Goal: Task Accomplishment & Management: Manage account settings

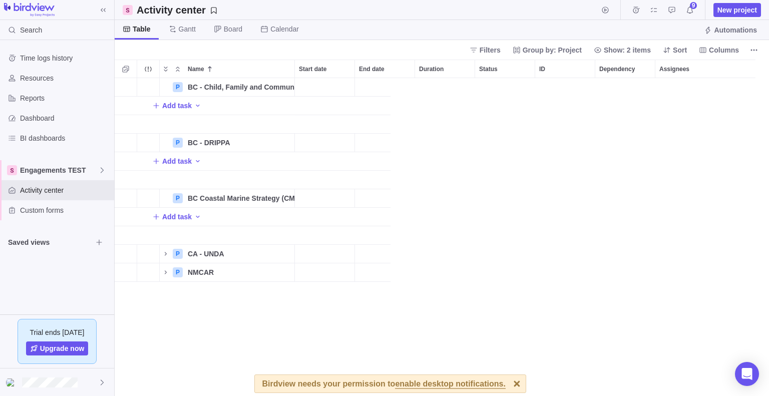
scroll to position [311, 647]
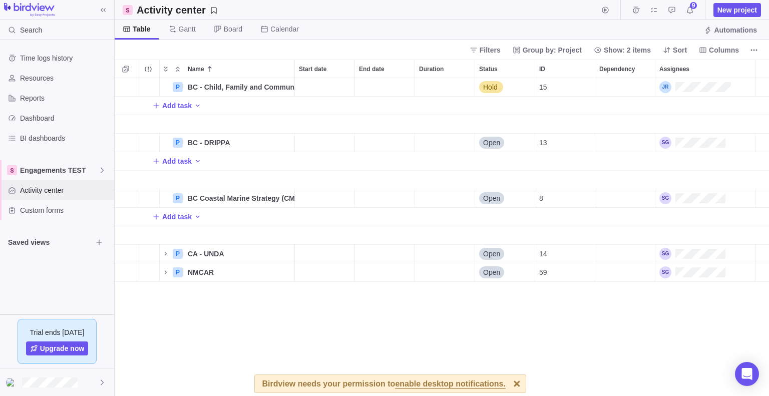
click at [51, 191] on span "Activity center" at bounding box center [65, 190] width 90 height 10
click at [41, 100] on span "Reports" at bounding box center [65, 98] width 90 height 10
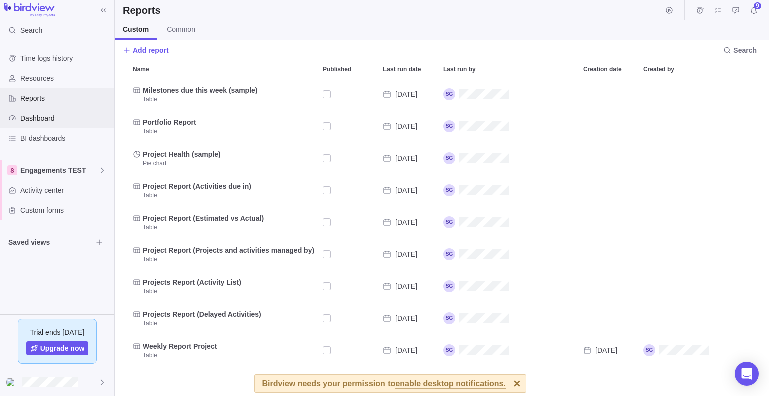
scroll to position [311, 647]
click at [40, 117] on span "Dashboard" at bounding box center [65, 118] width 90 height 10
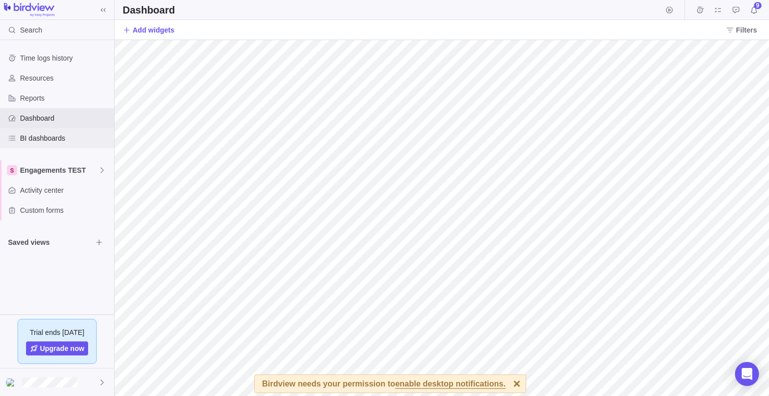
click at [38, 134] on span "BI dashboards" at bounding box center [65, 138] width 90 height 10
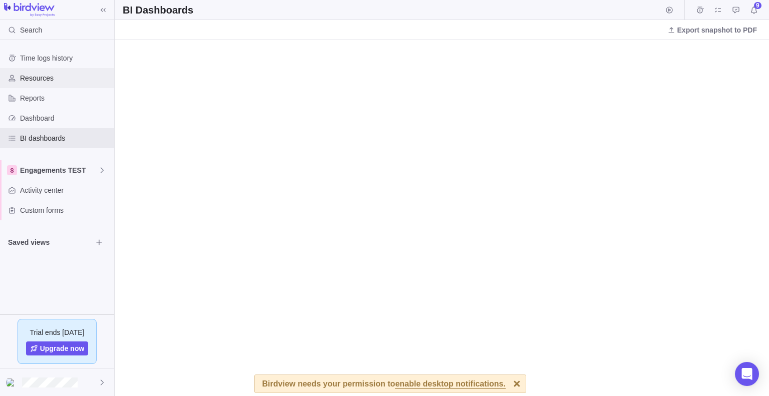
click at [42, 84] on div "Resources" at bounding box center [57, 78] width 114 height 20
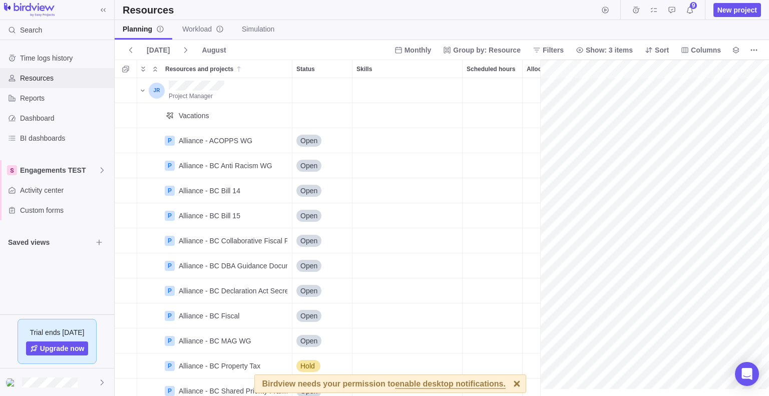
scroll to position [0, 60]
click at [220, 192] on div "Alliance - BC Bill 14" at bounding box center [210, 191] width 62 height 10
click at [323, 191] on div "Open" at bounding box center [323, 190] width 60 height 25
click at [205, 194] on div "Alliance - BC Bill 14" at bounding box center [210, 191] width 62 height 10
click at [285, 191] on icon "More actions" at bounding box center [284, 190] width 8 height 8
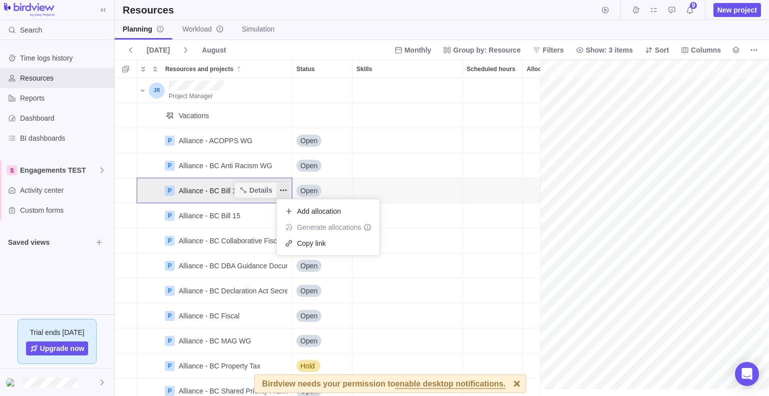
click at [214, 191] on div "Project Manager Vacations P Alliance - ACOPPS WG Details Open P Alliance - [GEO…" at bounding box center [331, 237] width 433 height 319
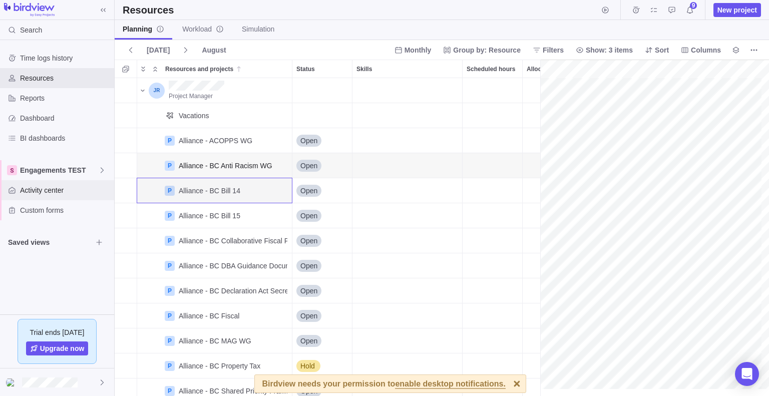
click at [58, 192] on span "Activity center" at bounding box center [65, 190] width 90 height 10
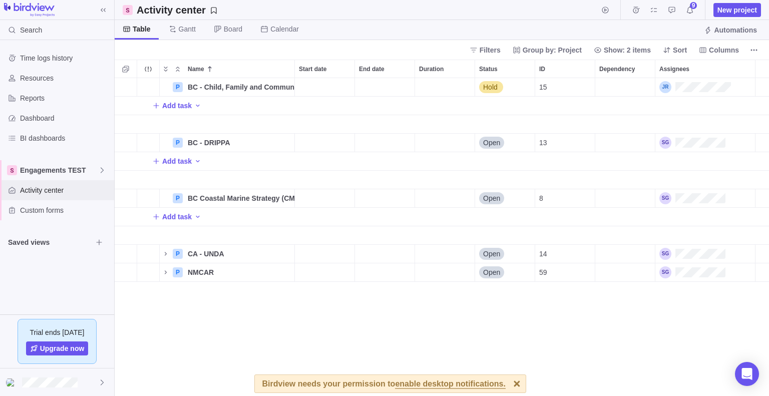
scroll to position [8, 8]
click at [669, 50] on icon at bounding box center [667, 50] width 7 height 6
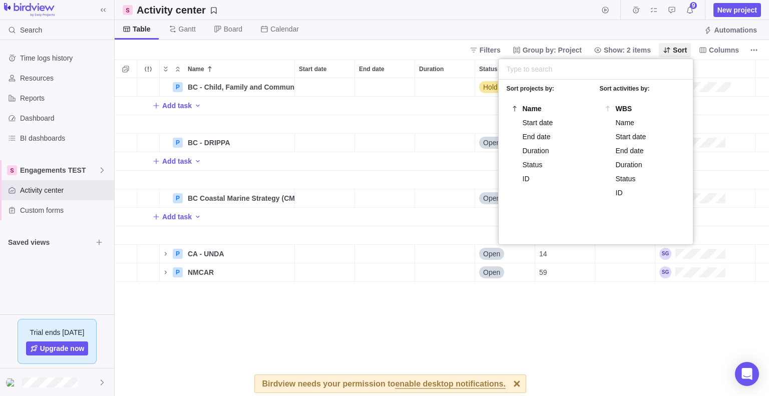
click at [381, 313] on body "Search Time logs history Resources Reports Dashboard BI dashboards Engagements …" at bounding box center [384, 198] width 769 height 396
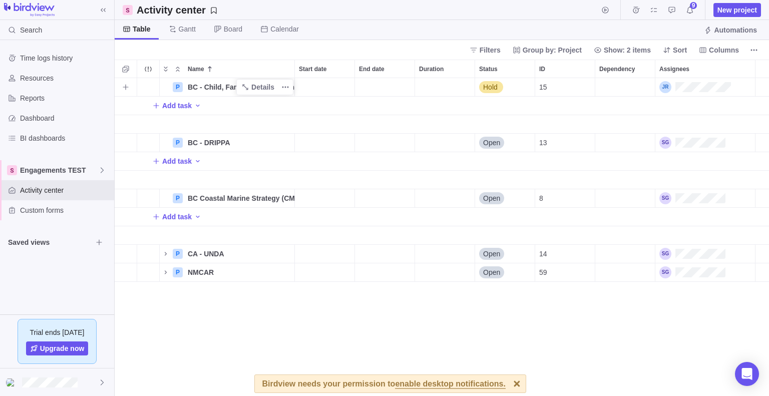
click at [190, 86] on span "BC - Child, Family and Community Services Act (CFCSA) Amendment" at bounding box center [241, 87] width 107 height 10
click at [177, 88] on div "Name Start date End date Duration Status ID Dependency Assignees P BC - Child, …" at bounding box center [442, 228] width 655 height 337
click at [256, 83] on span "Details" at bounding box center [262, 87] width 23 height 10
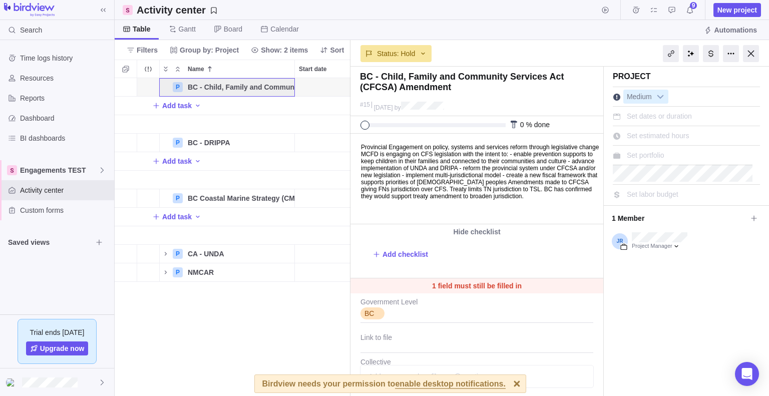
click at [272, 327] on div "P BC - Child, Family and Community Services Act (CFCSA) Amendment Details Hold …" at bounding box center [233, 237] width 236 height 319
click at [62, 100] on span "Reports" at bounding box center [65, 98] width 90 height 10
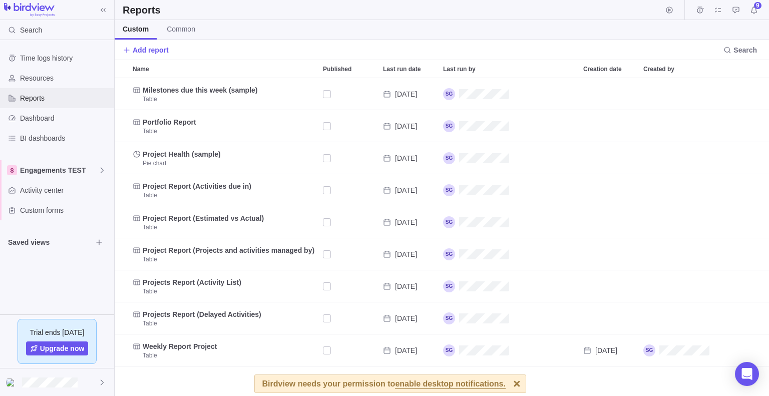
scroll to position [311, 647]
click at [78, 84] on div "Resources" at bounding box center [57, 78] width 114 height 20
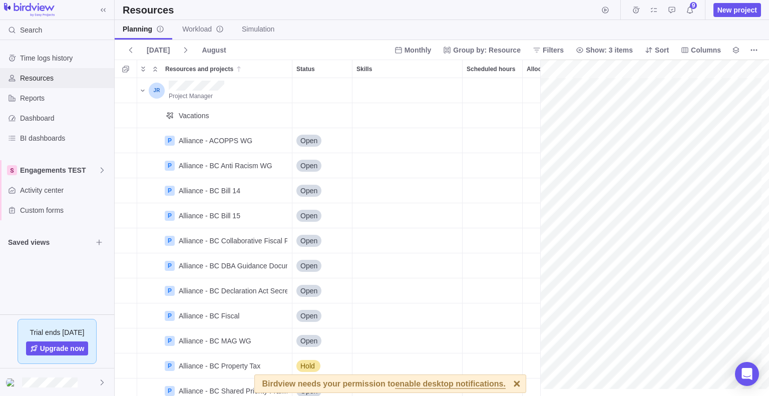
scroll to position [0, 60]
click at [258, 168] on span "Details" at bounding box center [260, 165] width 23 height 10
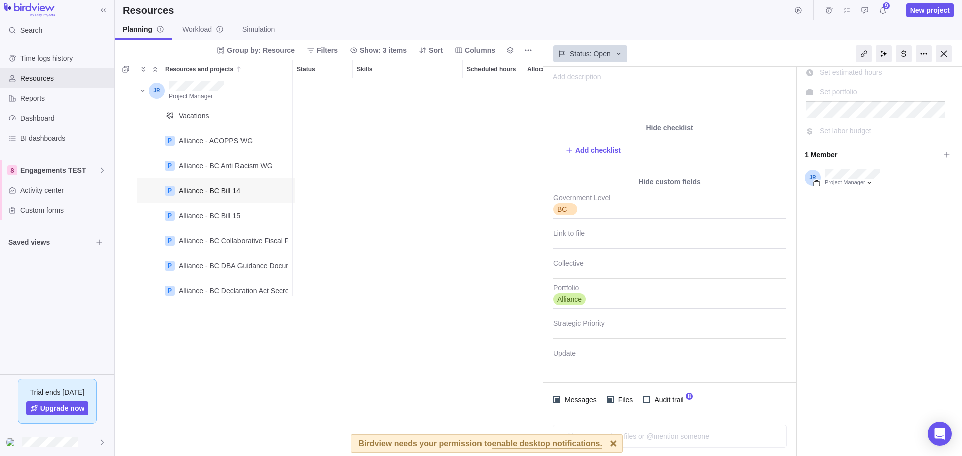
scroll to position [371, 421]
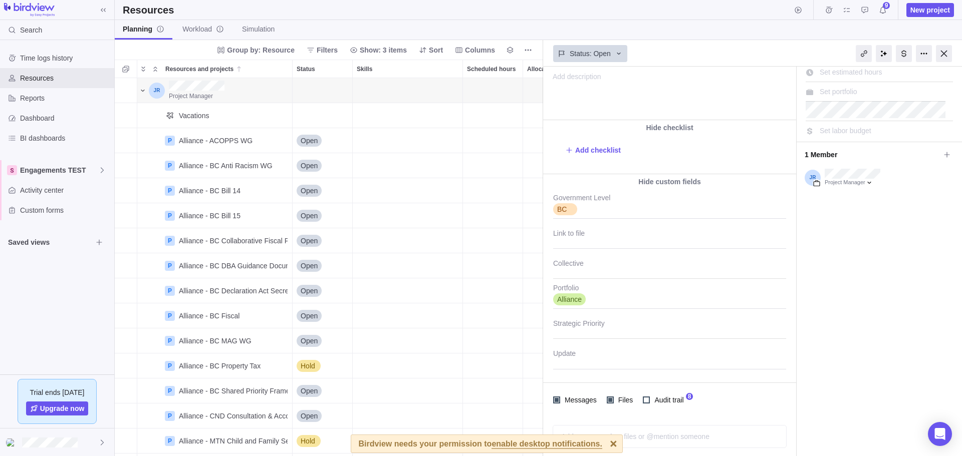
click at [143, 91] on icon "Resources and projects" at bounding box center [143, 91] width 8 height 8
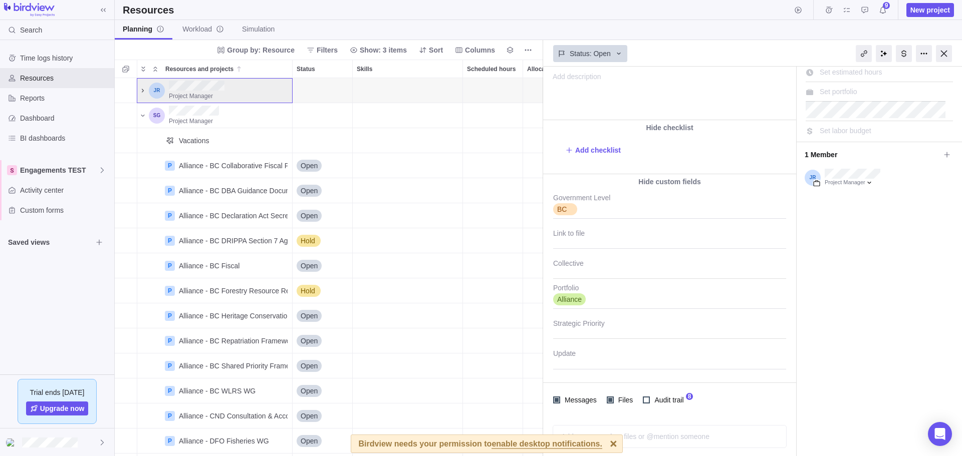
click at [143, 91] on icon "Resources and projects" at bounding box center [143, 91] width 8 height 8
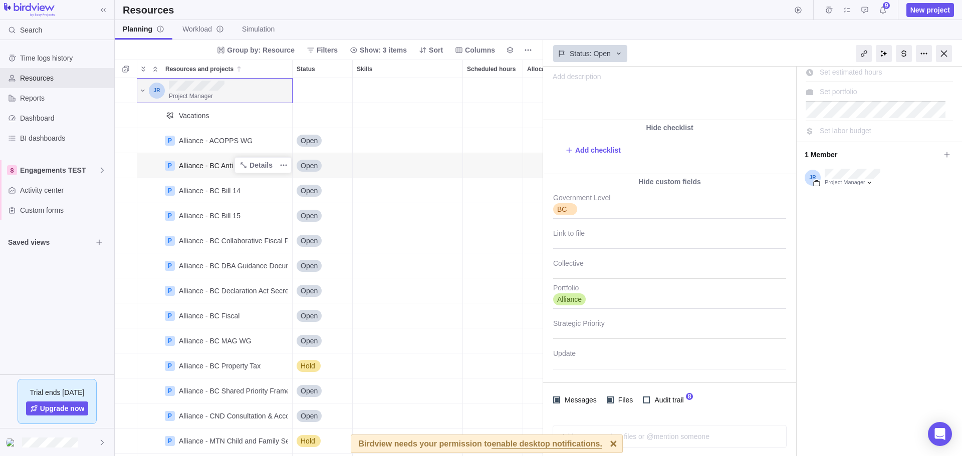
click at [210, 171] on div "Alliance - BC Anti Racism WG" at bounding box center [231, 165] width 113 height 25
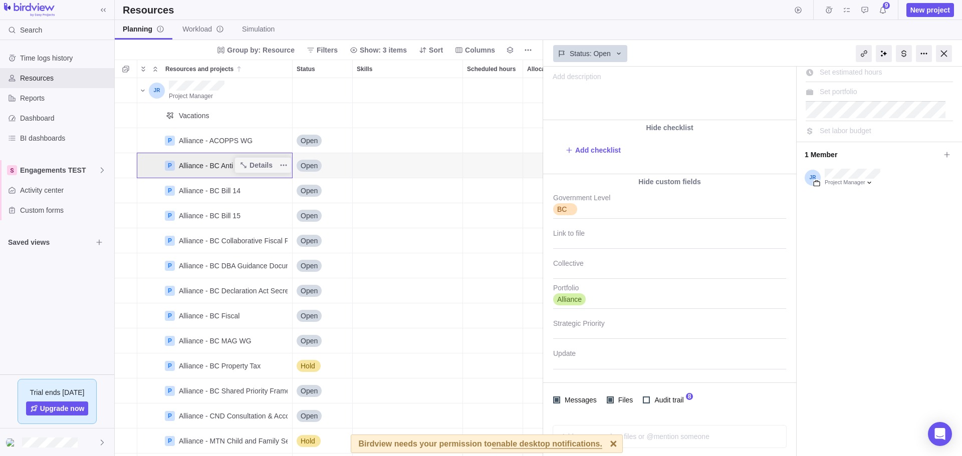
click at [212, 168] on div "Alliance - BC Anti Racism WG" at bounding box center [226, 166] width 94 height 10
click at [213, 167] on div "Alliance - BC Anti Racism WG" at bounding box center [226, 166] width 94 height 10
click at [288, 163] on span "More actions" at bounding box center [284, 165] width 14 height 14
click at [248, 190] on div "Project Manager Vacations P Alliance - ACOPPS WG Details Open P Alliance - [GEO…" at bounding box center [329, 267] width 428 height 378
click at [216, 193] on div "Alliance - BC Bill 14" at bounding box center [210, 191] width 62 height 10
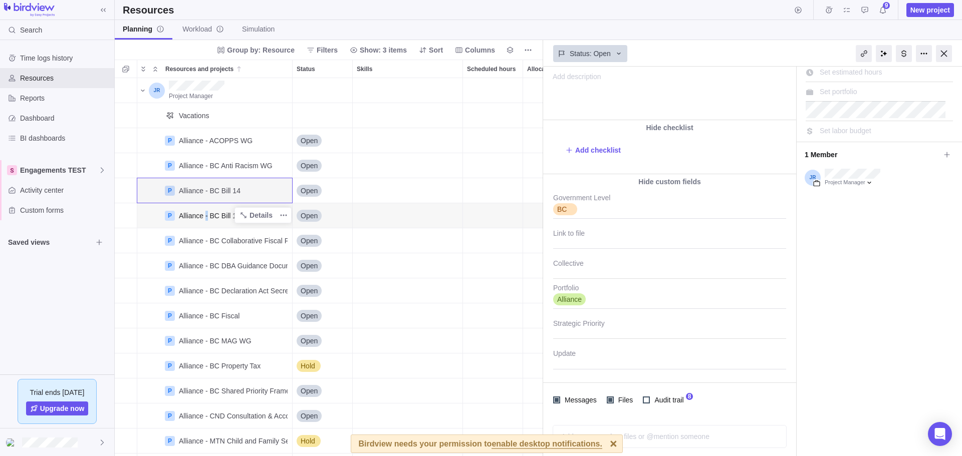
click at [207, 222] on div "Alliance - BC Bill 15" at bounding box center [231, 215] width 113 height 25
click at [220, 188] on div "Alliance - BC Bill 14" at bounding box center [210, 191] width 62 height 10
click at [281, 191] on icon "More actions" at bounding box center [284, 190] width 8 height 8
click at [209, 196] on div "Project Manager Vacations P Alliance - ACOPPS WG Details Open P Alliance - [GEO…" at bounding box center [329, 267] width 428 height 378
click at [209, 196] on div "Alliance - BC Bill 14" at bounding box center [231, 190] width 113 height 25
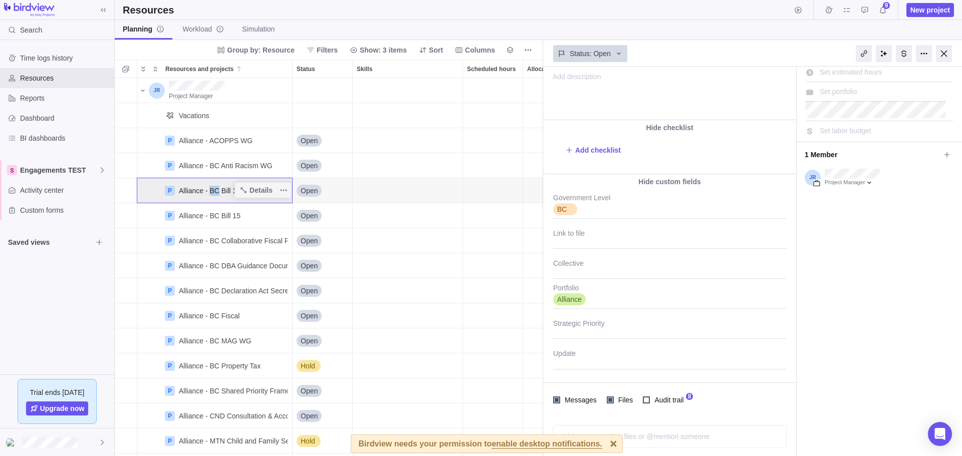
click at [173, 194] on div "P" at bounding box center [170, 191] width 10 height 10
click at [945, 52] on div at bounding box center [944, 53] width 16 height 17
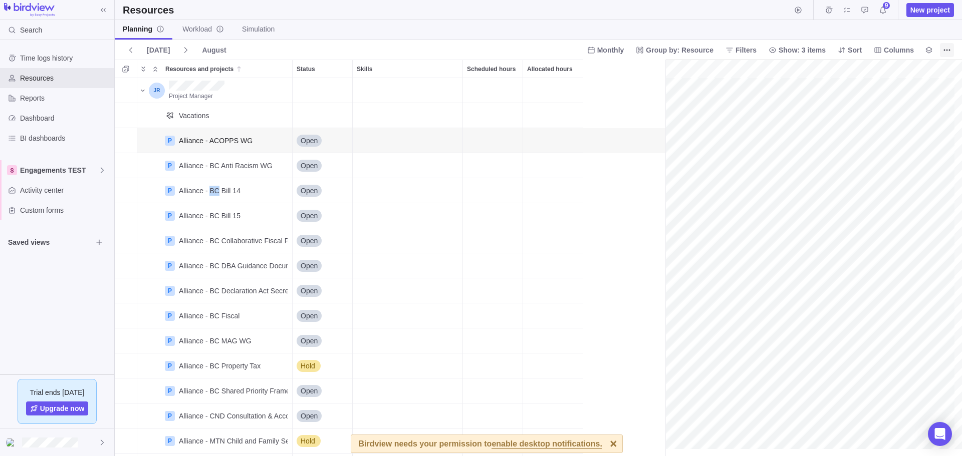
scroll to position [0, 44]
click at [866, 10] on icon "Approval requests" at bounding box center [865, 10] width 8 height 8
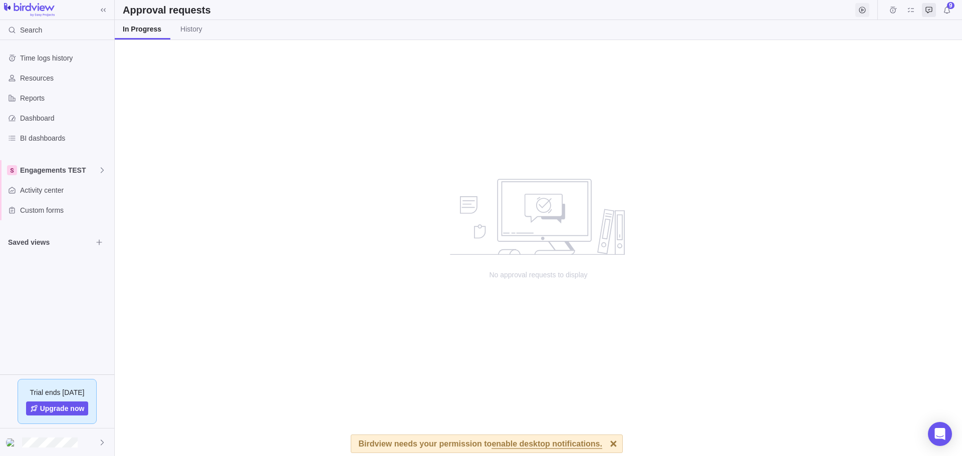
scroll to position [409, 840]
click at [907, 9] on icon "My assignments" at bounding box center [911, 10] width 8 height 8
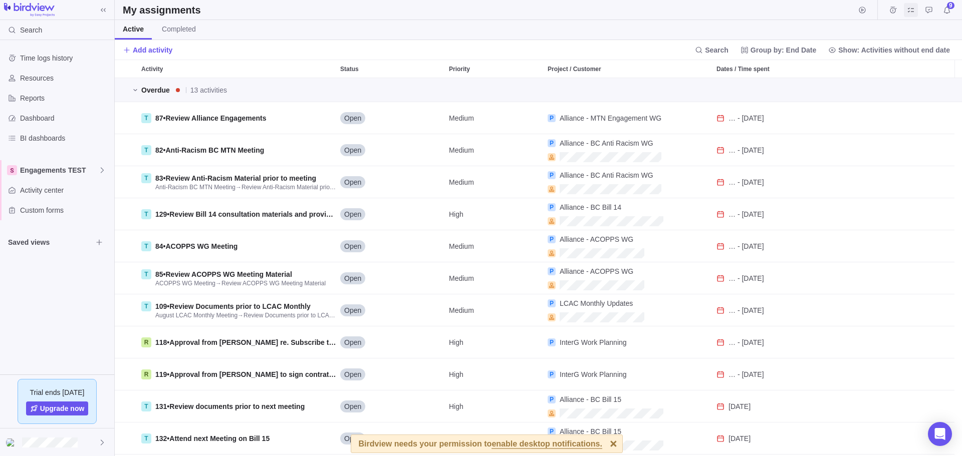
scroll to position [371, 840]
click at [128, 279] on icon "I'm done" at bounding box center [126, 279] width 8 height 8
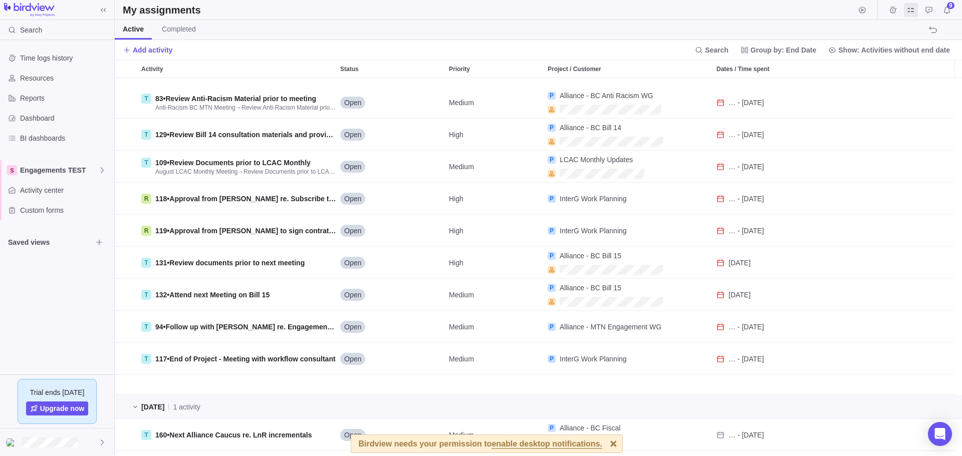
scroll to position [100, 0]
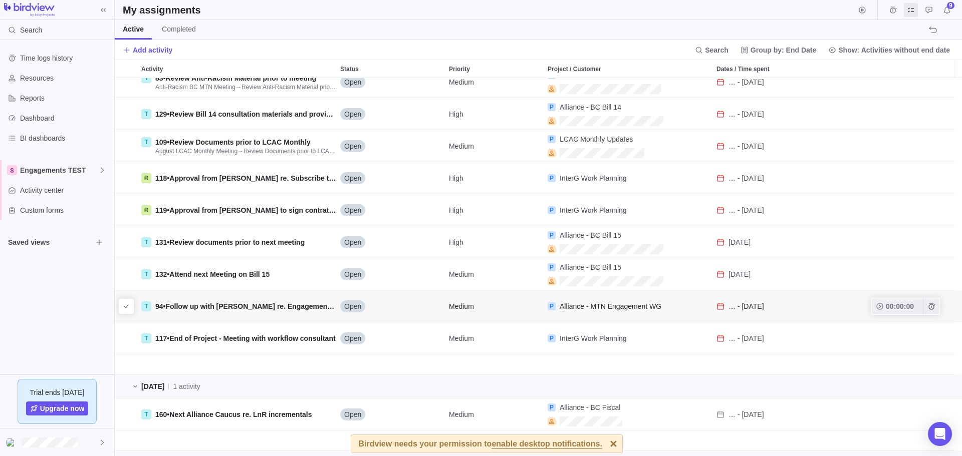
click at [239, 310] on span "Follow up with [PERSON_NAME] re. Engagement of concerns" at bounding box center [268, 307] width 206 height 8
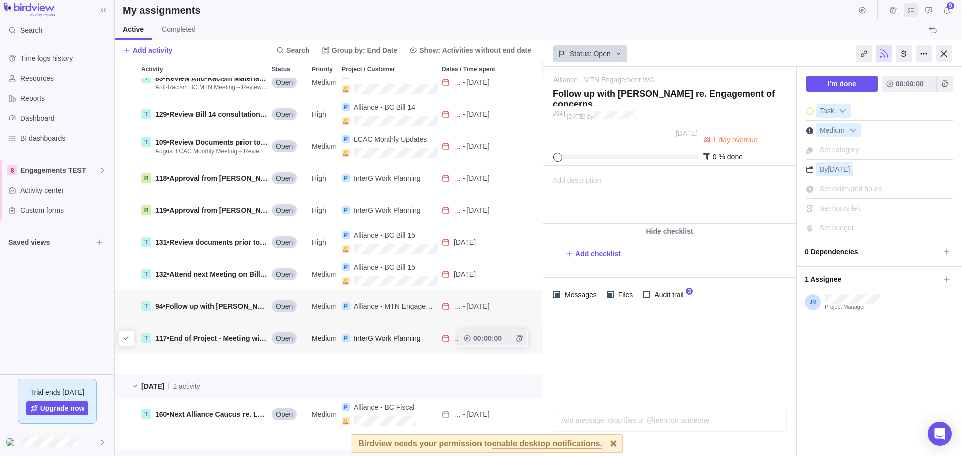
click at [217, 340] on span "End of Project - Meeting with workflow consultant" at bounding box center [252, 339] width 166 height 8
click at [129, 338] on icon "I'm done" at bounding box center [126, 339] width 8 height 8
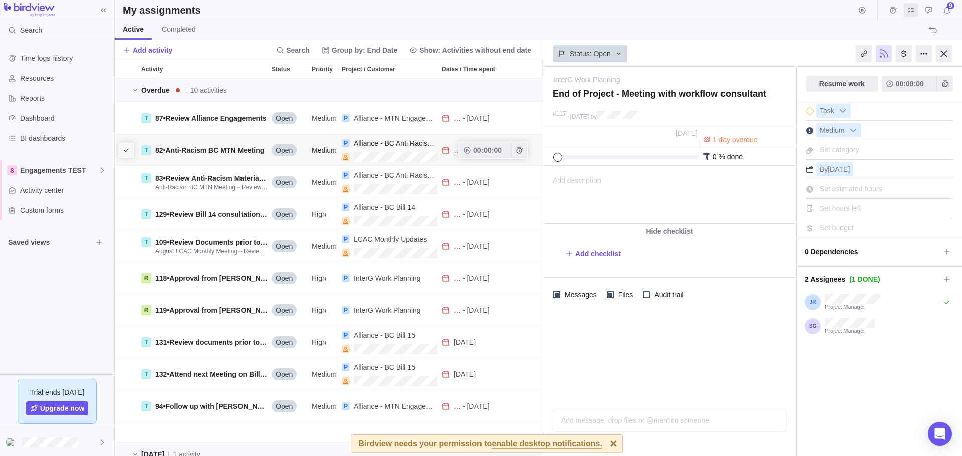
click at [126, 152] on icon "I'm done" at bounding box center [126, 150] width 8 height 8
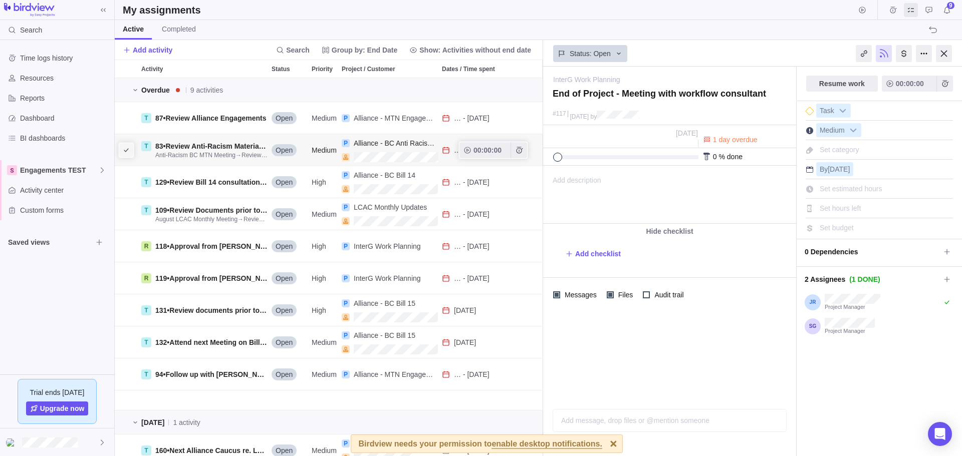
click at [123, 148] on icon "I'm done" at bounding box center [126, 150] width 8 height 8
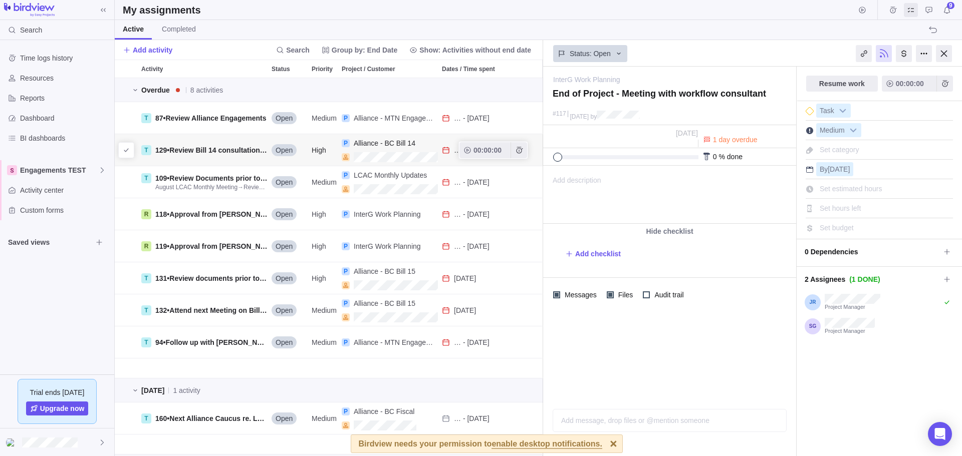
click at [445, 150] on icon "Dates / Time spent" at bounding box center [446, 150] width 8 height 8
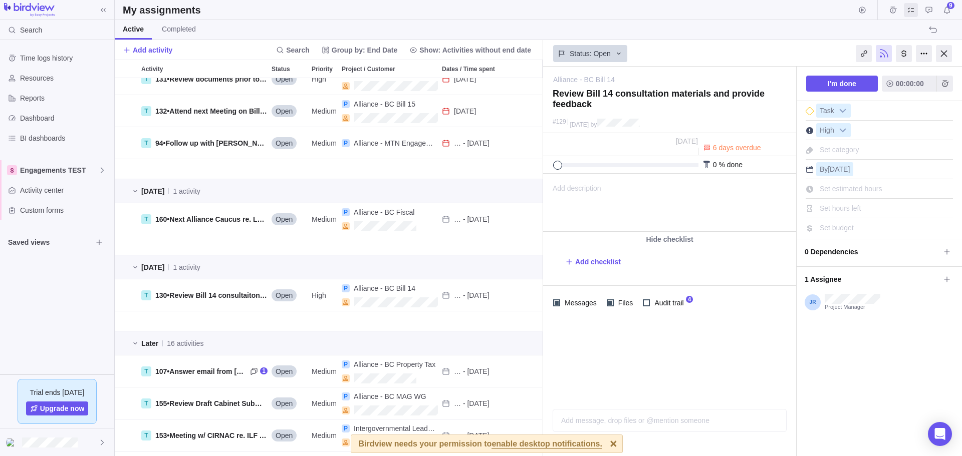
scroll to position [200, 0]
click at [193, 217] on span "Next Alliance Caucus re. LnR incrementals" at bounding box center [240, 218] width 142 height 8
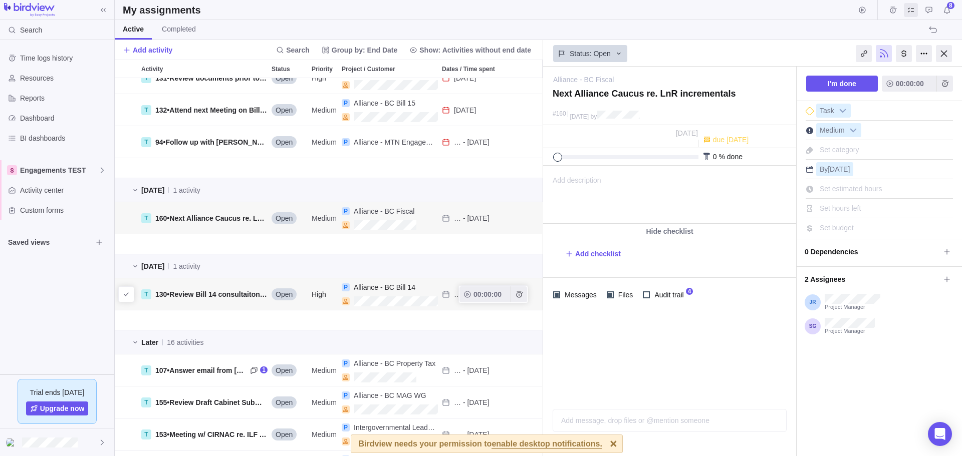
click at [197, 297] on span "Review Bill 14 consultaiton materials and provide feedback" at bounding box center [267, 295] width 197 height 8
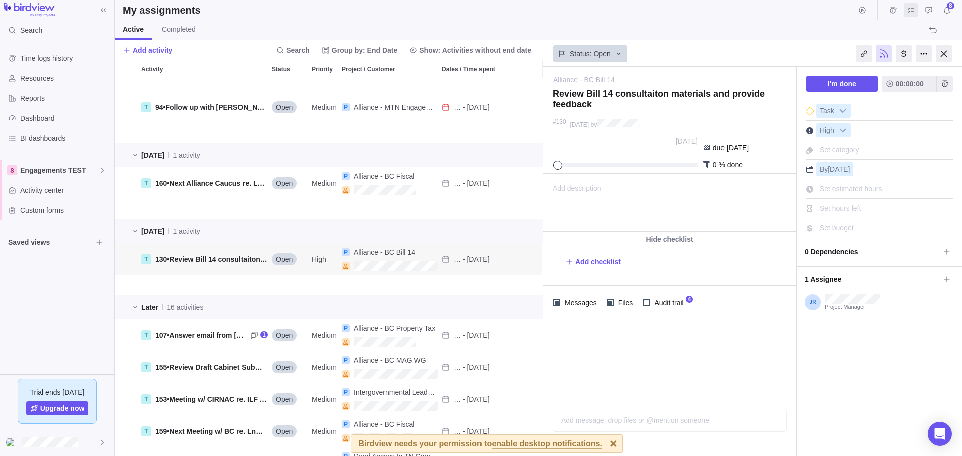
scroll to position [250, 0]
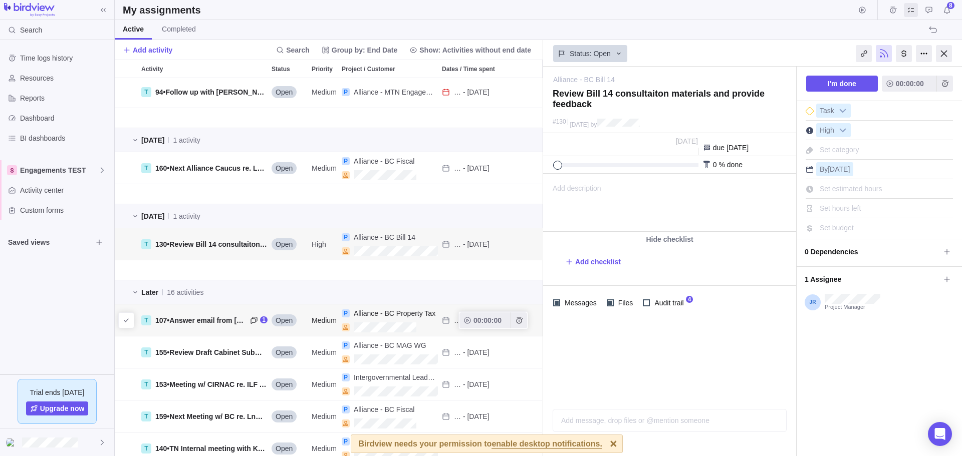
click at [194, 327] on div "T 107 • Answer email from [PERSON_NAME], [GEOGRAPHIC_DATA] dated 08/21 1" at bounding box center [202, 321] width 130 height 32
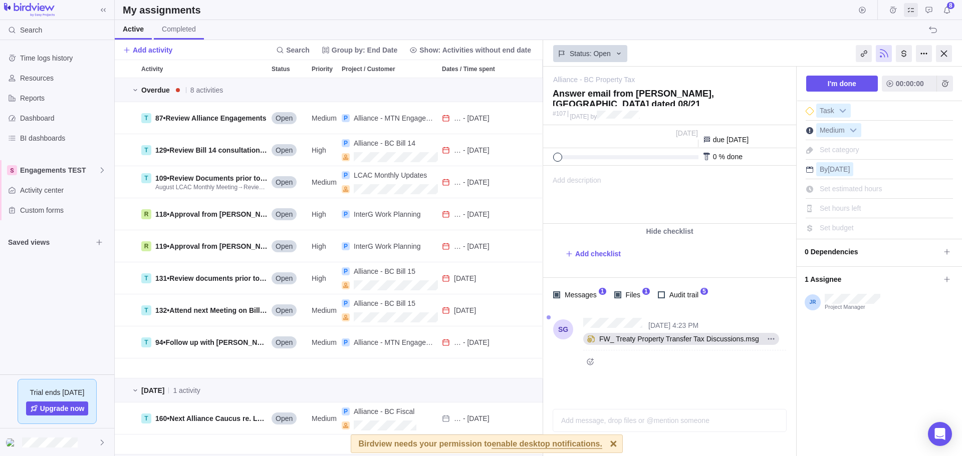
click at [183, 29] on span "Completed" at bounding box center [179, 29] width 34 height 10
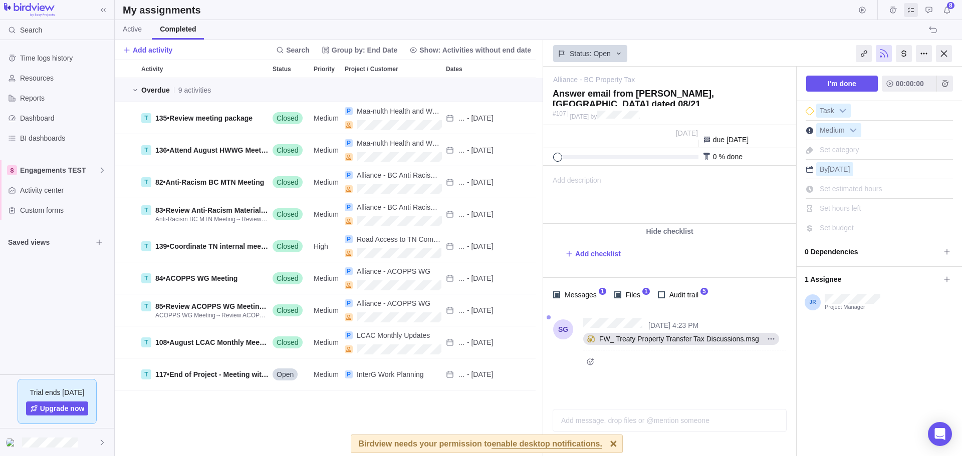
scroll to position [371, 421]
click at [135, 28] on span "Active" at bounding box center [132, 29] width 19 height 10
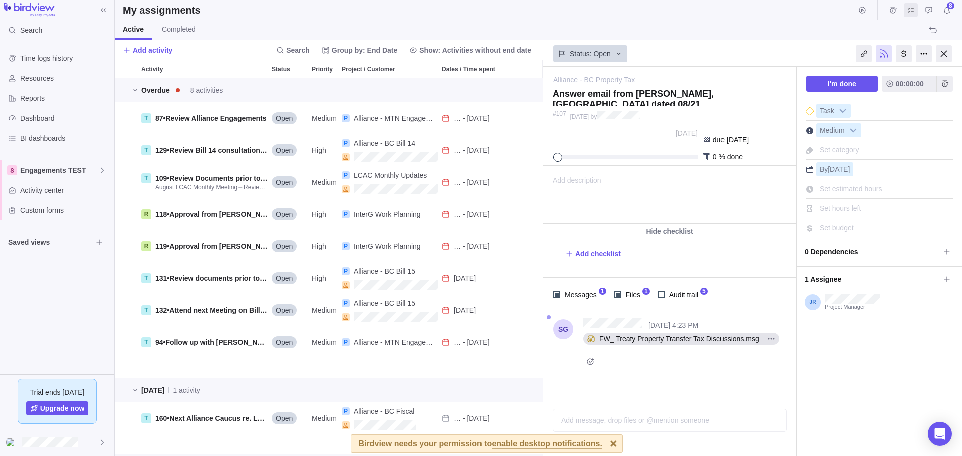
scroll to position [371, 421]
click at [149, 52] on span "Add activity" at bounding box center [153, 50] width 40 height 10
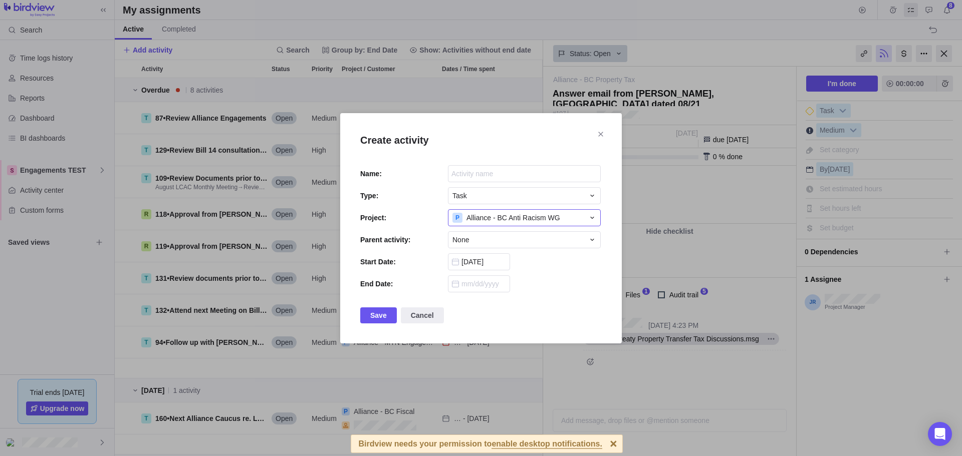
click at [539, 215] on span "Alliance - BC Anti Racism WG" at bounding box center [513, 218] width 94 height 10
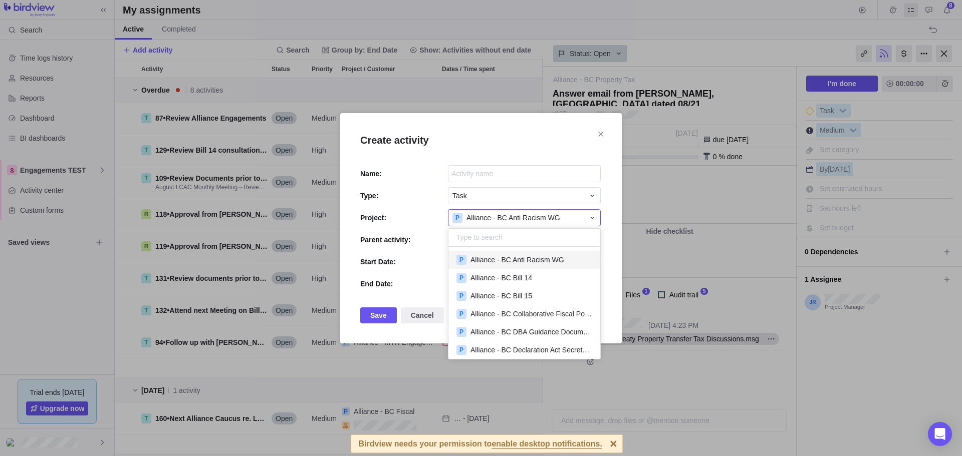
scroll to position [105, 144]
click at [536, 277] on div "P Alliance - BC Bill 14" at bounding box center [524, 278] width 152 height 18
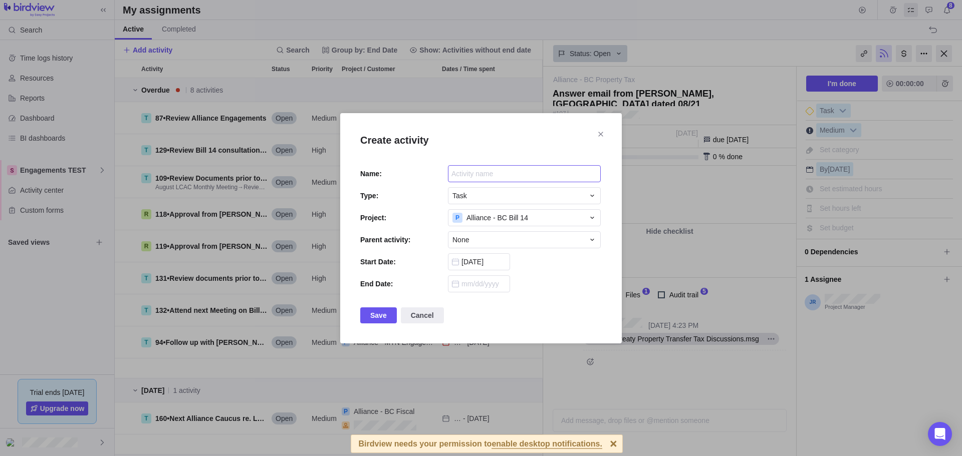
click at [508, 175] on input "Create activity" at bounding box center [524, 173] width 153 height 17
click at [601, 134] on icon "Close" at bounding box center [600, 134] width 5 height 5
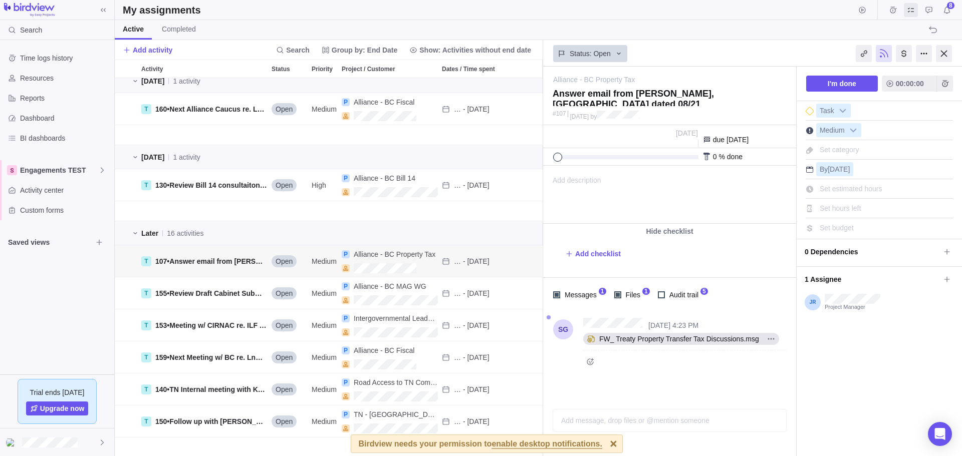
scroll to position [269, 0]
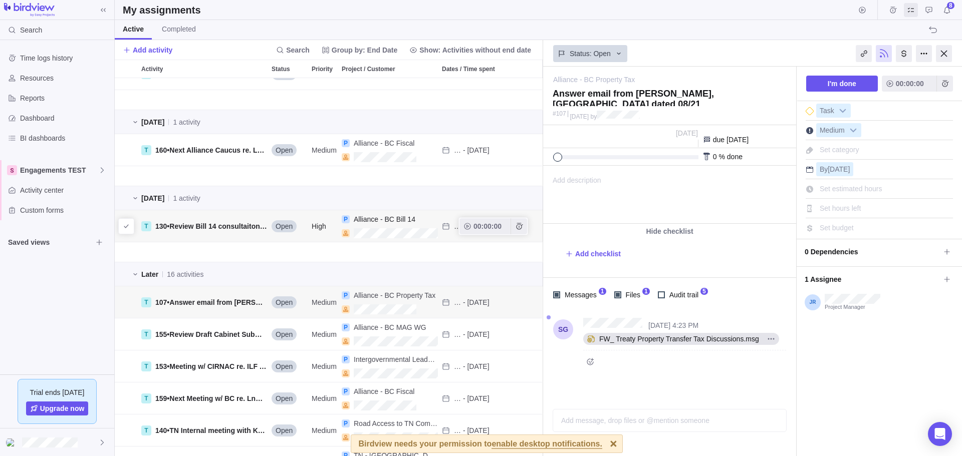
click at [212, 226] on span "Review Bill 14 consultaiton materials and provide feedback" at bounding box center [267, 226] width 197 height 8
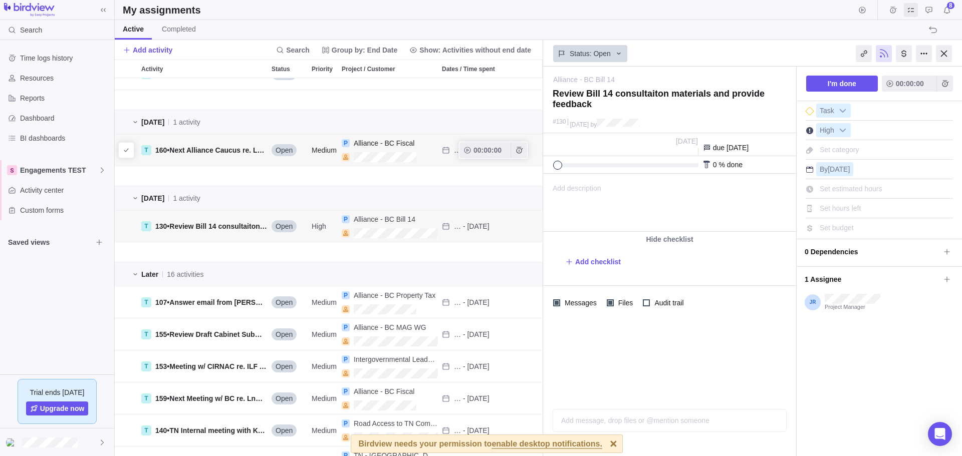
click at [202, 155] on span "160 • Next Alliance Caucus re. LnR incrementals" at bounding box center [211, 150] width 112 height 10
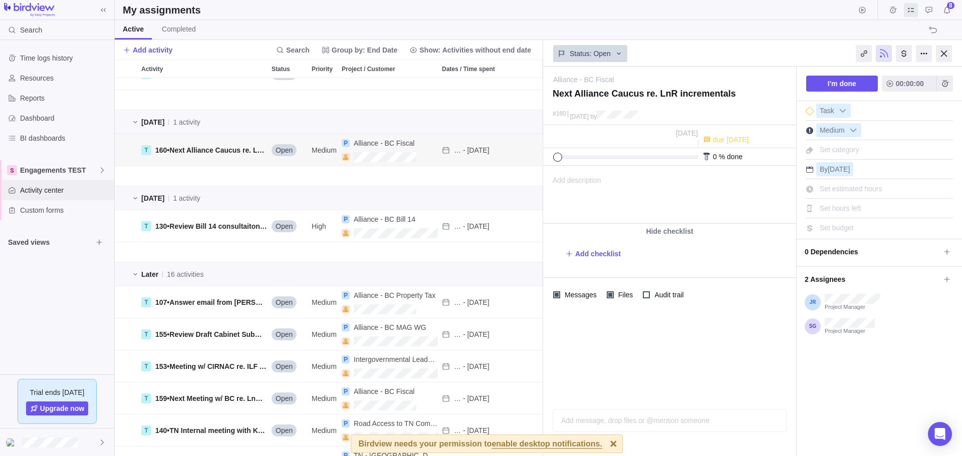
click at [61, 189] on span "Activity center" at bounding box center [65, 190] width 90 height 10
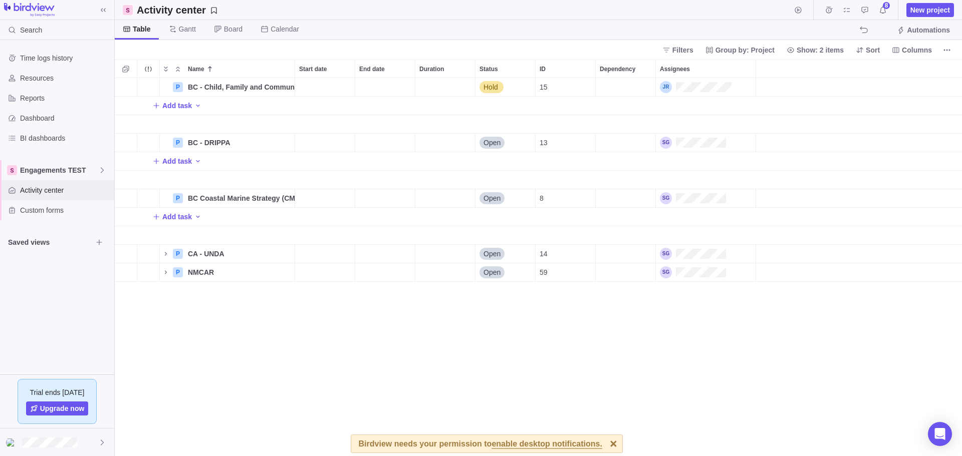
scroll to position [371, 840]
click at [693, 67] on div "Assignees" at bounding box center [706, 69] width 100 height 18
click at [747, 69] on icon "More actions" at bounding box center [747, 69] width 2 height 2
click at [718, 68] on div "Name Start date End date Duration Status ID Dependency Assignees P BC - Child, …" at bounding box center [538, 258] width 847 height 397
click at [56, 219] on div "Custom forms" at bounding box center [57, 210] width 114 height 20
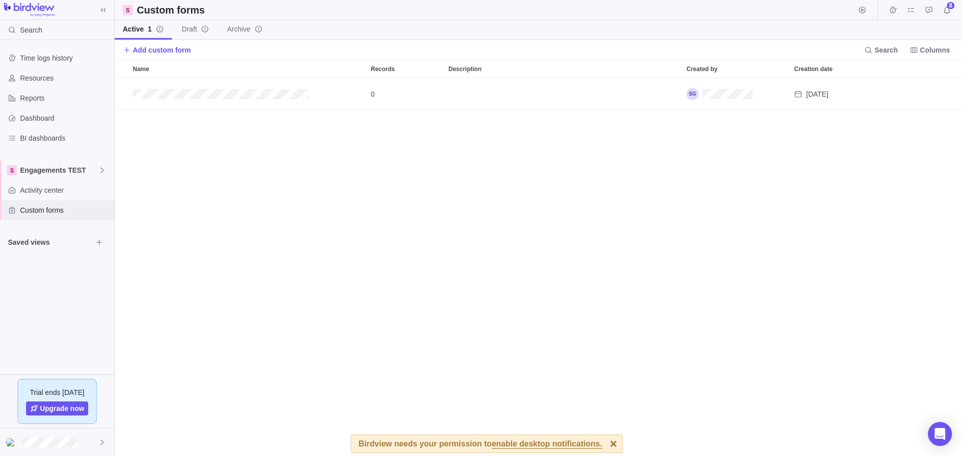
scroll to position [371, 840]
click at [41, 101] on span "Reports" at bounding box center [65, 98] width 90 height 10
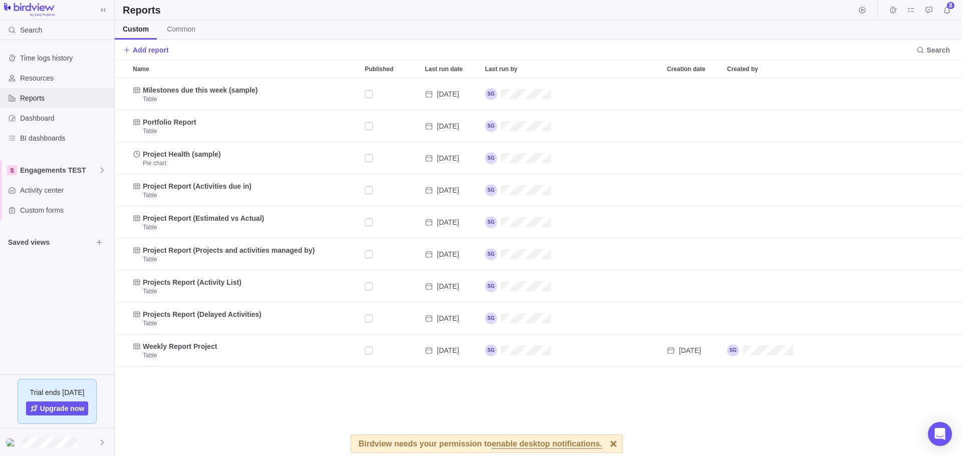
scroll to position [371, 840]
click at [47, 136] on span "BI dashboards" at bounding box center [65, 138] width 90 height 10
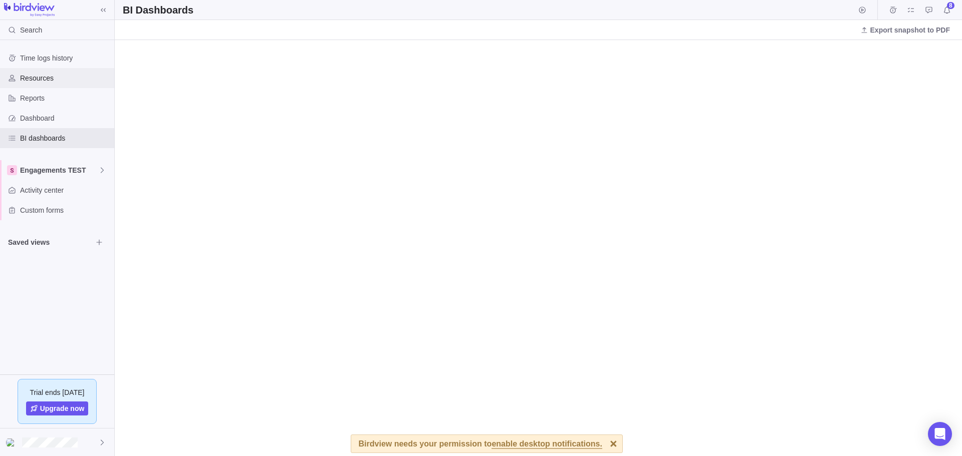
click at [43, 79] on span "Resources" at bounding box center [65, 78] width 90 height 10
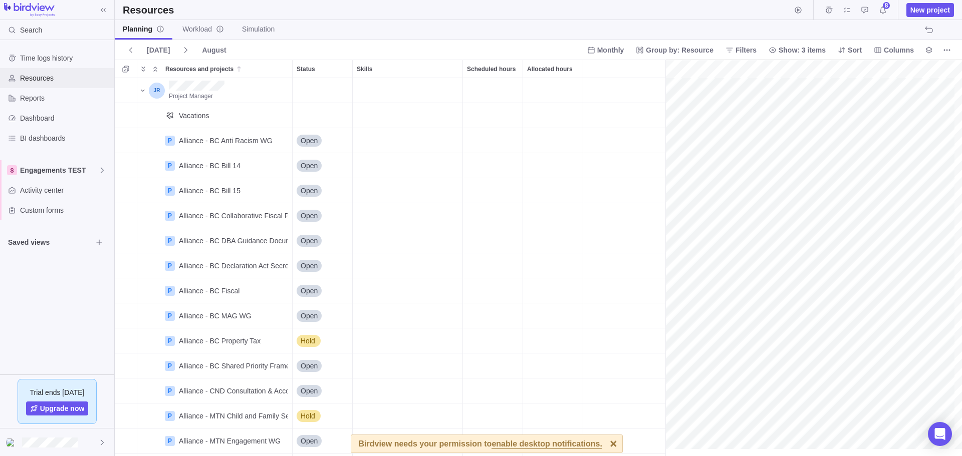
scroll to position [0, 44]
click at [209, 51] on div "August" at bounding box center [214, 50] width 32 height 14
click at [185, 51] on icon at bounding box center [186, 50] width 8 height 8
click at [132, 48] on icon at bounding box center [131, 50] width 8 height 8
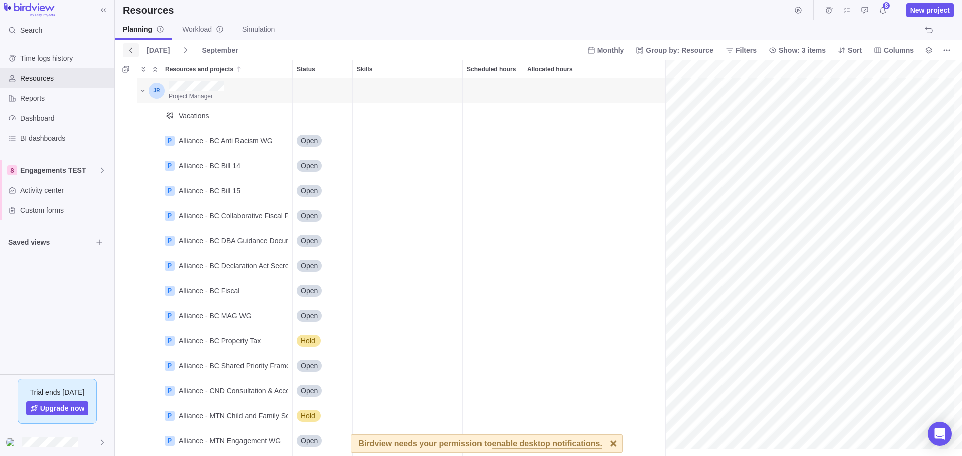
scroll to position [0, 5]
click at [197, 34] on link "Workload" at bounding box center [203, 30] width 58 height 20
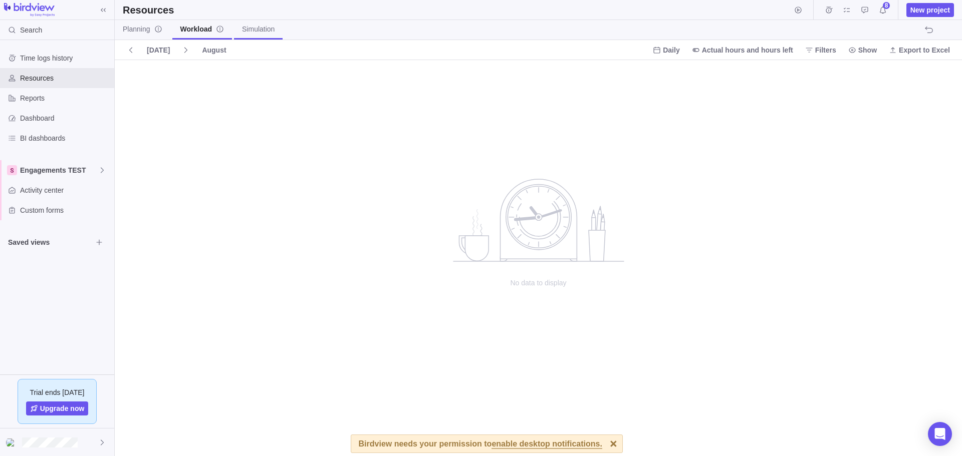
click at [251, 33] on span "Simulation" at bounding box center [258, 29] width 33 height 10
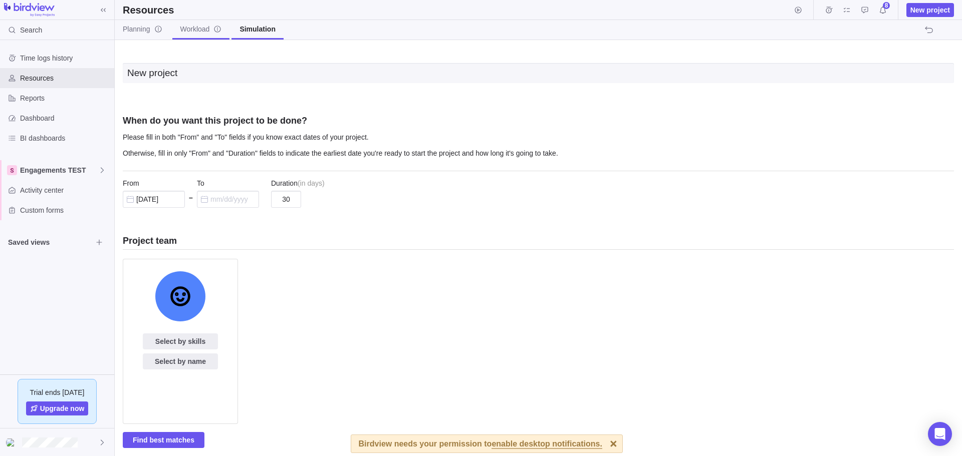
click at [203, 28] on span "Workload" at bounding box center [201, 29] width 42 height 10
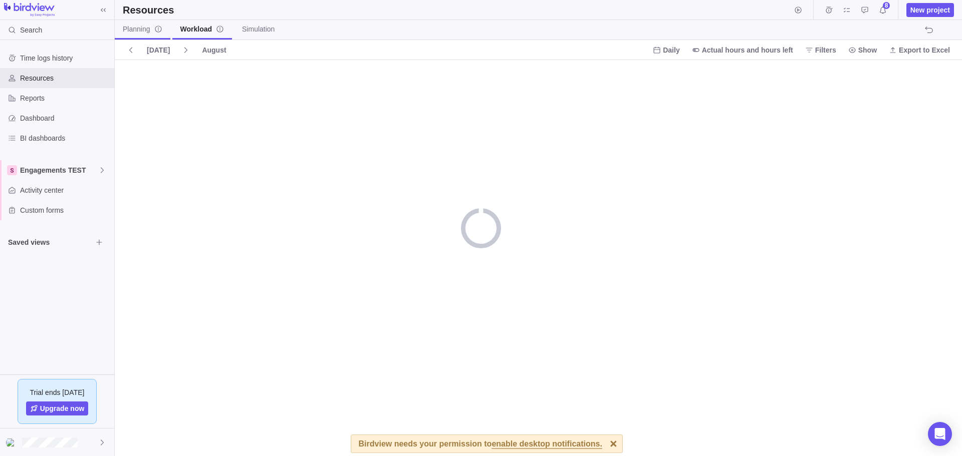
click at [138, 28] on span "Planning" at bounding box center [143, 29] width 40 height 10
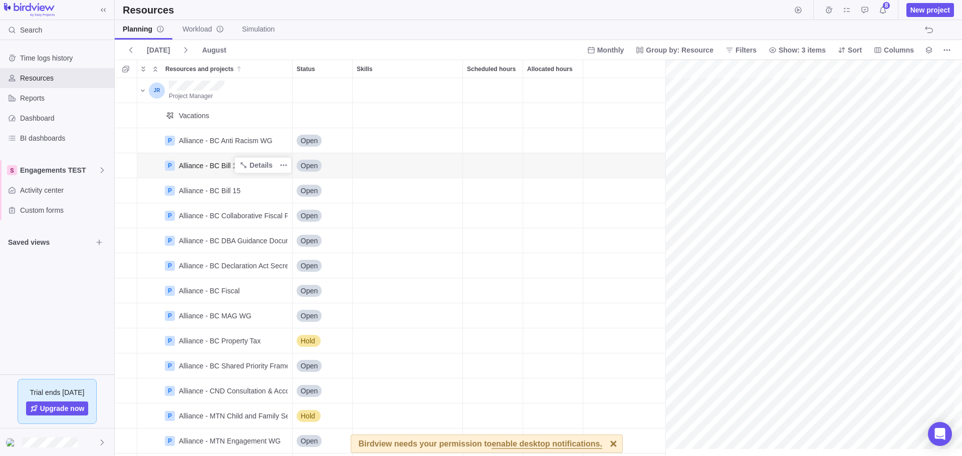
scroll to position [0, 44]
click at [750, 51] on span "Filters" at bounding box center [745, 50] width 21 height 10
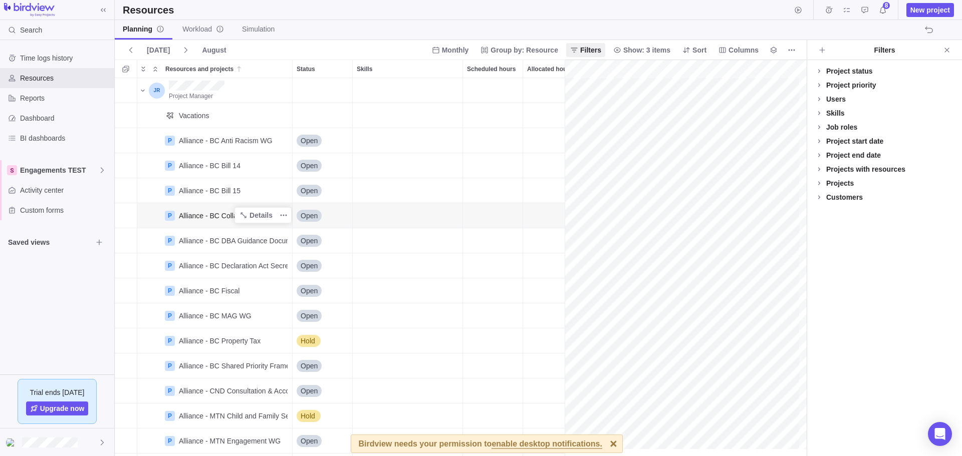
click at [184, 219] on div "Alliance - BC Collaborative Fiscal Policy" at bounding box center [241, 216] width 124 height 10
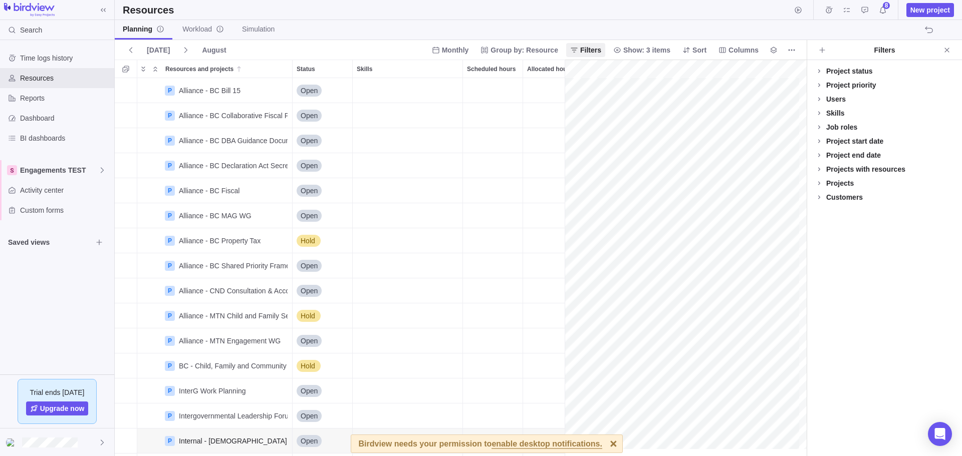
scroll to position [100, 0]
click at [213, 50] on div "July" at bounding box center [209, 50] width 22 height 14
click at [184, 49] on icon at bounding box center [185, 50] width 3 height 6
click at [153, 49] on span "[DATE]" at bounding box center [158, 50] width 23 height 10
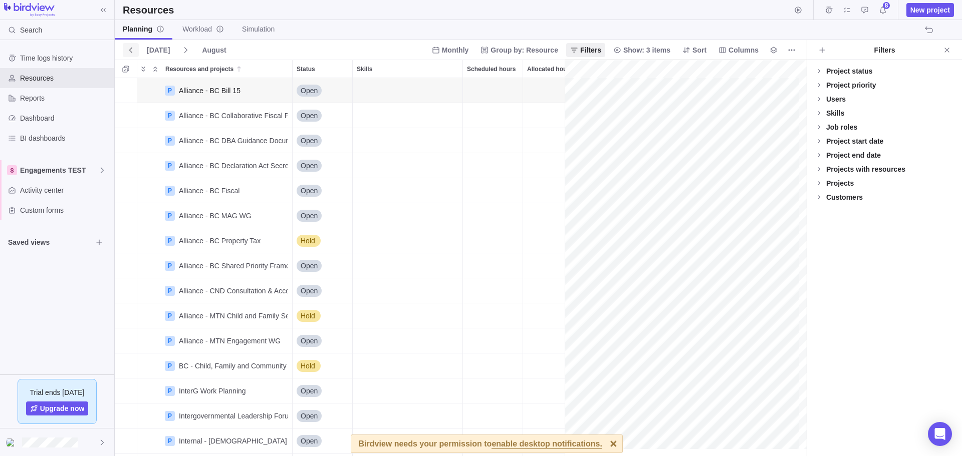
click at [132, 50] on icon at bounding box center [131, 50] width 8 height 8
click at [178, 49] on span at bounding box center [186, 50] width 16 height 14
click at [709, 50] on span "Sort" at bounding box center [694, 50] width 32 height 14
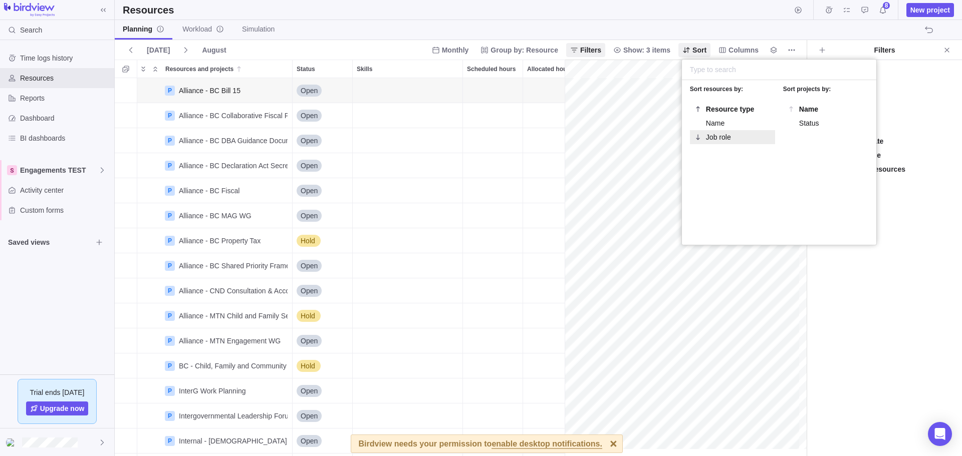
click at [720, 139] on span "Job role" at bounding box center [718, 137] width 25 height 8
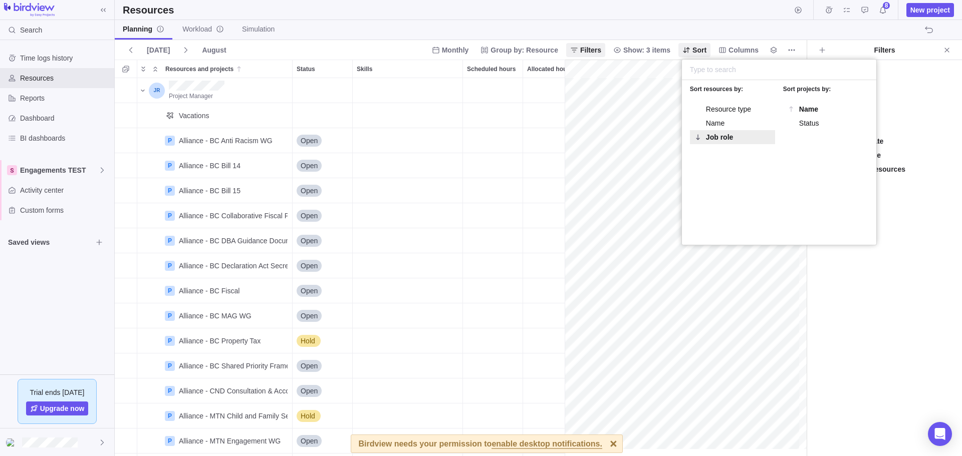
scroll to position [0, 44]
click at [800, 119] on span "Status" at bounding box center [809, 123] width 20 height 8
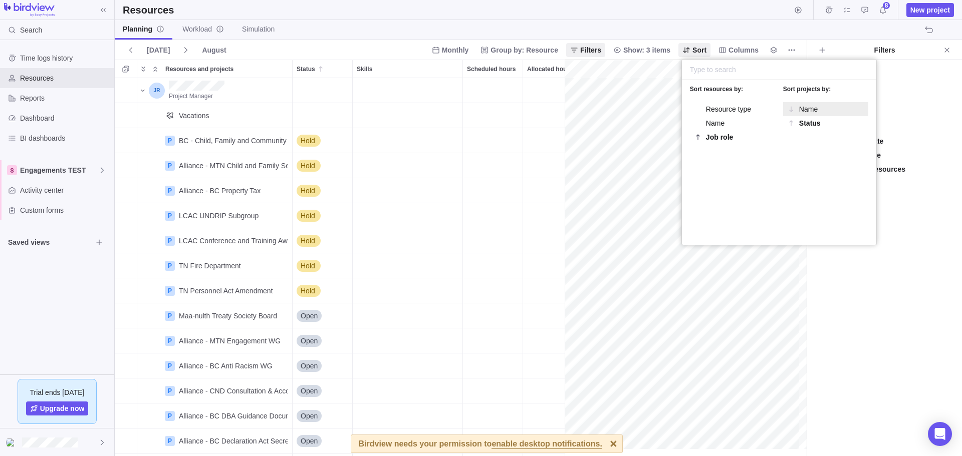
click at [801, 107] on span "Name" at bounding box center [808, 109] width 19 height 8
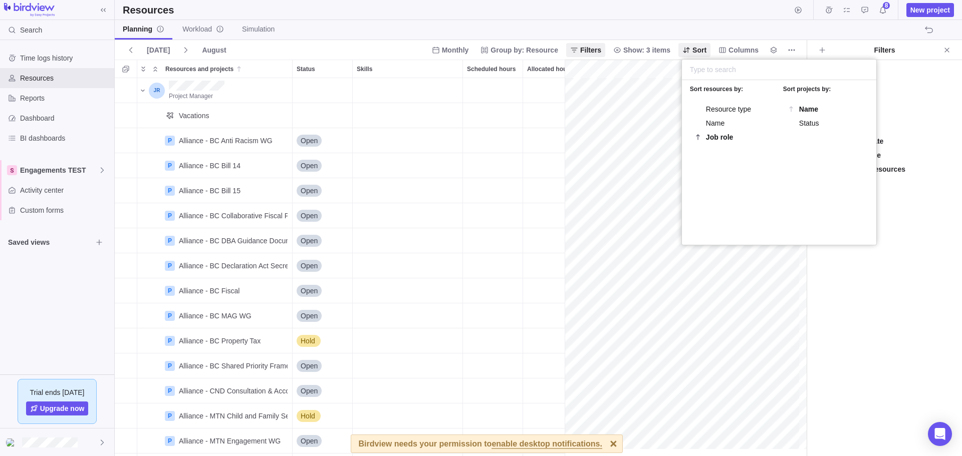
scroll to position [0, 0]
click at [548, 236] on body "Search Time logs history Resources Reports Dashboard BI dashboards Engagements …" at bounding box center [481, 228] width 962 height 456
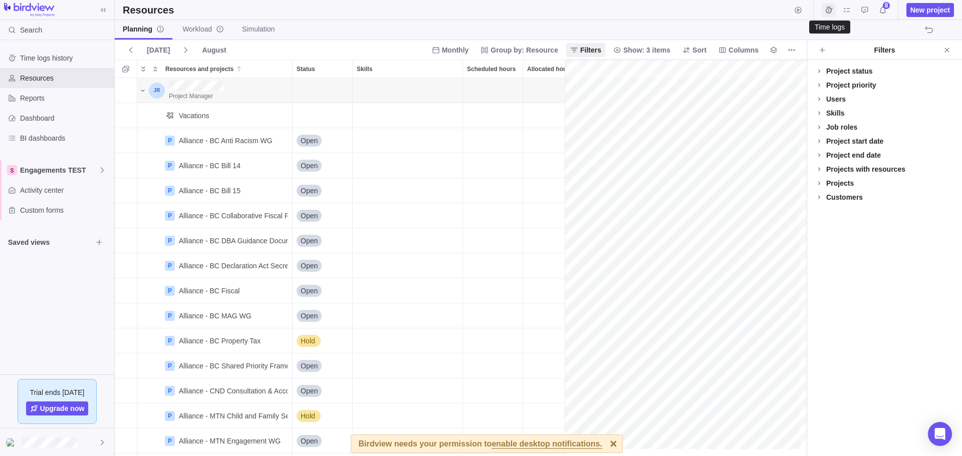
click at [830, 8] on icon "Time logs" at bounding box center [829, 10] width 7 height 7
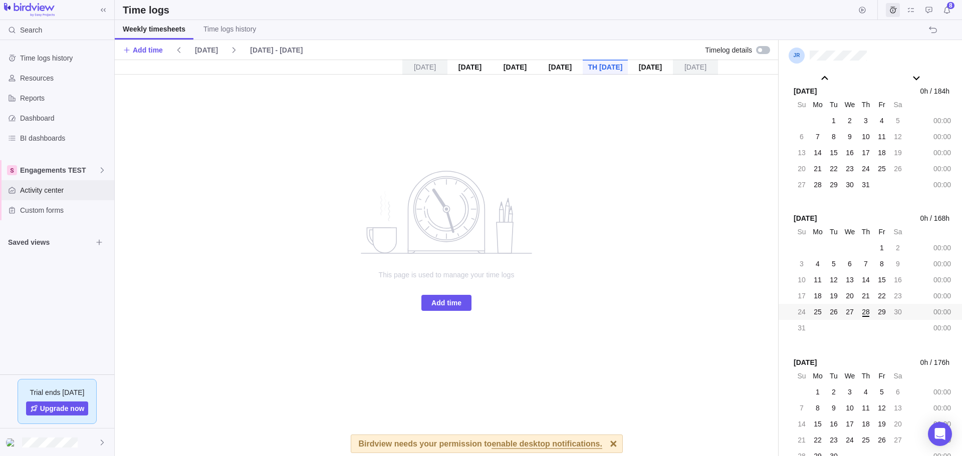
click at [62, 195] on span "Activity center" at bounding box center [65, 190] width 90 height 10
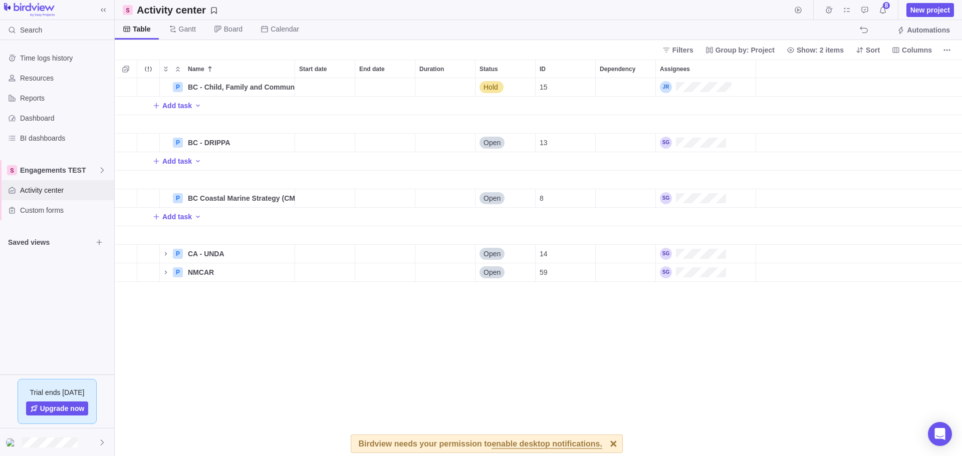
scroll to position [8, 8]
click at [887, 9] on icon "Notifications" at bounding box center [883, 10] width 8 height 8
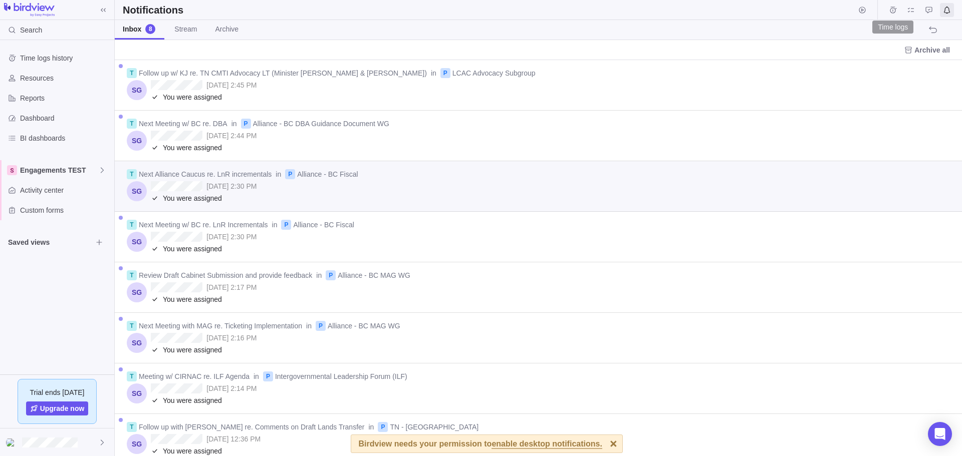
scroll to position [389, 840]
click at [186, 31] on span "Stream" at bounding box center [185, 29] width 23 height 10
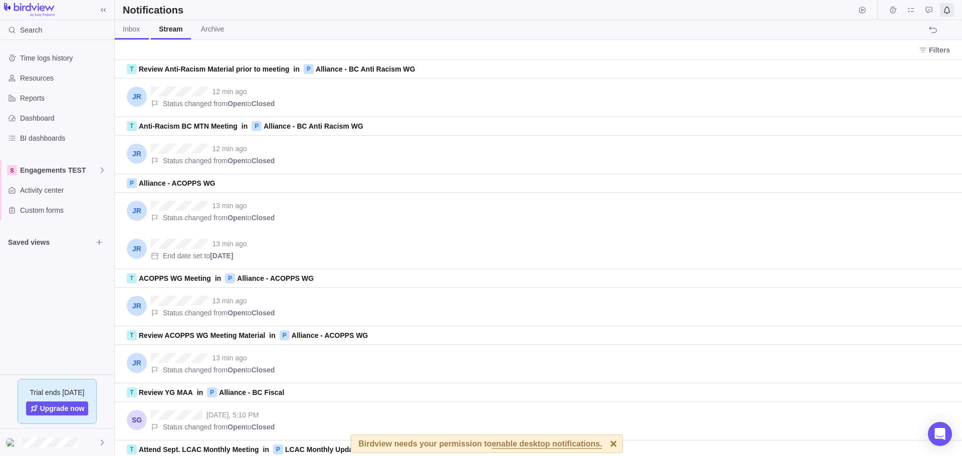
scroll to position [389, 840]
click at [913, 10] on icon "My assignments" at bounding box center [911, 10] width 8 height 8
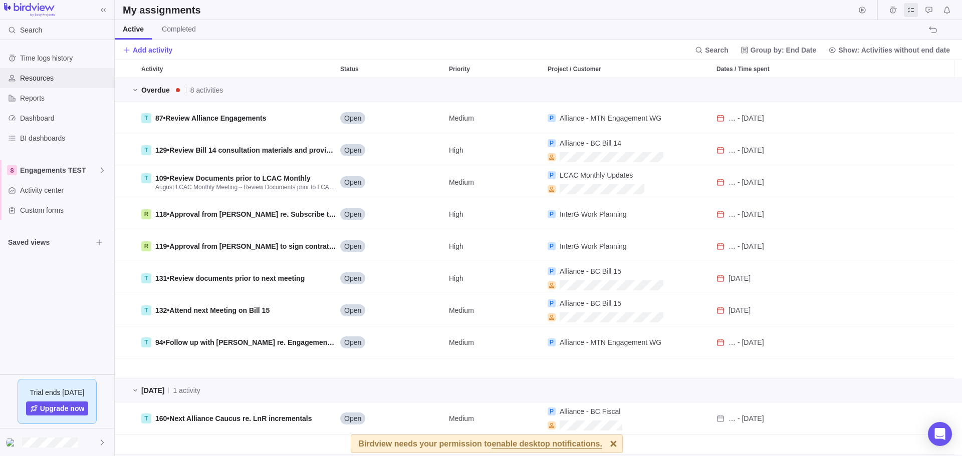
click at [43, 82] on span "Resources" at bounding box center [65, 78] width 90 height 10
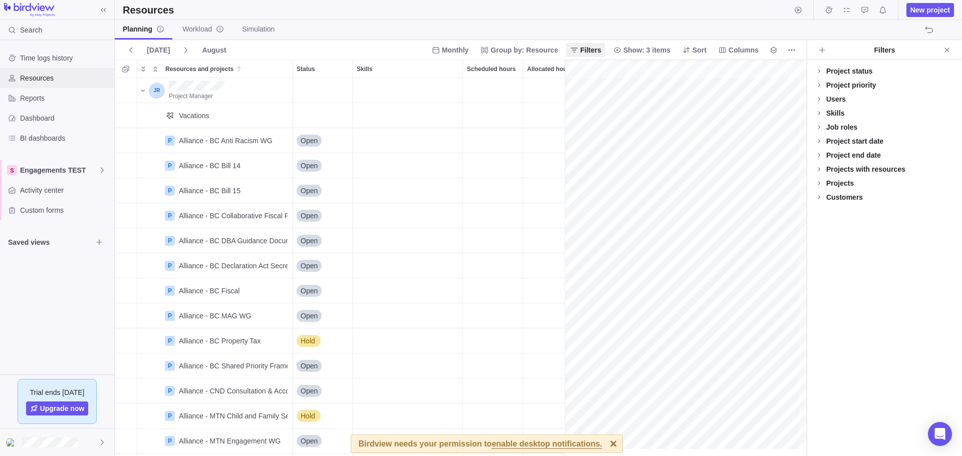
scroll to position [0, 44]
click at [646, 50] on span "Show: 3 items" at bounding box center [646, 50] width 47 height 10
click at [291, 446] on body "Search Time logs history Resources Reports Dashboard BI dashboards Engagements …" at bounding box center [481, 228] width 962 height 456
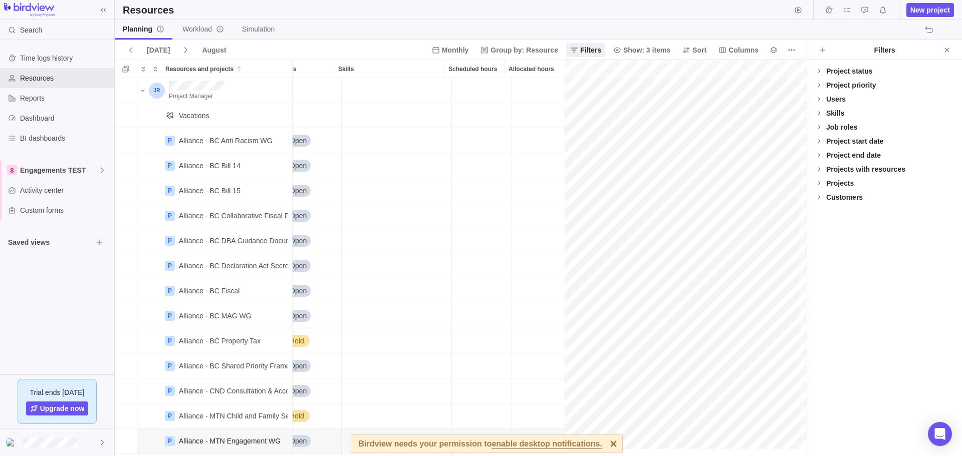
scroll to position [0, 0]
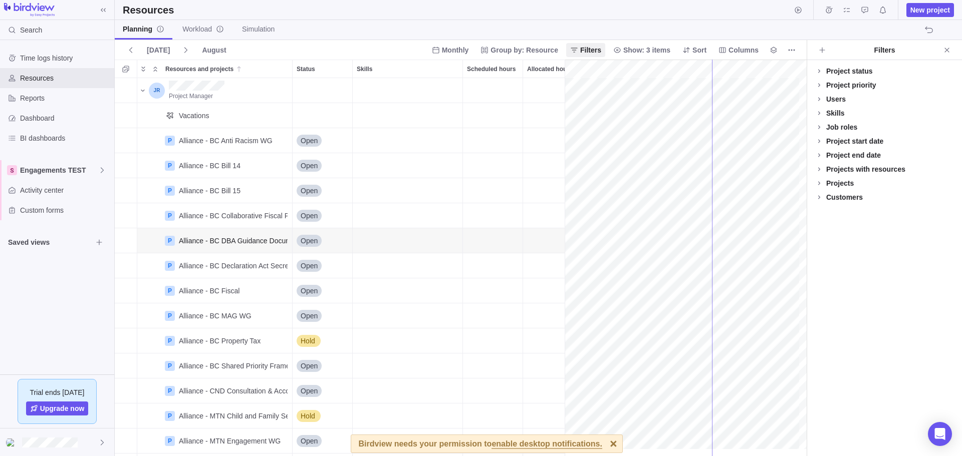
drag, startPoint x: 566, startPoint y: 241, endPoint x: 712, endPoint y: 235, distance: 145.9
click at [36, 247] on span "Saved views" at bounding box center [50, 242] width 84 height 10
click at [35, 242] on span "Saved views" at bounding box center [50, 242] width 84 height 10
click at [103, 244] on icon "Browse views" at bounding box center [99, 242] width 8 height 8
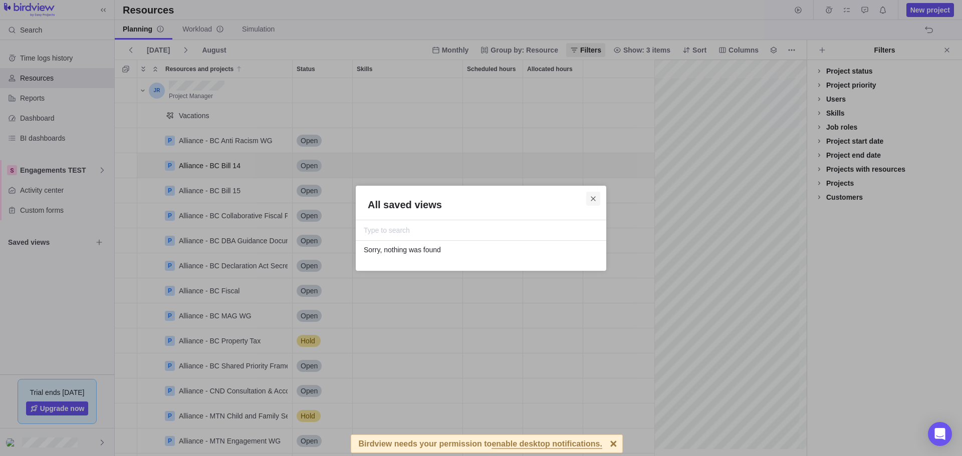
click at [591, 198] on icon "Close" at bounding box center [593, 199] width 8 height 8
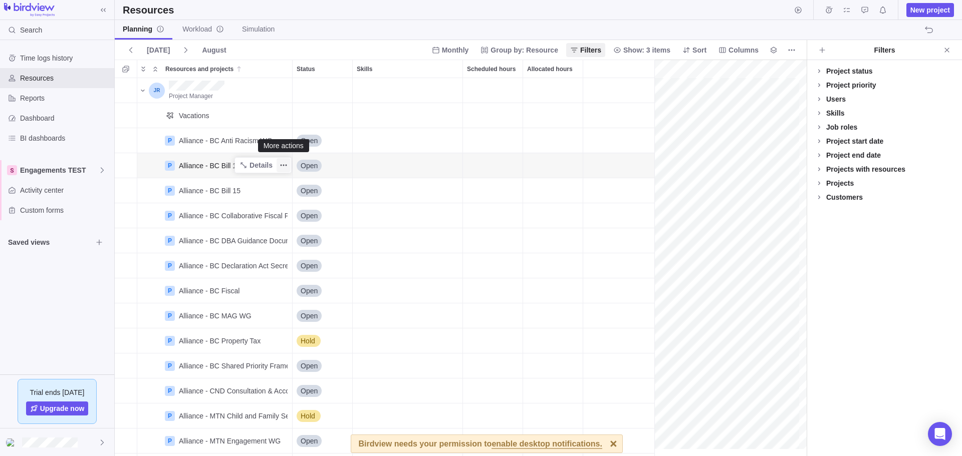
click at [283, 165] on icon "More actions" at bounding box center [284, 166] width 2 height 2
click at [311, 164] on div "Project Manager Vacations P Alliance - [GEOGRAPHIC_DATA] Anti Racism WG Details…" at bounding box center [388, 267] width 547 height 378
click at [185, 139] on div "Alliance - BC Anti Racism WG" at bounding box center [226, 141] width 94 height 10
click at [144, 94] on icon "Resources and projects" at bounding box center [143, 91] width 8 height 8
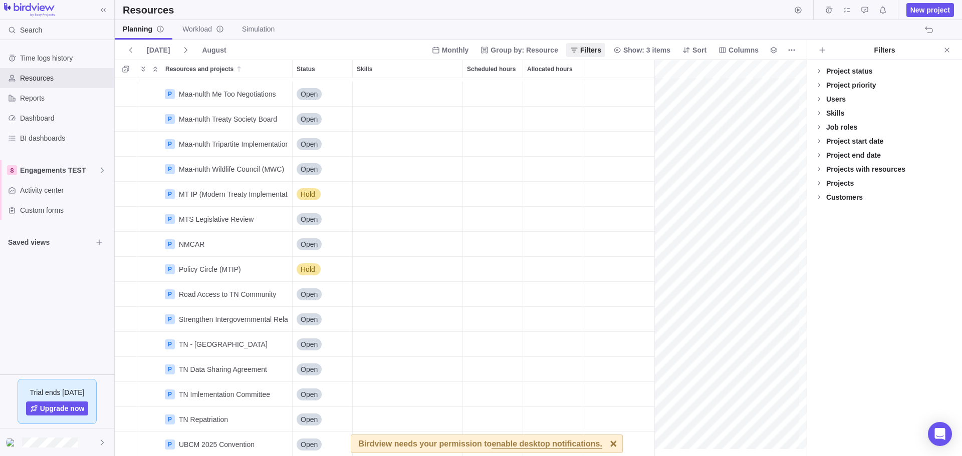
scroll to position [907, 0]
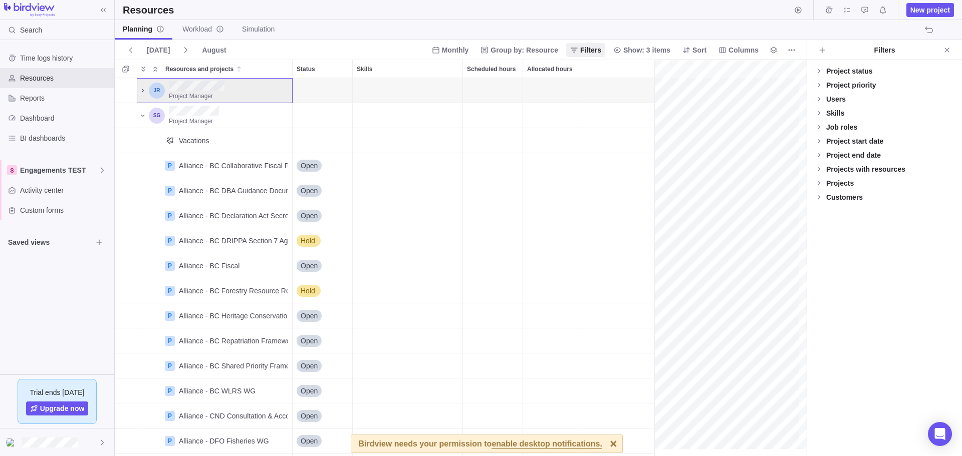
click at [141, 93] on icon "Resources and projects" at bounding box center [143, 91] width 8 height 8
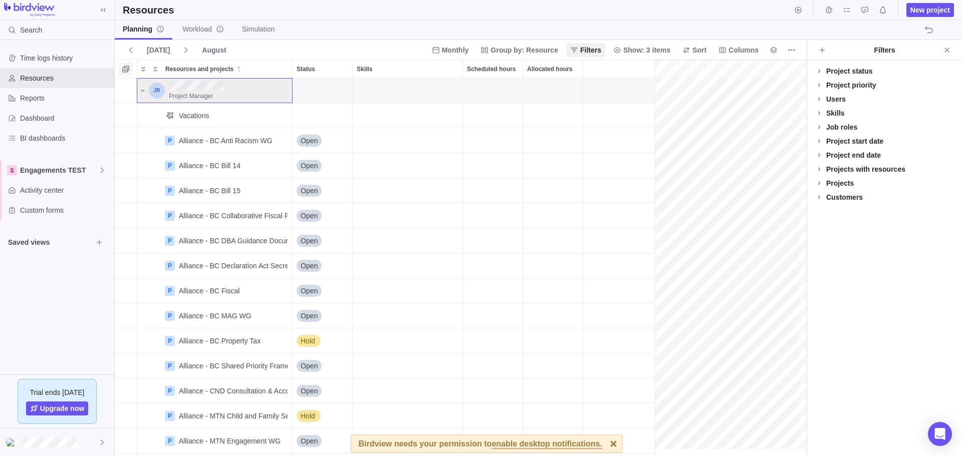
click at [126, 73] on span "Selection mode" at bounding box center [126, 69] width 14 height 14
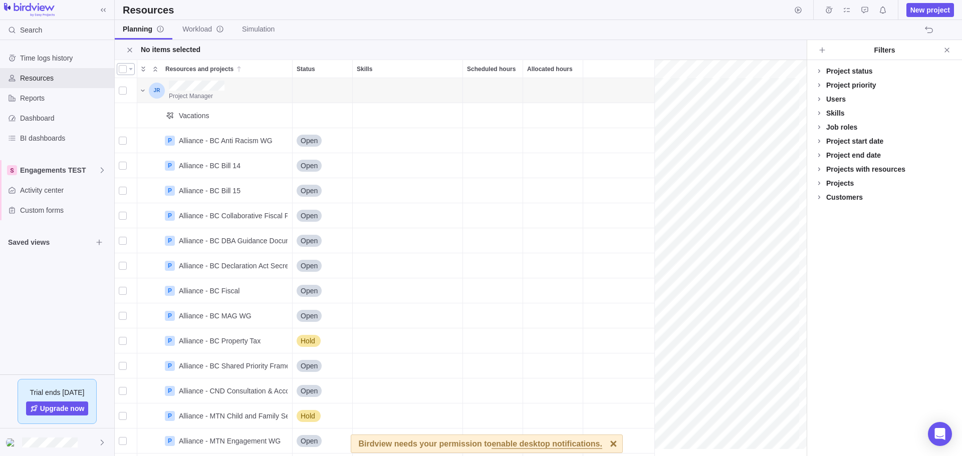
click at [126, 71] on div at bounding box center [123, 69] width 8 height 14
click at [127, 71] on div at bounding box center [126, 69] width 18 height 12
click at [123, 71] on div at bounding box center [123, 69] width 8 height 14
click at [283, 69] on icon "More actions" at bounding box center [284, 69] width 2 height 2
click at [313, 72] on div "Resources and projects Status Skills Scheduled hours Allocated hours Project Ma…" at bounding box center [461, 258] width 692 height 397
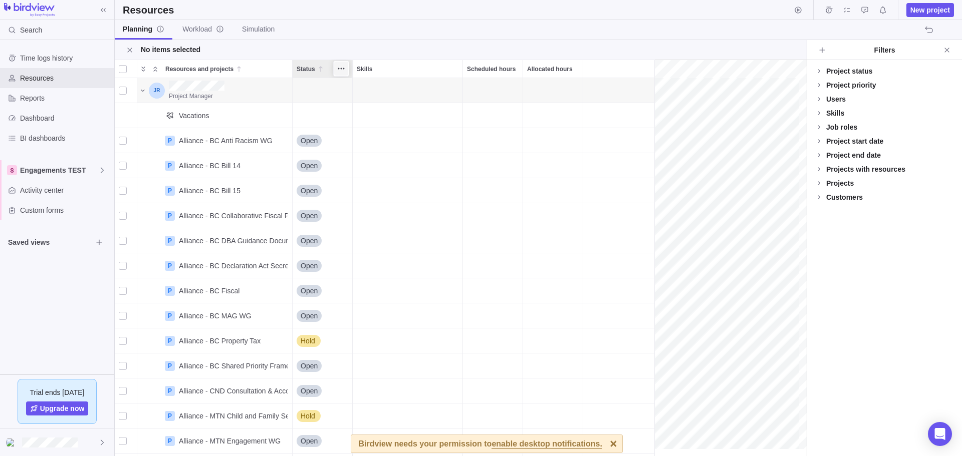
click at [340, 70] on icon "More actions" at bounding box center [341, 69] width 8 height 8
click at [413, 68] on div "Resources and projects Status Skills Scheduled hours Allocated hours Project Ma…" at bounding box center [461, 258] width 692 height 397
click at [105, 169] on icon at bounding box center [102, 170] width 8 height 8
click at [50, 197] on span "InterG TEST" at bounding box center [57, 194] width 61 height 10
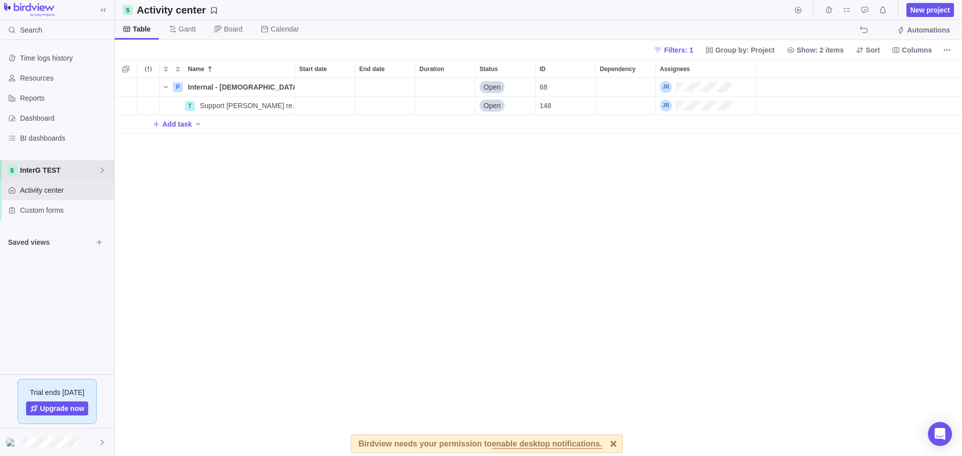
click at [97, 167] on span "InterG TEST" at bounding box center [59, 170] width 78 height 10
click at [188, 174] on body "Search Time logs history Resources Reports Dashboard BI dashboards InterG TEST …" at bounding box center [481, 228] width 962 height 456
click at [58, 192] on span "Activity center" at bounding box center [65, 190] width 90 height 10
click at [90, 168] on span "InterG TEST" at bounding box center [59, 170] width 78 height 10
click at [51, 214] on span "Engagements TEST" at bounding box center [57, 212] width 61 height 10
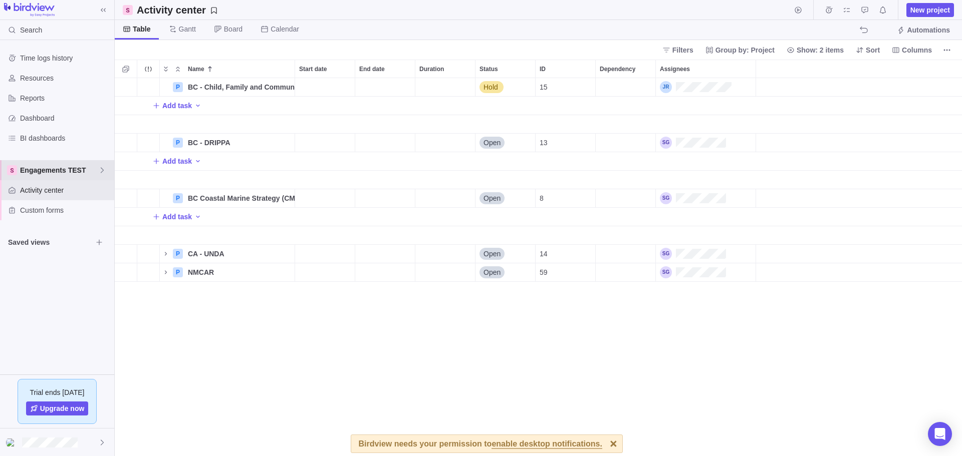
click at [95, 170] on span "Engagements TEST" at bounding box center [59, 170] width 78 height 10
click at [55, 304] on div "Time logs history Resources Reports Dashboard BI dashboards Engagements TEST Ac…" at bounding box center [57, 207] width 114 height 335
click at [52, 214] on span "Custom forms" at bounding box center [65, 210] width 90 height 10
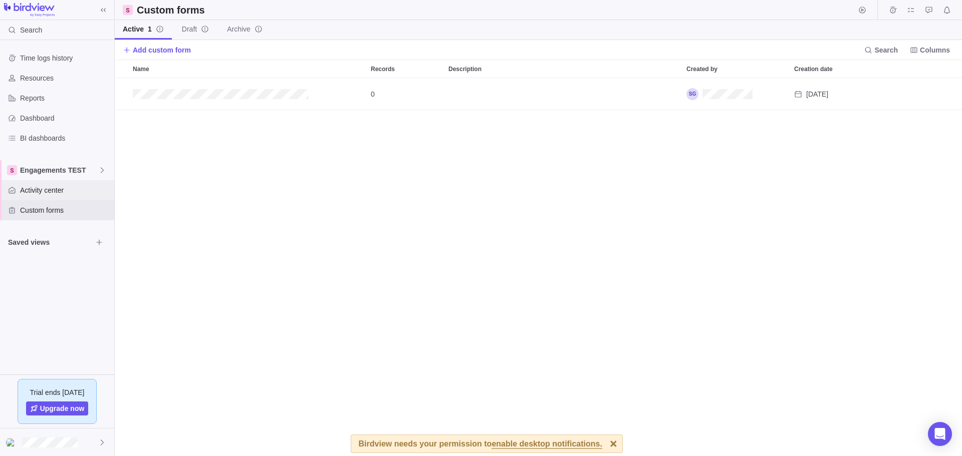
click at [56, 195] on span "Activity center" at bounding box center [65, 190] width 90 height 10
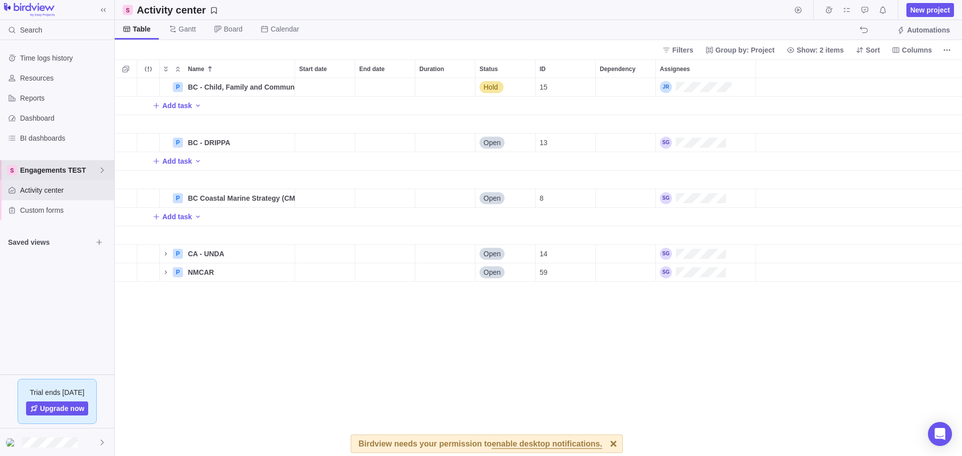
click at [101, 173] on icon at bounding box center [102, 170] width 8 height 8
click at [63, 193] on span "InterG TEST" at bounding box center [57, 194] width 61 height 10
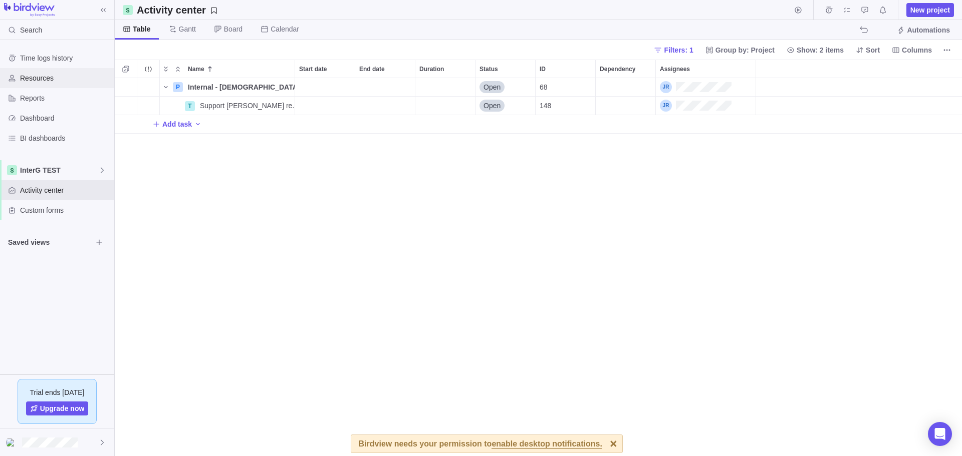
click at [36, 85] on div "Resources" at bounding box center [57, 78] width 114 height 20
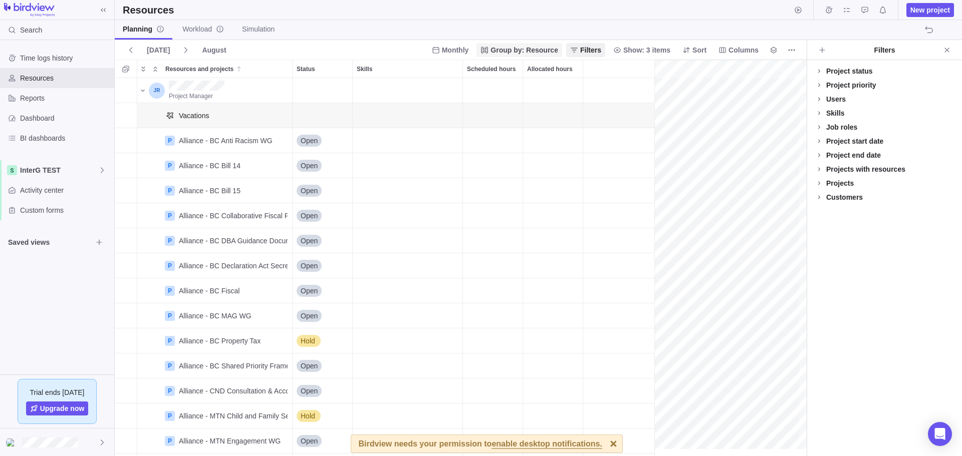
click at [537, 51] on span "Group by: Resource" at bounding box center [524, 50] width 68 height 10
click at [459, 51] on body "Search Time logs history Resources Reports Dashboard BI dashboards InterG TEST …" at bounding box center [481, 228] width 962 height 456
click at [460, 50] on span "Monthly" at bounding box center [455, 50] width 27 height 10
click at [468, 74] on div "Daily" at bounding box center [463, 73] width 44 height 18
click at [734, 47] on span "Columns" at bounding box center [743, 50] width 30 height 10
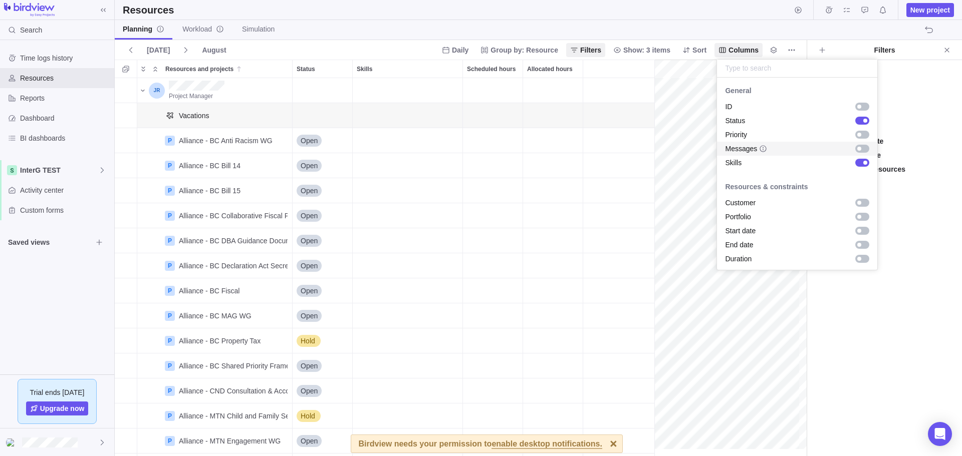
click at [855, 149] on div "grid" at bounding box center [862, 149] width 14 height 8
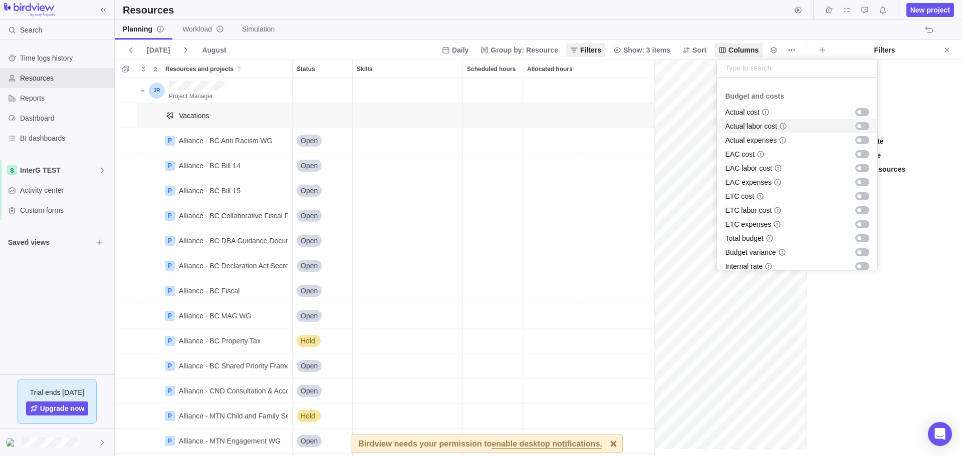
scroll to position [301, 0]
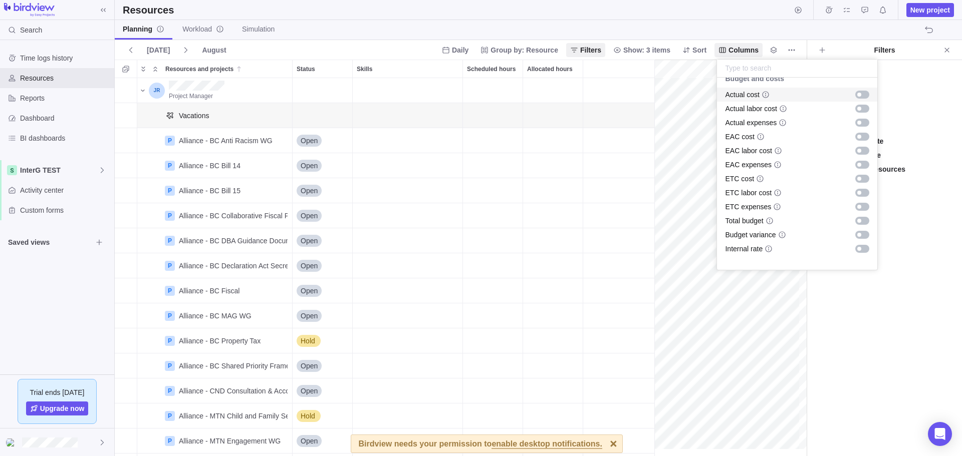
click at [777, 51] on body "Search Time logs history Resources Reports Dashboard BI dashboards InterG TEST …" at bounding box center [481, 228] width 962 height 456
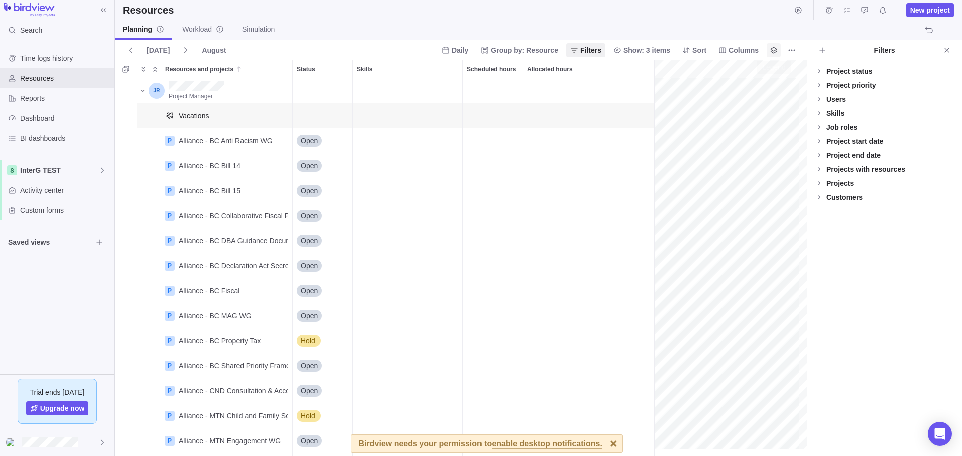
click at [774, 52] on icon "Legend" at bounding box center [773, 50] width 8 height 8
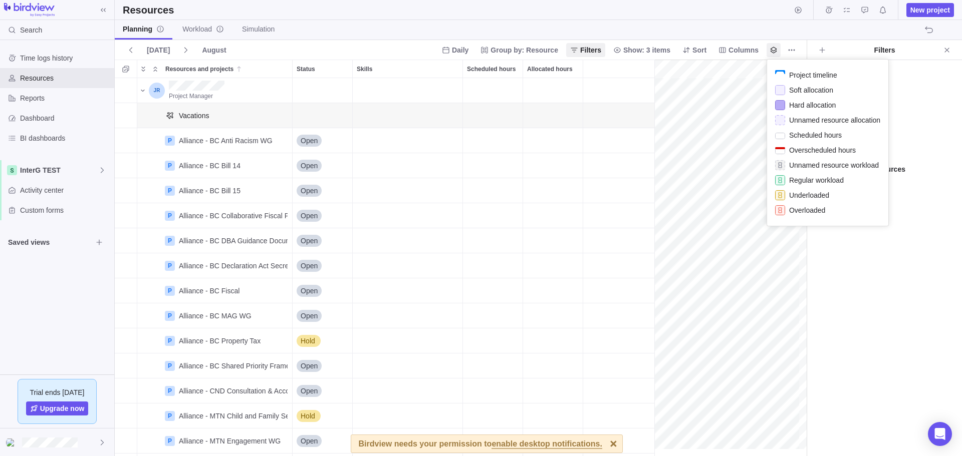
click at [34, 59] on body "Search Time logs history Resources Reports Dashboard BI dashboards InterG TEST …" at bounding box center [481, 228] width 962 height 456
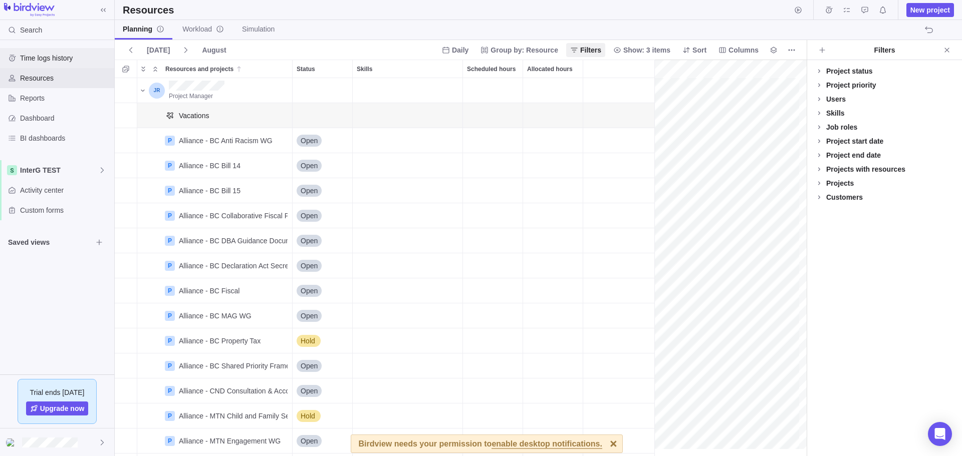
click at [34, 59] on span "Time logs history" at bounding box center [65, 58] width 90 height 10
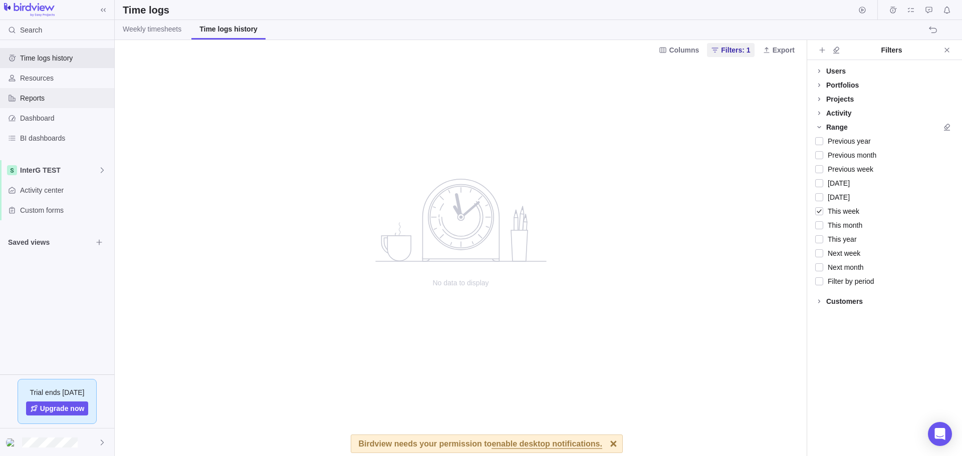
click at [26, 93] on span "Reports" at bounding box center [65, 98] width 90 height 10
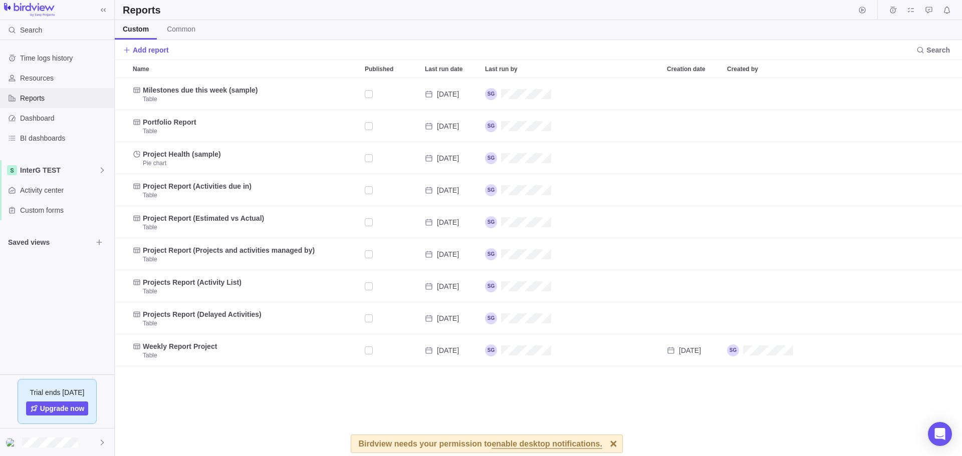
scroll to position [371, 840]
click at [28, 115] on span "Dashboard" at bounding box center [65, 118] width 90 height 10
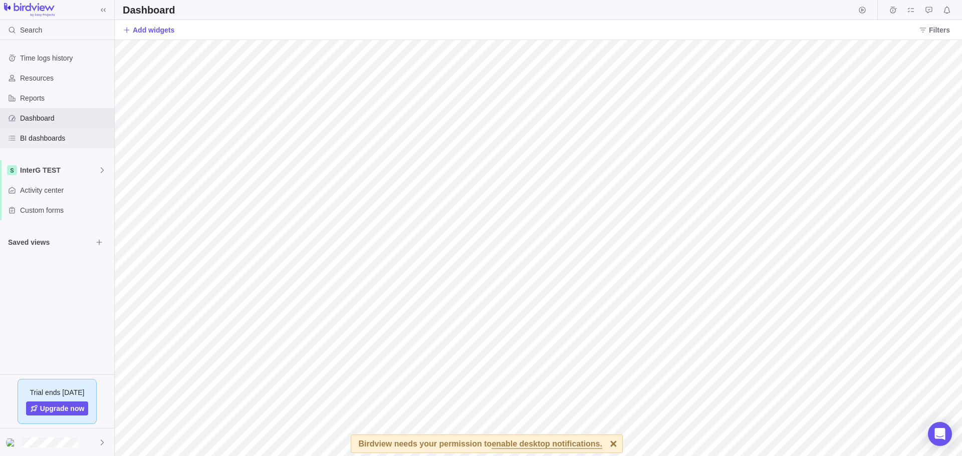
click at [34, 138] on span "BI dashboards" at bounding box center [65, 138] width 90 height 10
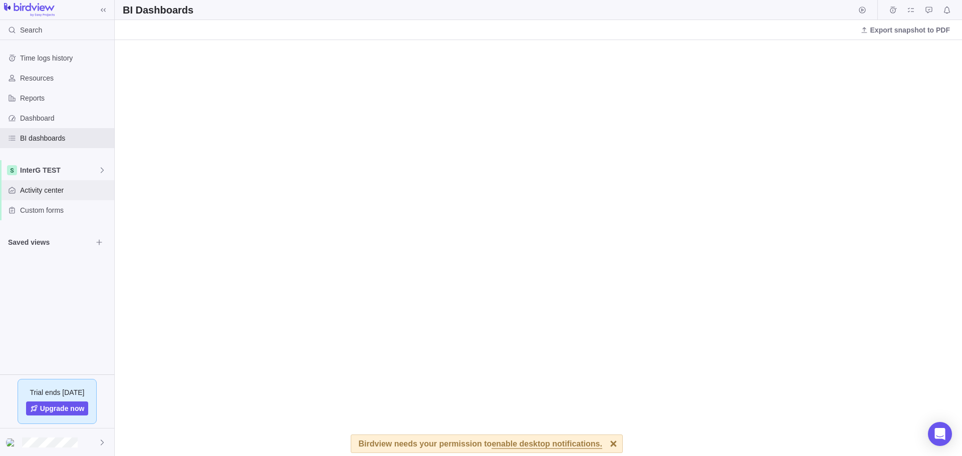
click at [53, 193] on span "Activity center" at bounding box center [65, 190] width 90 height 10
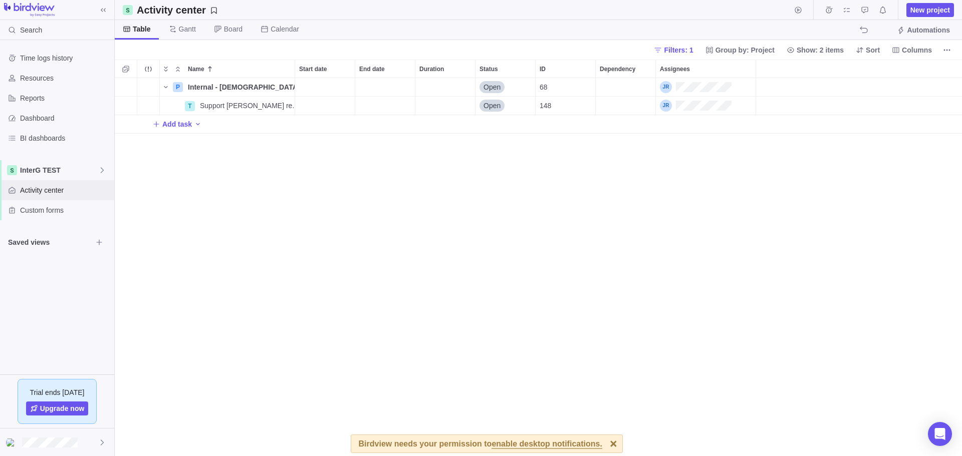
scroll to position [371, 840]
click at [69, 174] on span "InterG TEST" at bounding box center [59, 170] width 78 height 10
click at [58, 209] on span "Engagements TEST" at bounding box center [57, 212] width 61 height 10
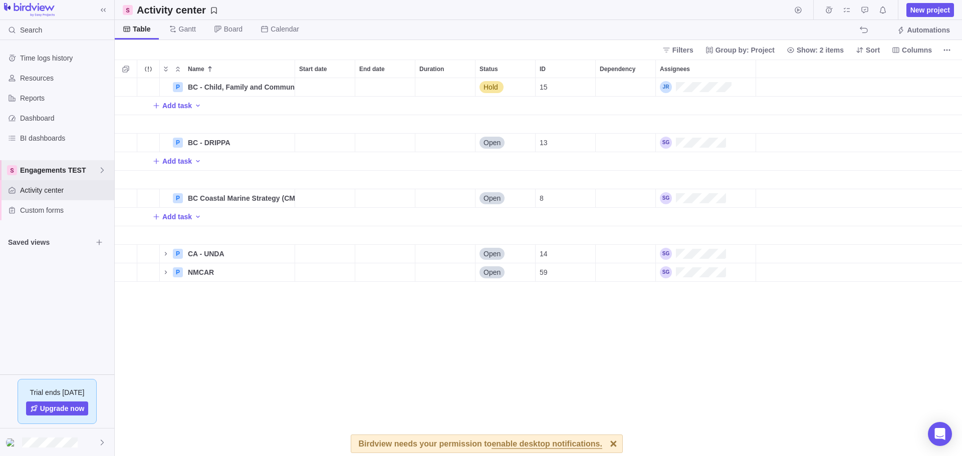
scroll to position [371, 840]
click at [59, 171] on span "Engagements TEST" at bounding box center [59, 170] width 78 height 10
click at [60, 191] on span "InterG TEST" at bounding box center [57, 194] width 61 height 10
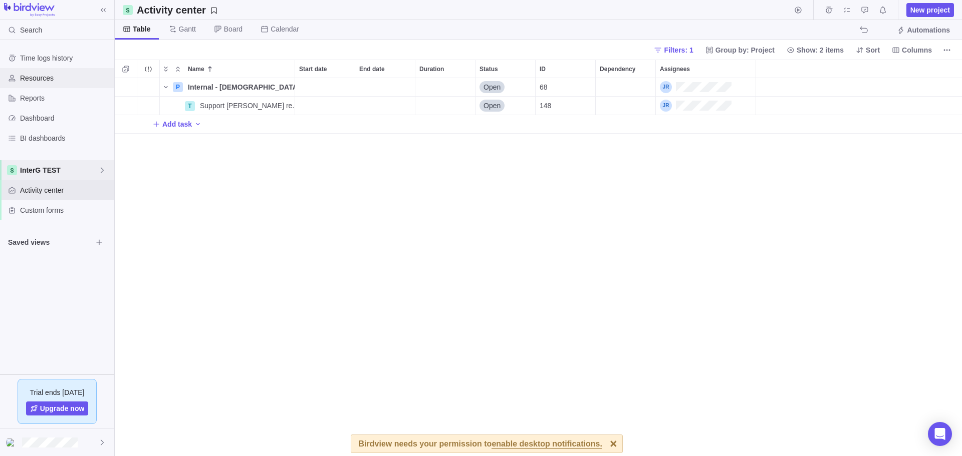
scroll to position [371, 840]
click at [849, 13] on icon "My assignments" at bounding box center [847, 10] width 8 height 8
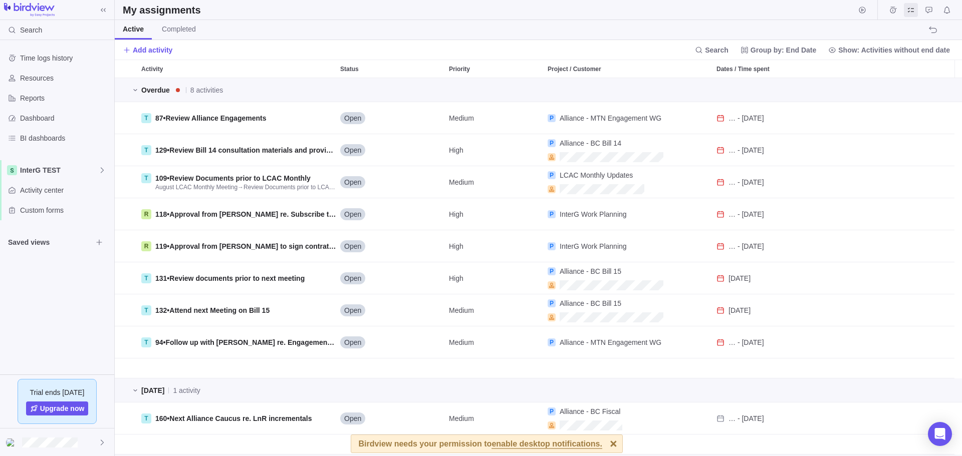
scroll to position [8, 8]
click at [128, 119] on icon "I'm done" at bounding box center [126, 118] width 8 height 8
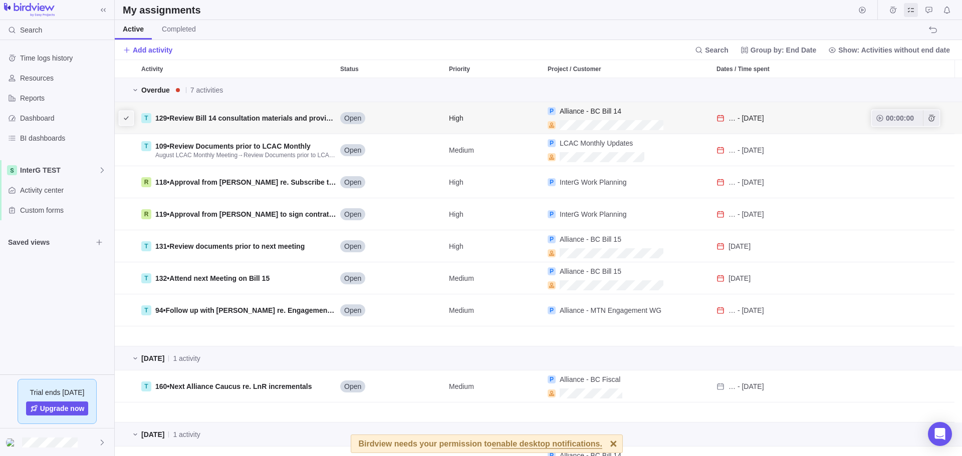
click at [125, 118] on icon "I'm done" at bounding box center [126, 118] width 8 height 8
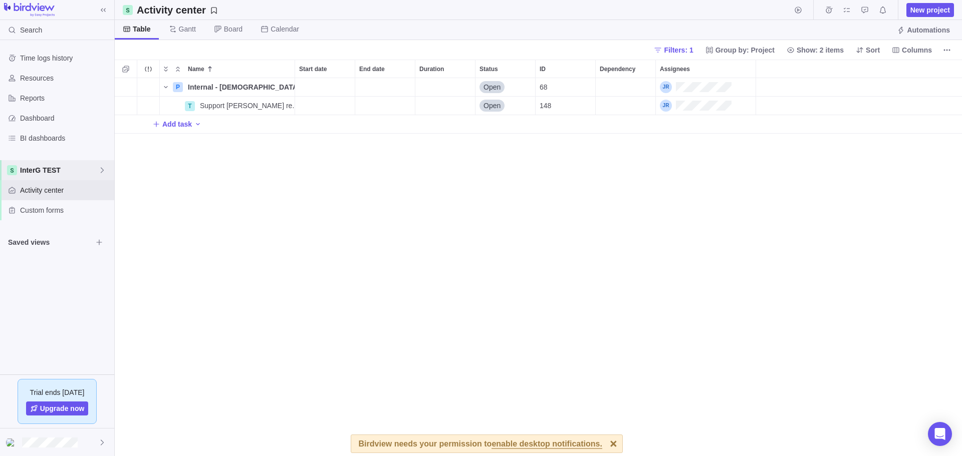
scroll to position [371, 840]
click at [745, 49] on span "Group by: Project" at bounding box center [744, 50] width 59 height 10
click at [210, 197] on body "Search Time logs history Resources Reports Dashboard BI dashboards InterG TEST …" at bounding box center [481, 228] width 962 height 456
click at [63, 172] on span "InterG TEST" at bounding box center [59, 170] width 78 height 10
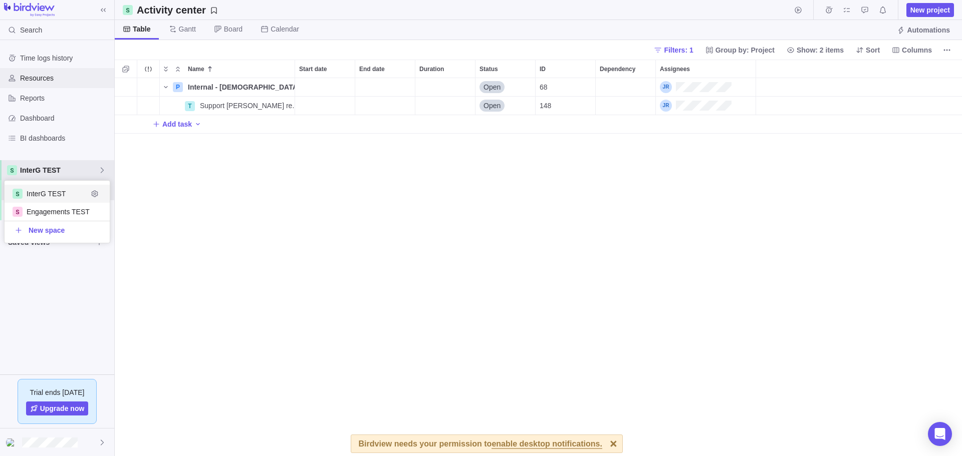
click at [25, 81] on div "Time logs history Resources Reports Dashboard BI dashboards InterG TEST Activit…" at bounding box center [57, 207] width 114 height 335
click at [26, 81] on span "Resources" at bounding box center [65, 78] width 90 height 10
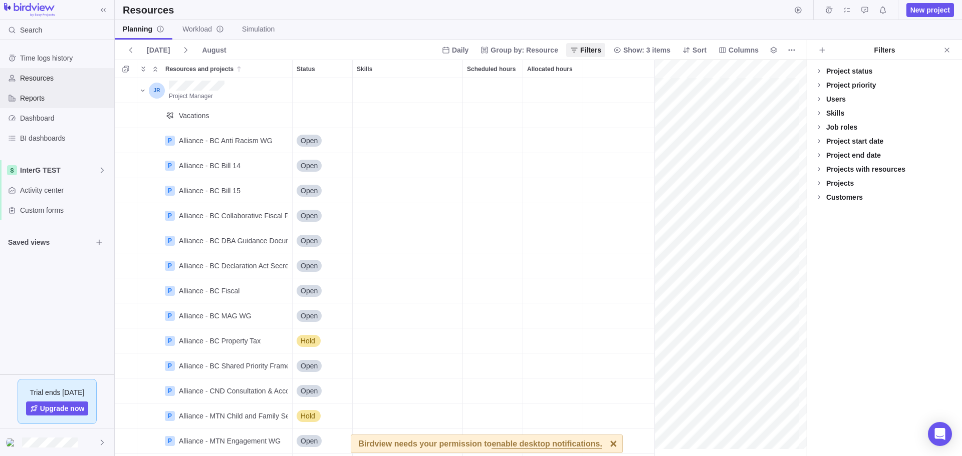
scroll to position [0, 374]
click at [32, 99] on span "Reports" at bounding box center [65, 98] width 90 height 10
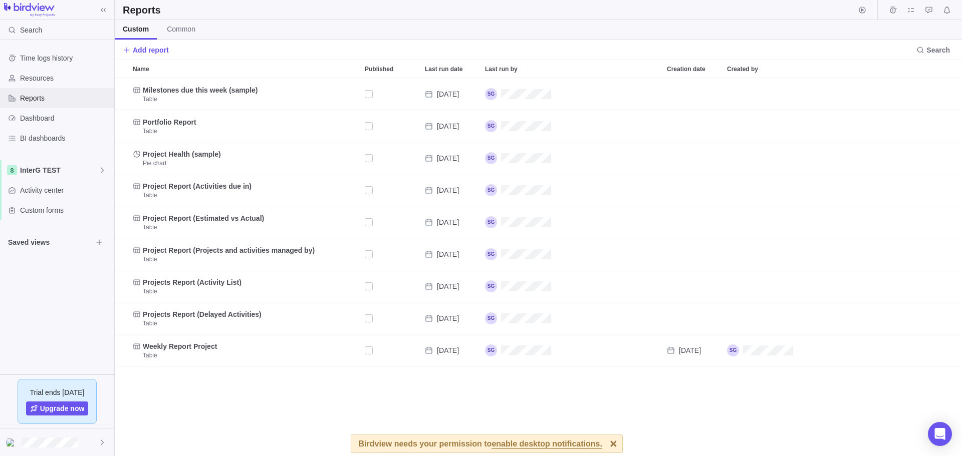
scroll to position [371, 840]
click at [29, 80] on span "Resources" at bounding box center [65, 78] width 90 height 10
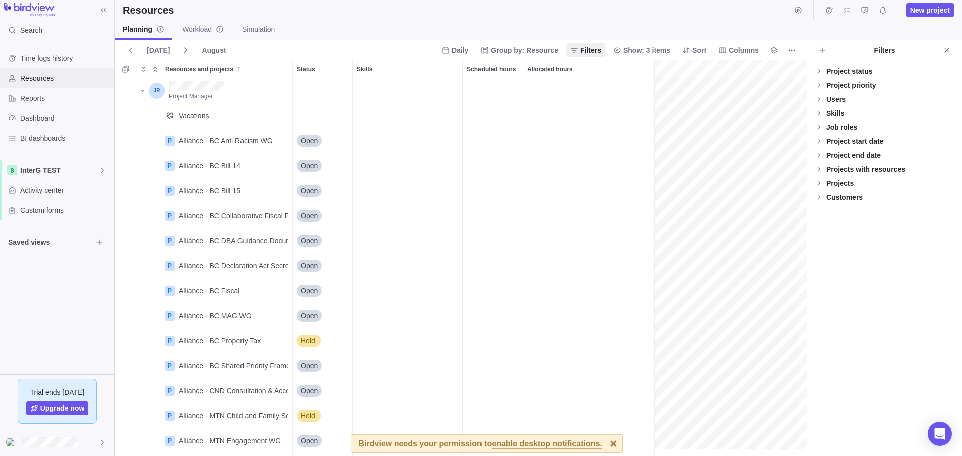
scroll to position [0, 374]
click at [167, 70] on span "Resources and projects" at bounding box center [199, 69] width 68 height 10
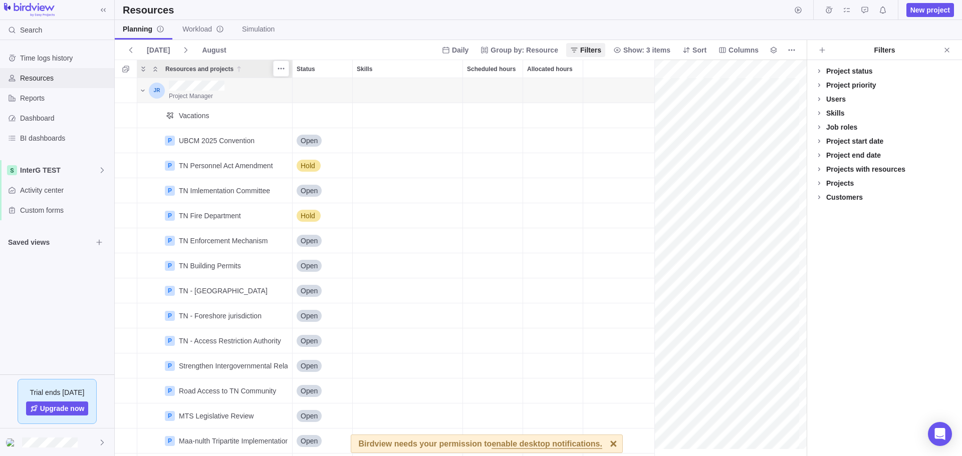
click at [185, 72] on span "Resources and projects" at bounding box center [199, 69] width 68 height 10
click at [243, 144] on icon "Resources and projects" at bounding box center [243, 140] width 8 height 8
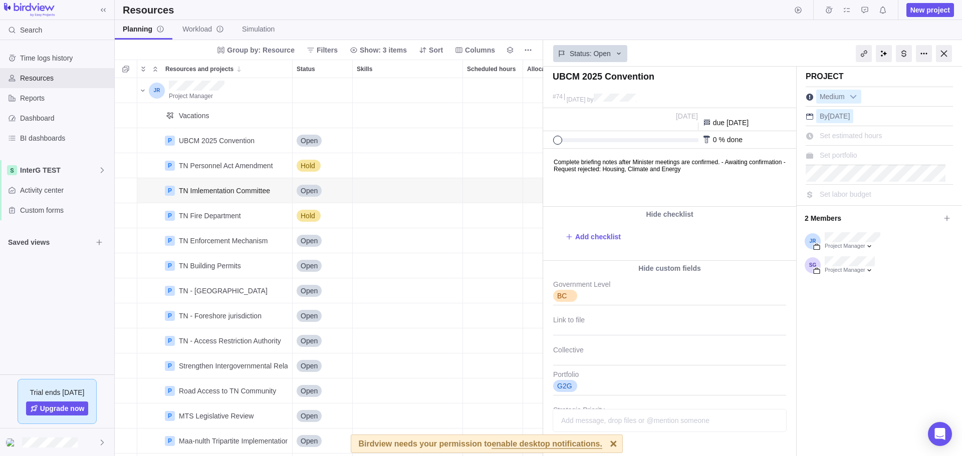
click at [749, 172] on body "Complete briefing notes after Minister meetings are confirmed. - Awaiting confi…" at bounding box center [669, 161] width 250 height 24
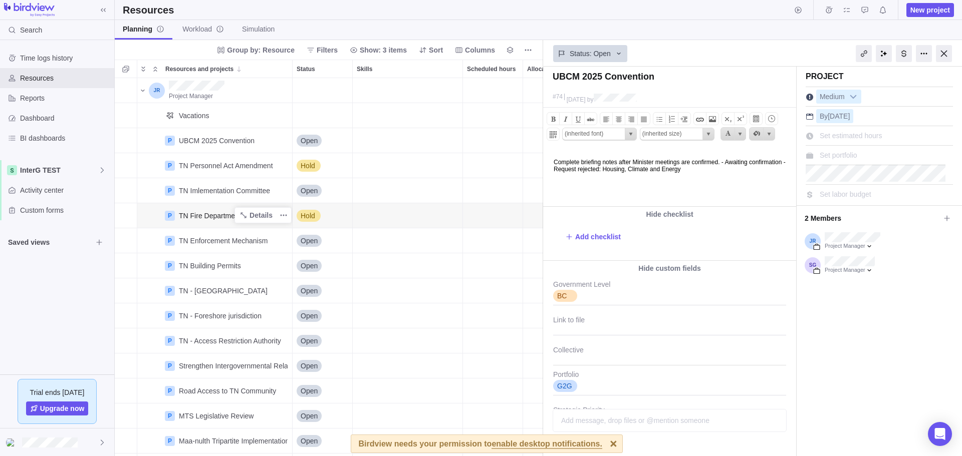
click at [216, 218] on div "TN Fire Department" at bounding box center [210, 216] width 62 height 10
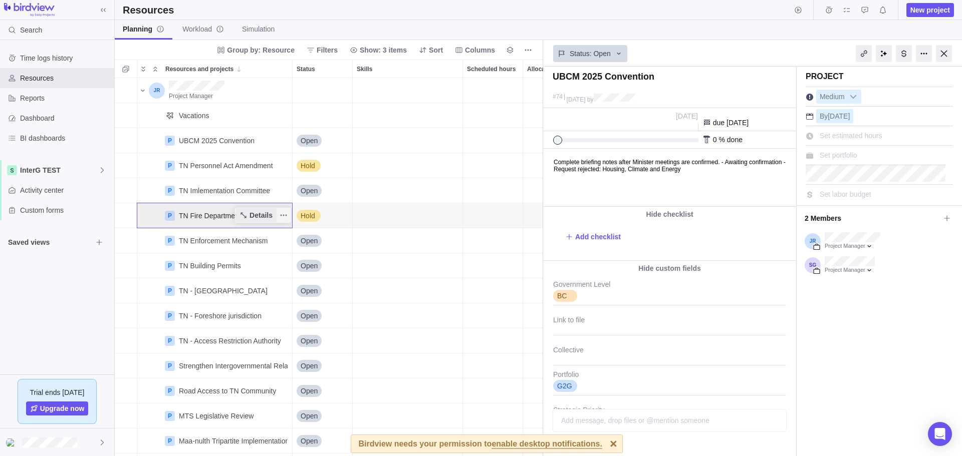
click at [261, 221] on span "Details" at bounding box center [255, 215] width 41 height 14
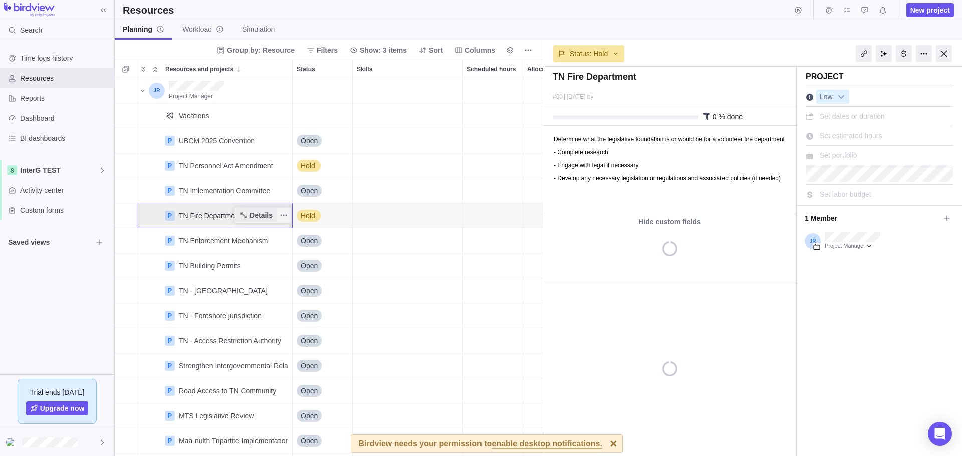
type textarea "x"
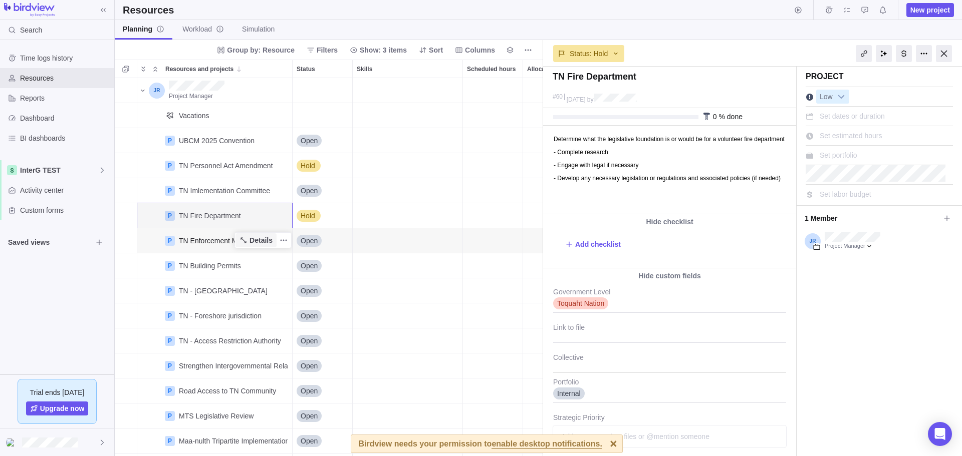
click at [253, 238] on span "Details" at bounding box center [260, 240] width 23 height 10
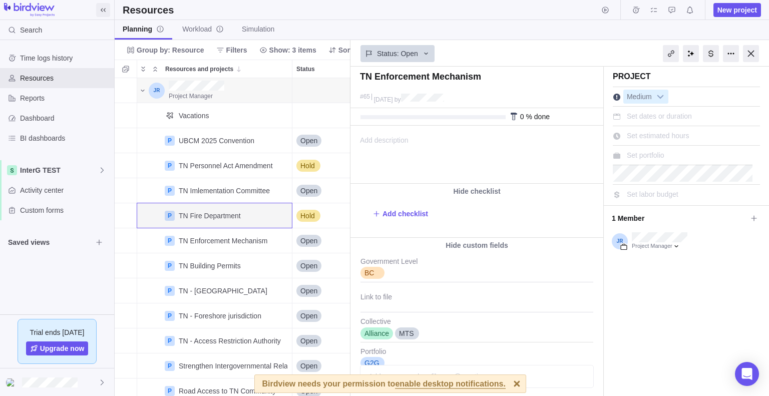
click at [101, 9] on icon at bounding box center [103, 10] width 5 height 4
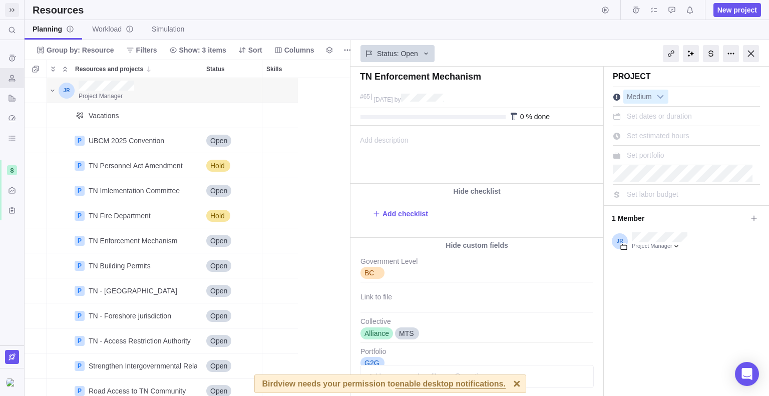
scroll to position [311, 319]
click at [13, 32] on icon at bounding box center [12, 30] width 8 height 8
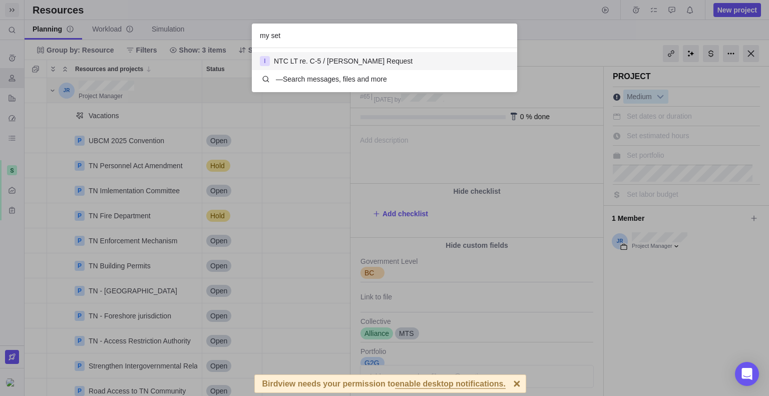
scroll to position [36, 257]
type input "my settings"
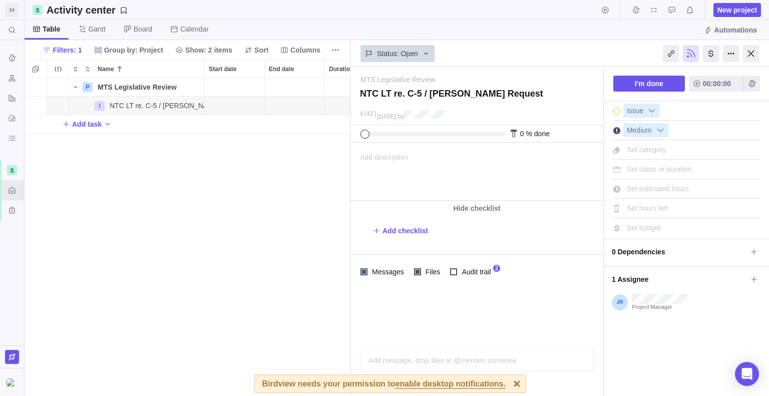
scroll to position [311, 319]
click at [12, 12] on icon at bounding box center [12, 10] width 8 height 8
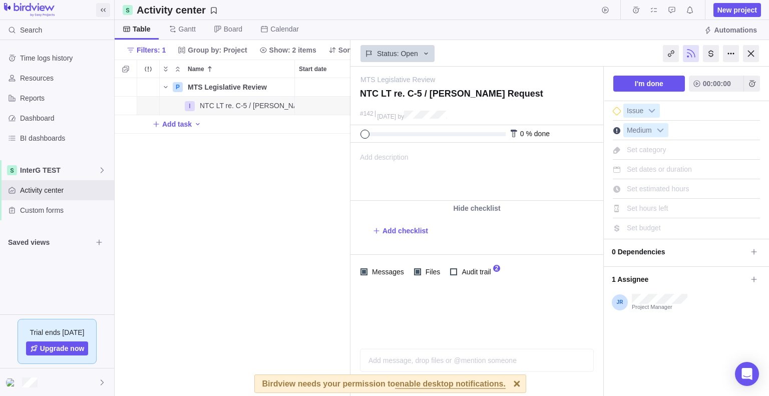
scroll to position [8, 8]
click at [37, 82] on span "Resources" at bounding box center [65, 78] width 90 height 10
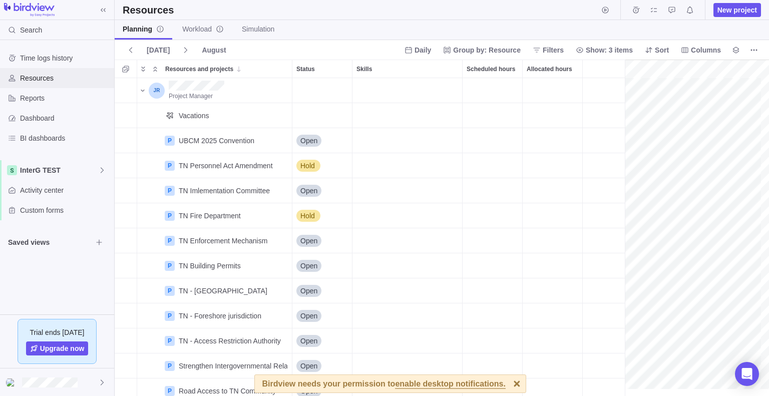
scroll to position [0, 416]
click at [128, 184] on div "grid" at bounding box center [126, 190] width 22 height 25
click at [125, 164] on div "grid" at bounding box center [126, 165] width 22 height 25
click at [40, 192] on span "Activity center" at bounding box center [65, 190] width 90 height 10
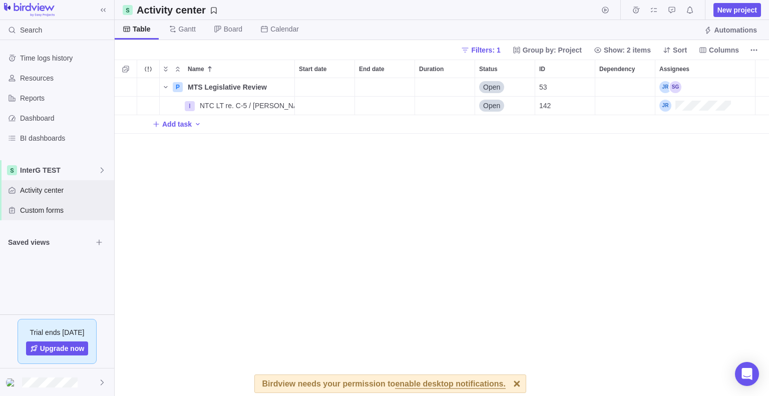
scroll to position [311, 647]
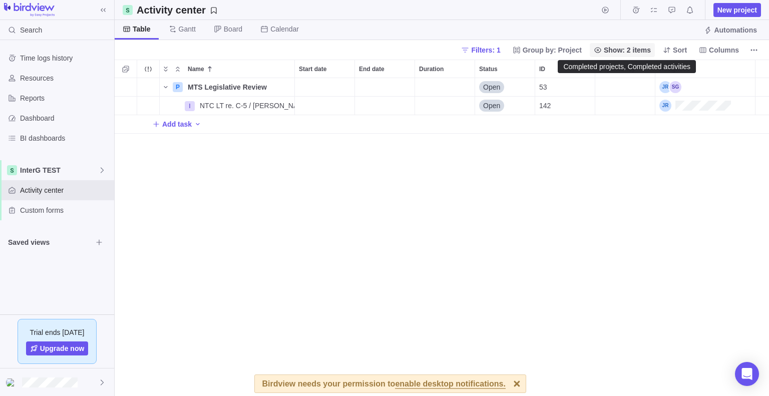
click at [612, 46] on span "Show: 2 items" at bounding box center [627, 50] width 47 height 10
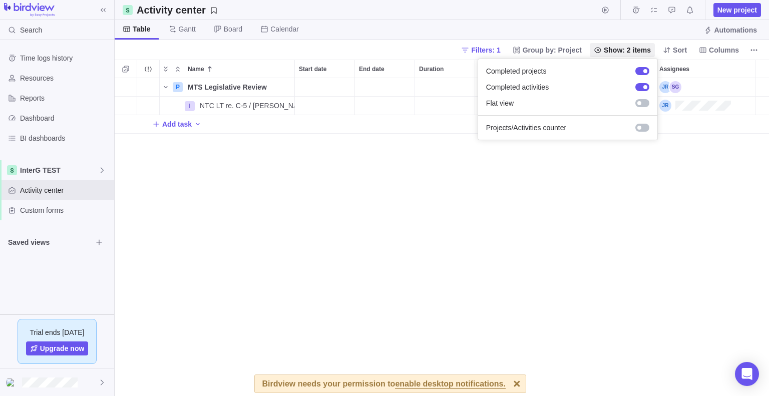
click at [567, 48] on body "Search Time logs history Resources Reports Dashboard BI dashboards InterG TEST …" at bounding box center [384, 198] width 769 height 396
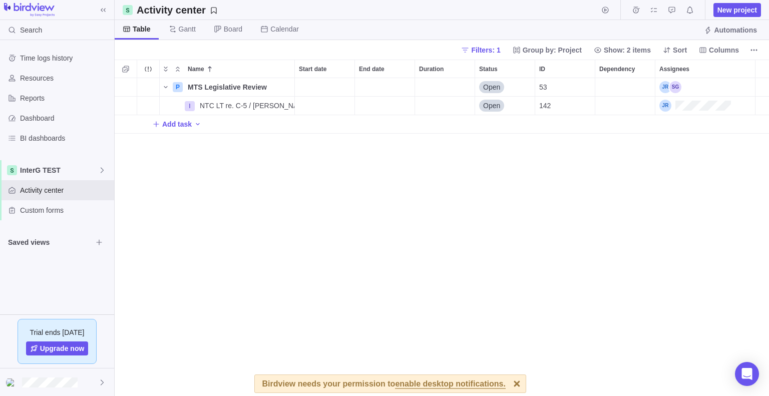
click at [567, 48] on span "Group by: Project" at bounding box center [552, 50] width 59 height 10
click at [501, 50] on body "Search Time logs history Resources Reports Dashboard BI dashboards InterG TEST …" at bounding box center [384, 198] width 769 height 396
click at [500, 50] on span "Filters: 1" at bounding box center [485, 50] width 29 height 10
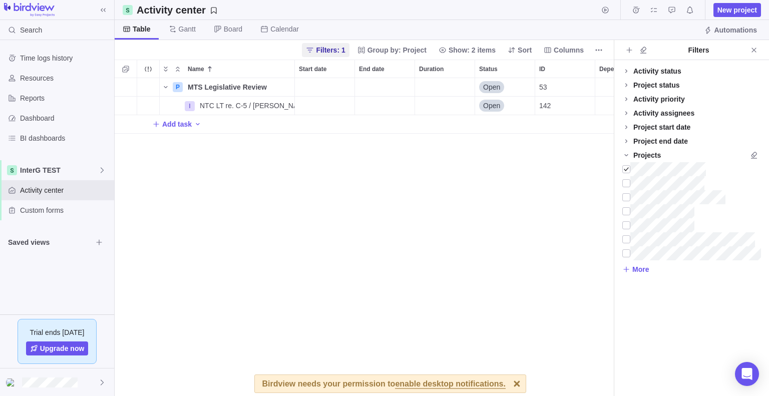
scroll to position [311, 491]
click at [626, 183] on div at bounding box center [627, 183] width 8 height 14
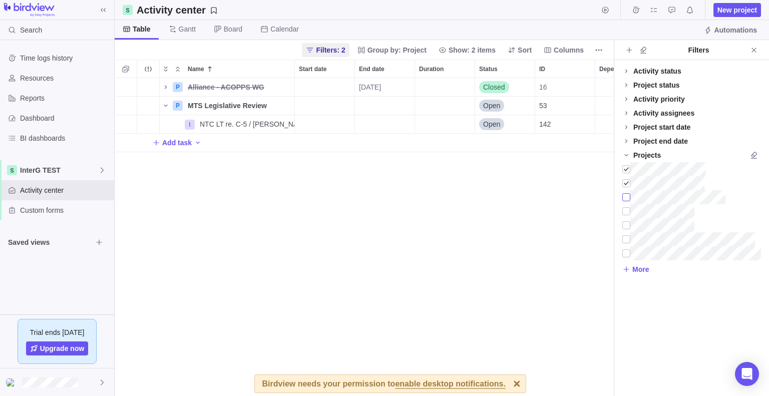
click at [625, 196] on div at bounding box center [627, 197] width 8 height 14
click at [625, 214] on div at bounding box center [627, 211] width 8 height 14
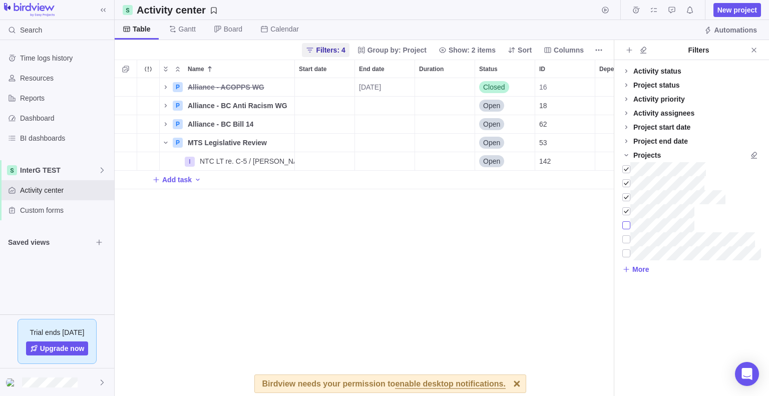
click at [626, 226] on div at bounding box center [627, 225] width 8 height 14
click at [626, 236] on div at bounding box center [627, 239] width 8 height 14
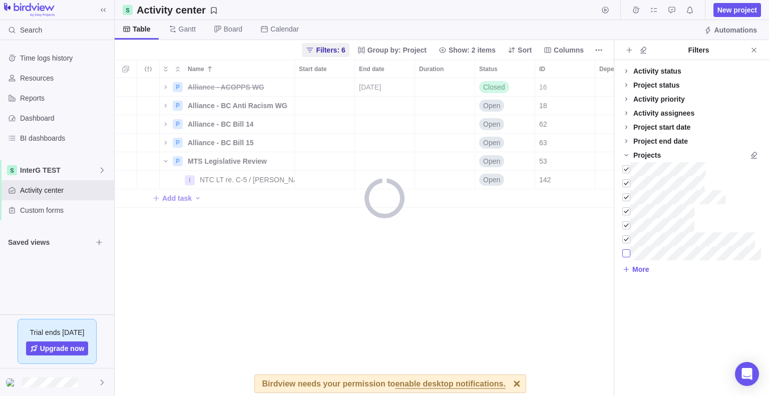
click at [626, 250] on div at bounding box center [627, 253] width 8 height 14
click at [629, 266] on icon at bounding box center [627, 270] width 8 height 8
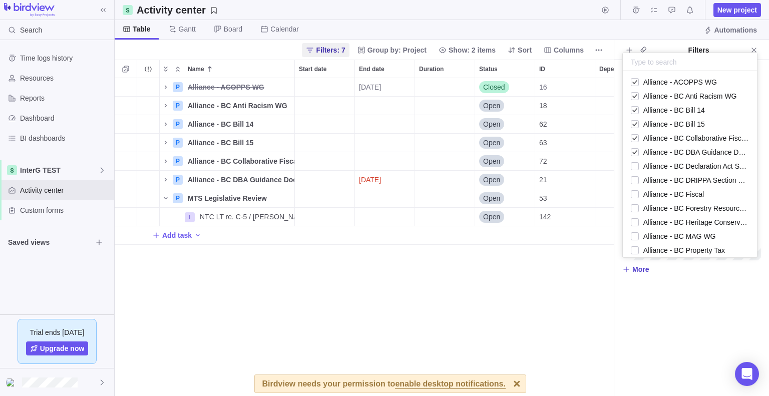
scroll to position [178, 126]
click at [636, 167] on div "grid" at bounding box center [635, 166] width 8 height 14
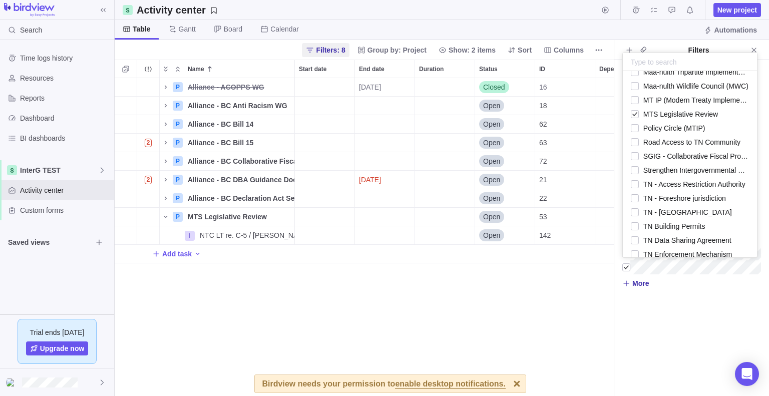
scroll to position [0, 0]
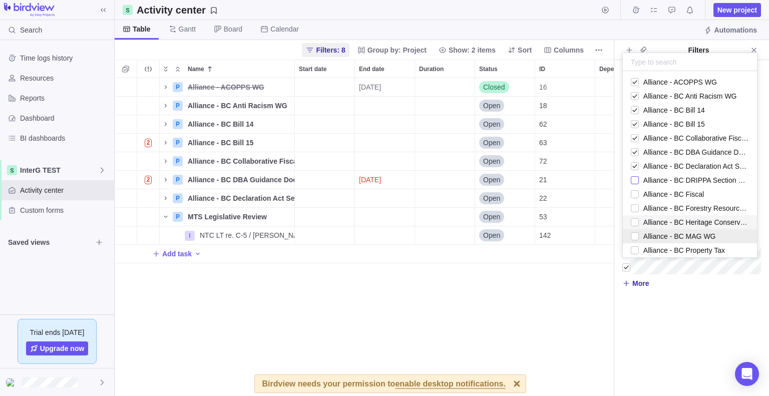
drag, startPoint x: 635, startPoint y: 183, endPoint x: 637, endPoint y: 231, distance: 48.6
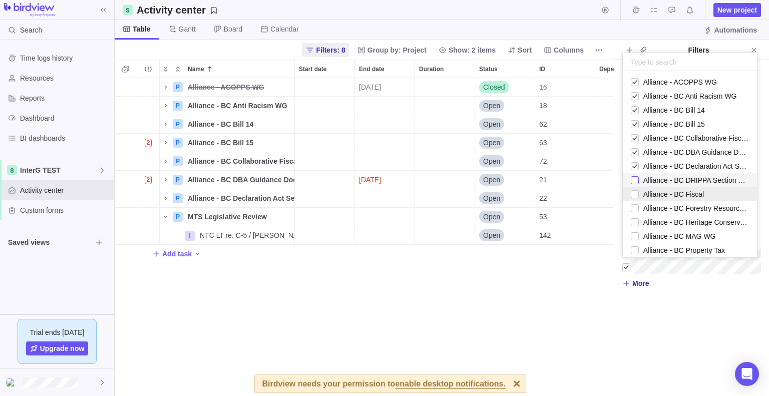
drag, startPoint x: 628, startPoint y: 176, endPoint x: 632, endPoint y: 188, distance: 12.8
click at [628, 176] on div "Alliance - BC DRIPPA Section 7 Agreements" at bounding box center [690, 180] width 134 height 14
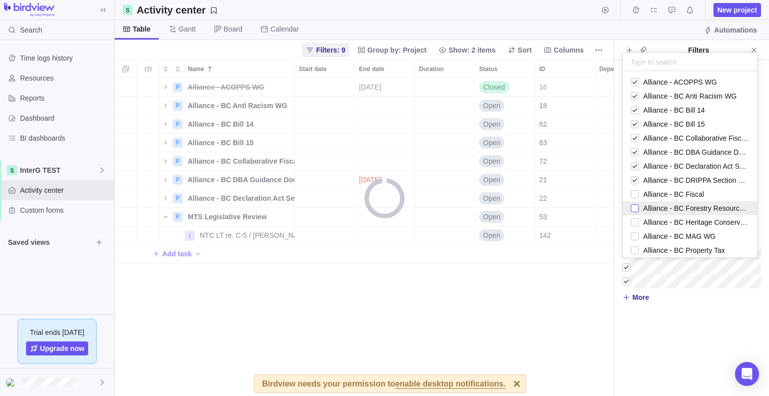
click at [635, 202] on div "grid" at bounding box center [635, 208] width 8 height 14
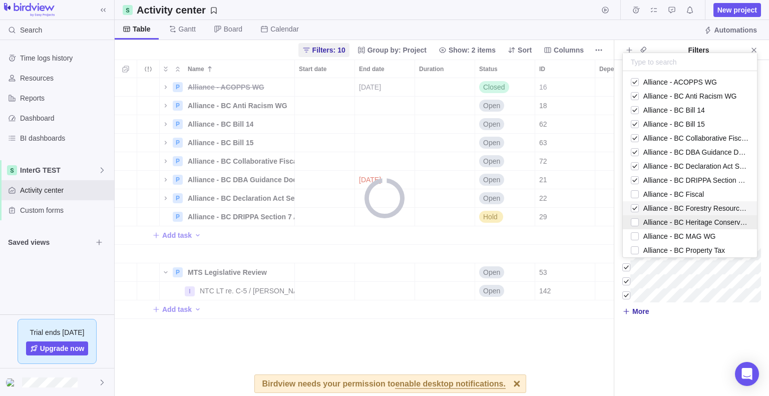
scroll to position [311, 491]
click at [635, 218] on div "grid" at bounding box center [635, 222] width 8 height 14
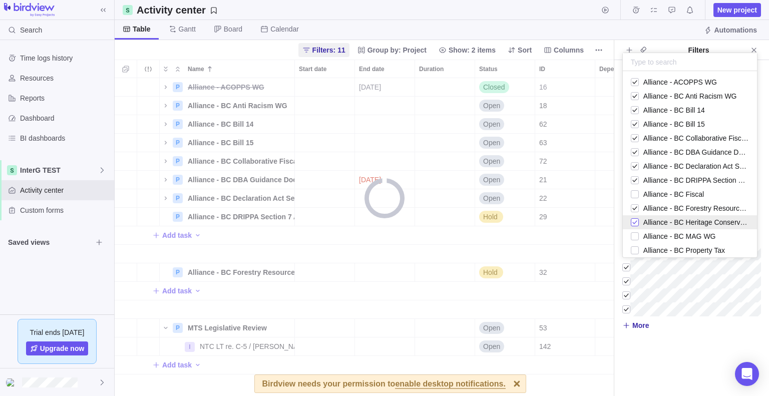
click at [636, 227] on div "grid" at bounding box center [635, 222] width 8 height 14
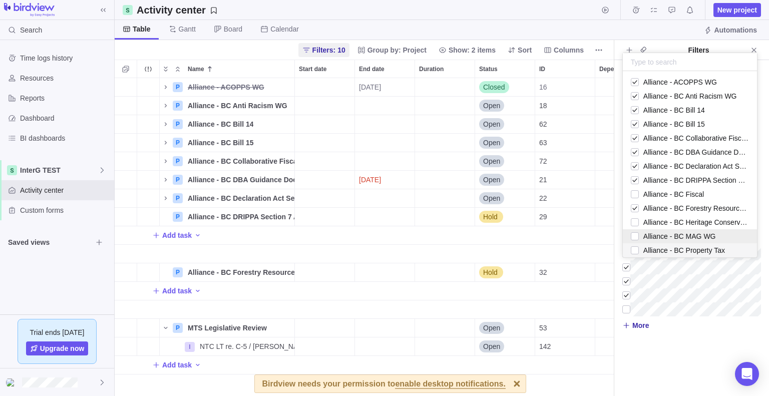
scroll to position [0, 0]
click at [630, 326] on icon at bounding box center [627, 326] width 8 height 8
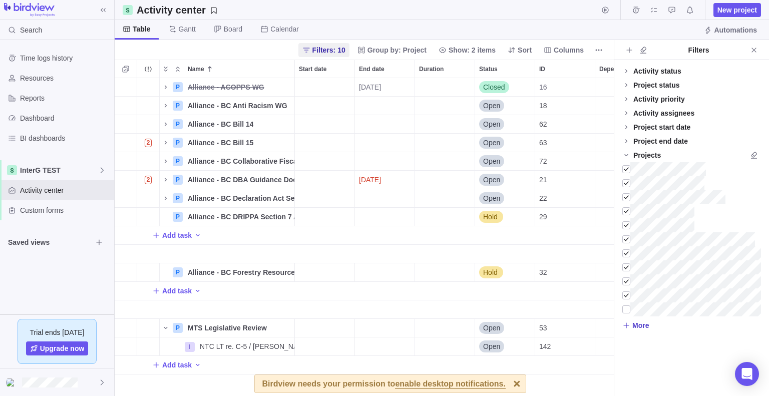
click at [630, 326] on icon at bounding box center [627, 326] width 8 height 8
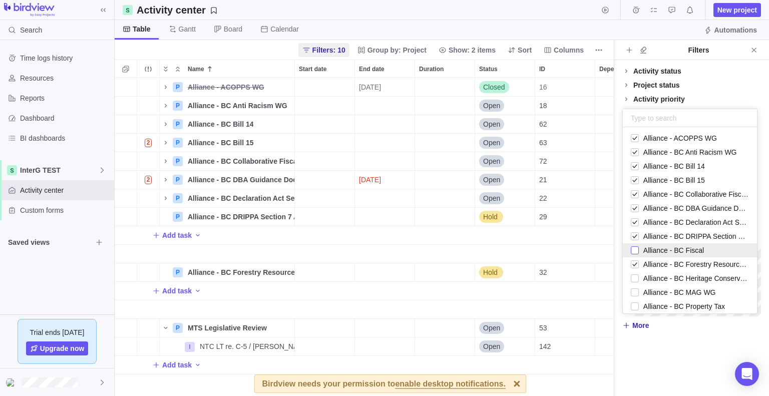
click at [631, 253] on div "grid" at bounding box center [635, 250] width 8 height 14
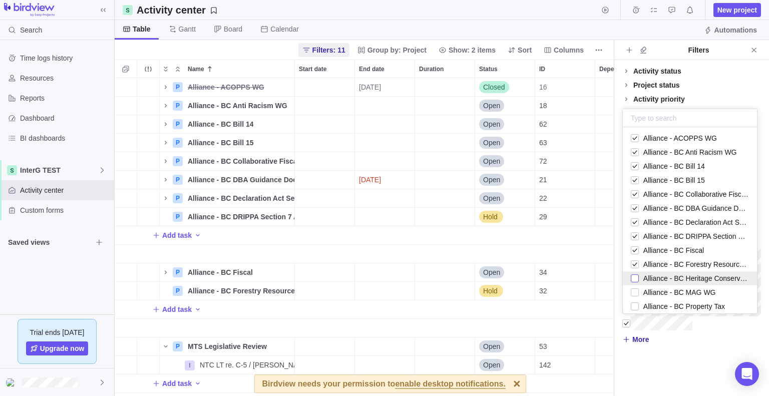
click at [634, 281] on div "grid" at bounding box center [635, 279] width 8 height 14
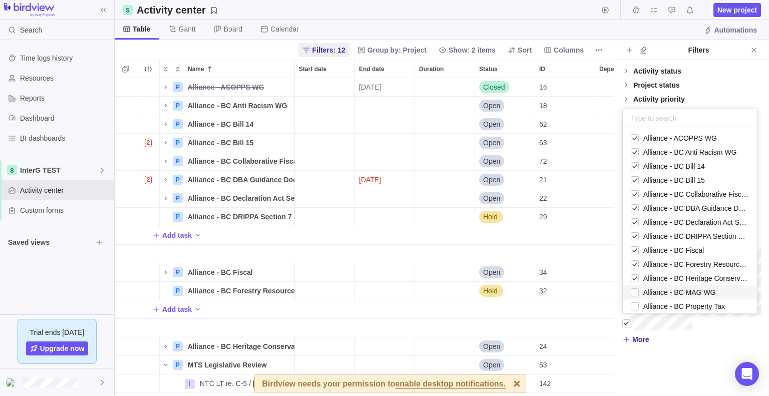
click at [160, 198] on body "Search Time logs history Resources Reports Dashboard BI dashboards InterG TEST …" at bounding box center [384, 198] width 769 height 396
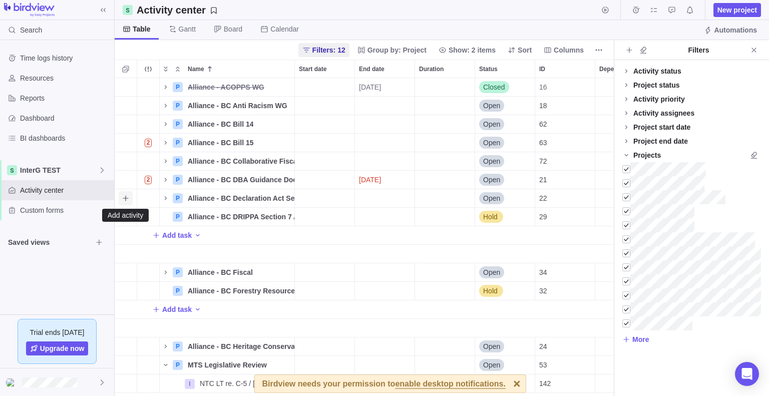
click at [122, 198] on icon "Add activity" at bounding box center [126, 198] width 8 height 8
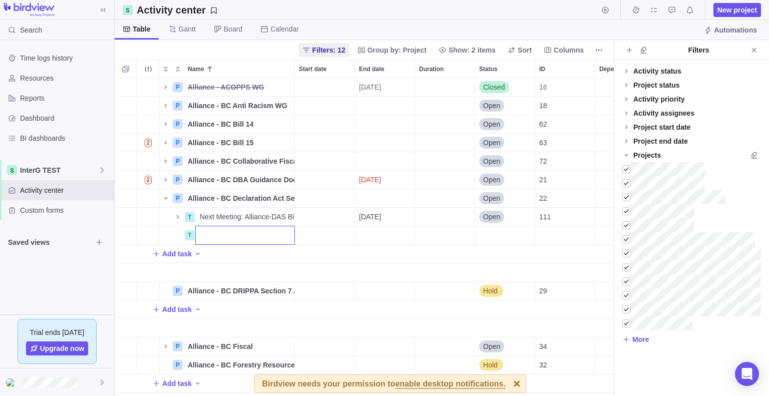
click at [218, 234] on input "Name" at bounding box center [245, 235] width 100 height 19
click at [315, 238] on div "P Alliance - ACOPPS WG Details 08/28/2025 Closed 16 P Alliance - BC Anti Racism…" at bounding box center [364, 237] width 499 height 319
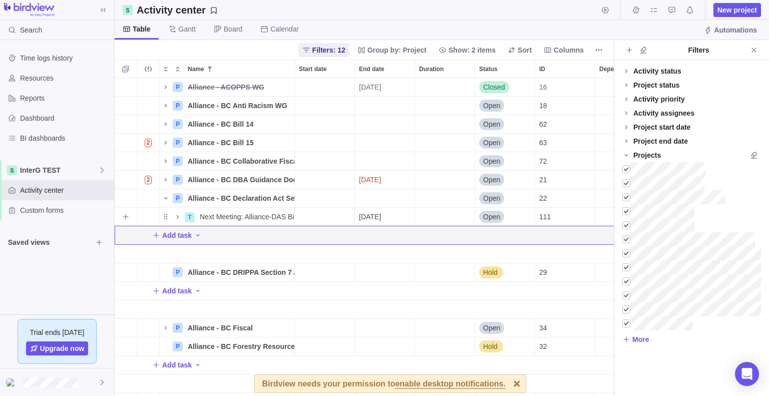
click at [172, 214] on span "Name" at bounding box center [178, 217] width 12 height 14
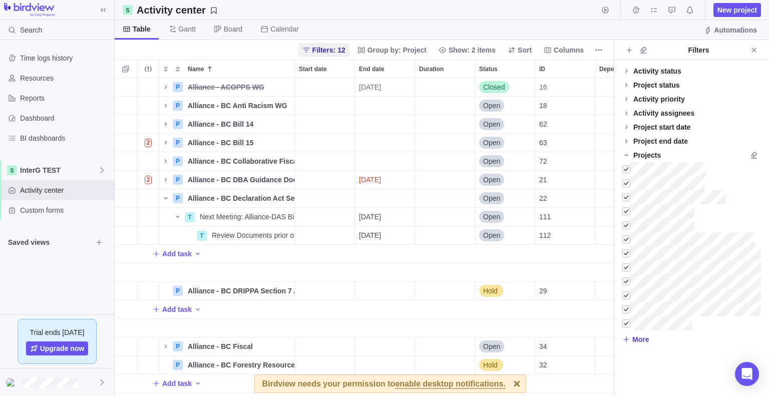
click at [634, 340] on span "More" at bounding box center [641, 340] width 17 height 10
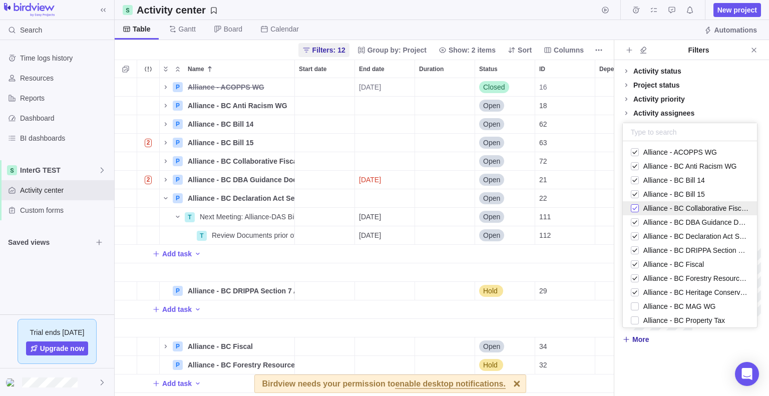
click at [635, 211] on div "grid" at bounding box center [635, 208] width 8 height 14
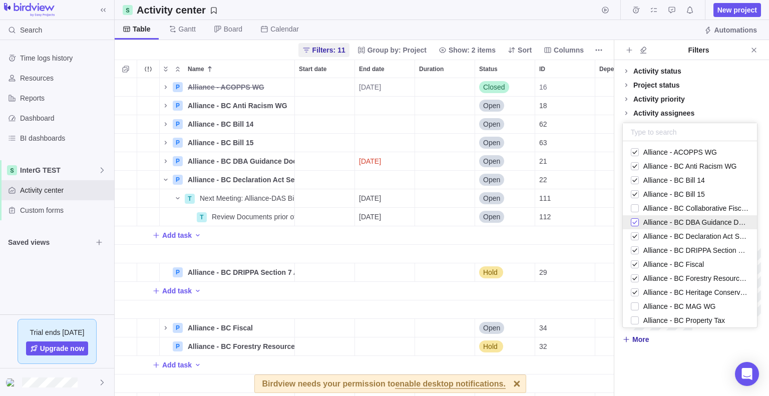
click at [631, 223] on div "Alliance - BC DBA Guidance Document WG" at bounding box center [690, 222] width 134 height 14
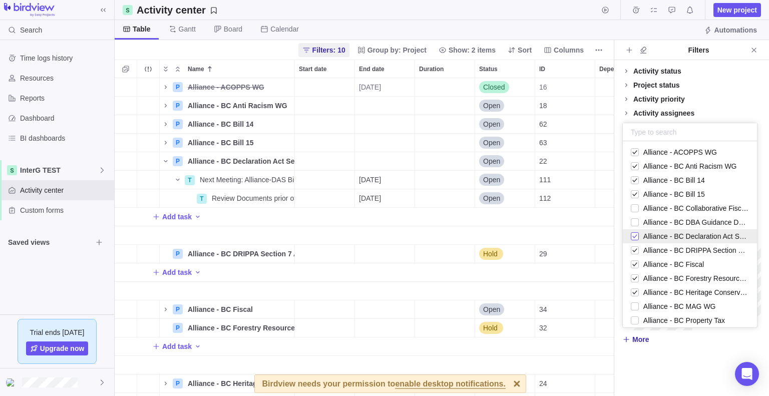
click at [637, 233] on div "grid" at bounding box center [635, 236] width 8 height 14
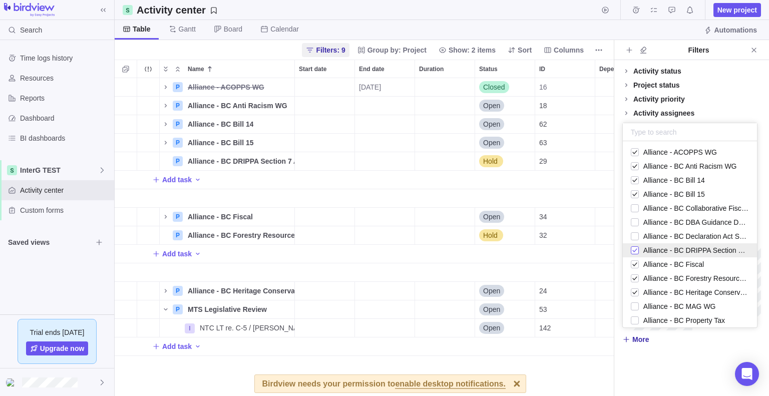
click at [633, 250] on div "grid" at bounding box center [635, 250] width 8 height 14
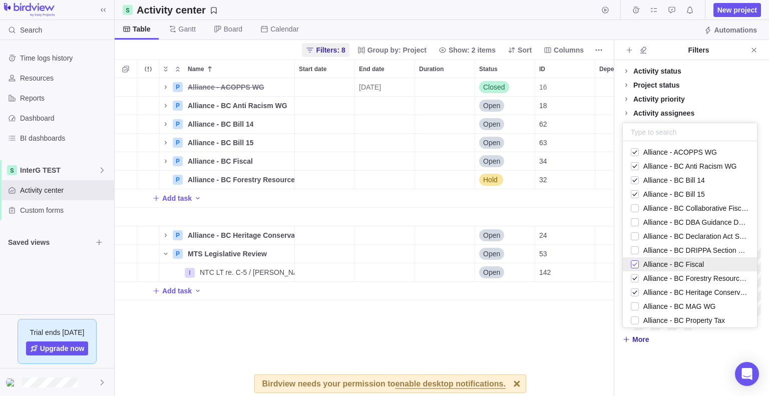
click at [635, 262] on div "grid" at bounding box center [635, 264] width 8 height 14
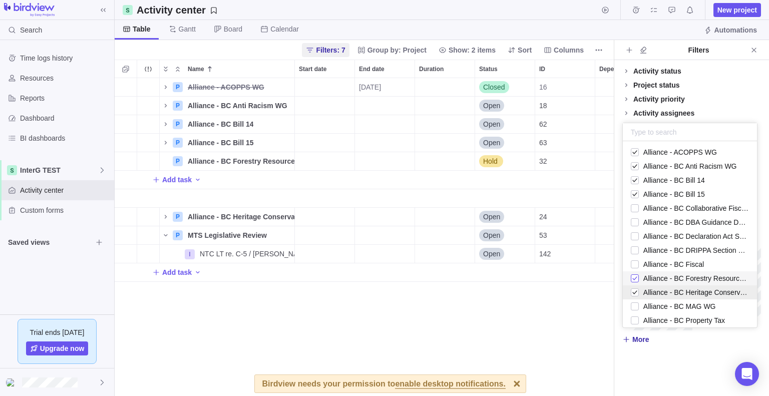
drag, startPoint x: 633, startPoint y: 276, endPoint x: 635, endPoint y: 286, distance: 9.6
click at [633, 276] on div "grid" at bounding box center [635, 279] width 8 height 14
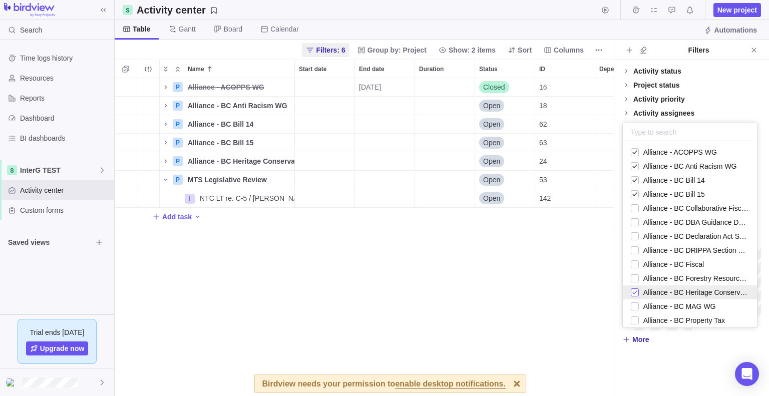
click at [634, 291] on div "grid" at bounding box center [635, 293] width 8 height 14
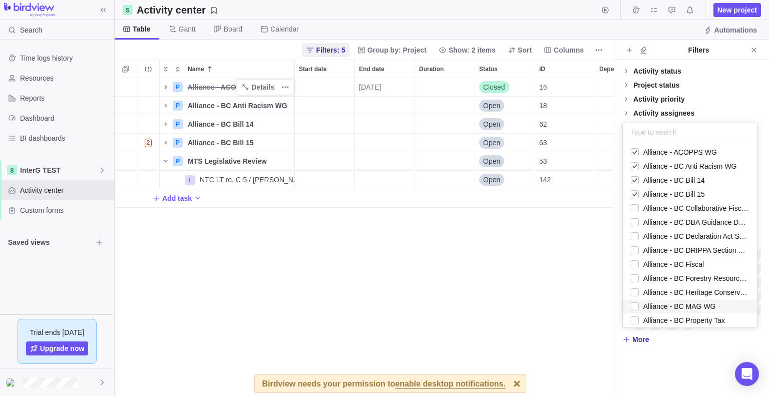
click at [164, 86] on body "Search Time logs history Resources Reports Dashboard BI dashboards InterG TEST …" at bounding box center [384, 198] width 769 height 396
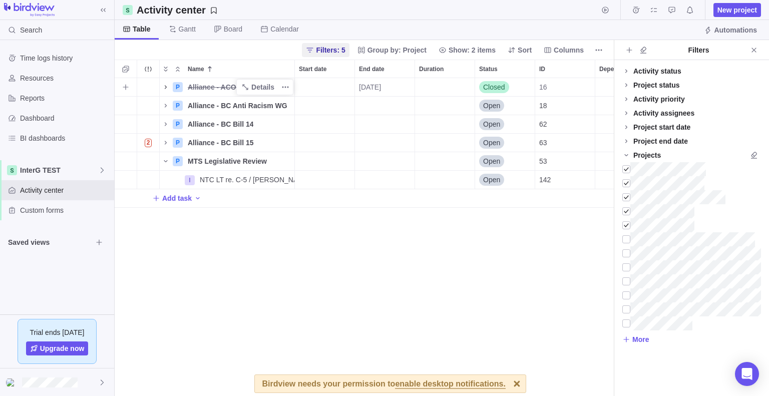
click at [170, 84] on span "Name" at bounding box center [166, 87] width 12 height 14
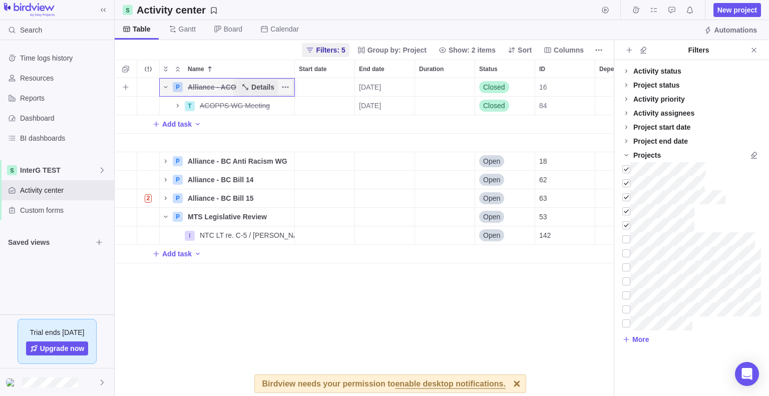
click at [262, 89] on span "Details" at bounding box center [262, 87] width 23 height 10
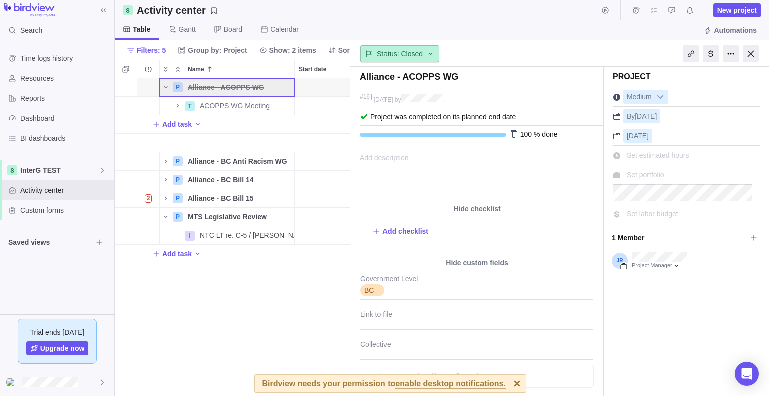
click at [427, 58] on div "Status: Closed" at bounding box center [400, 53] width 79 height 17
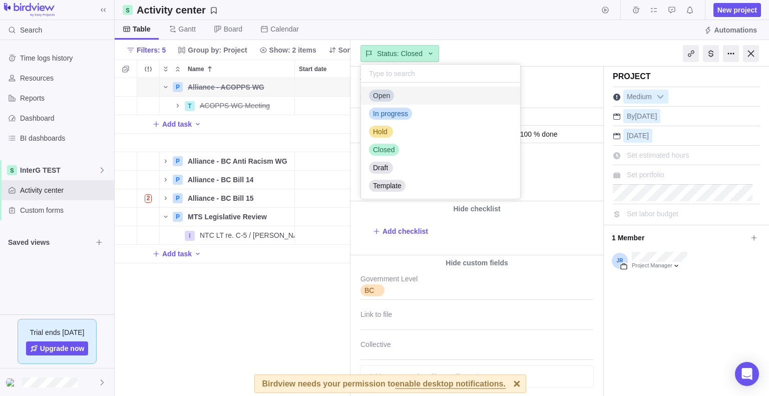
click at [412, 95] on div "Open" at bounding box center [440, 96] width 159 height 18
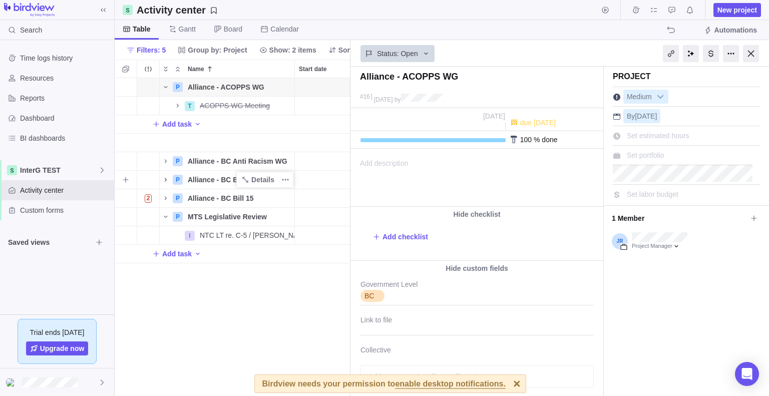
click at [166, 181] on icon "Name" at bounding box center [166, 180] width 8 height 8
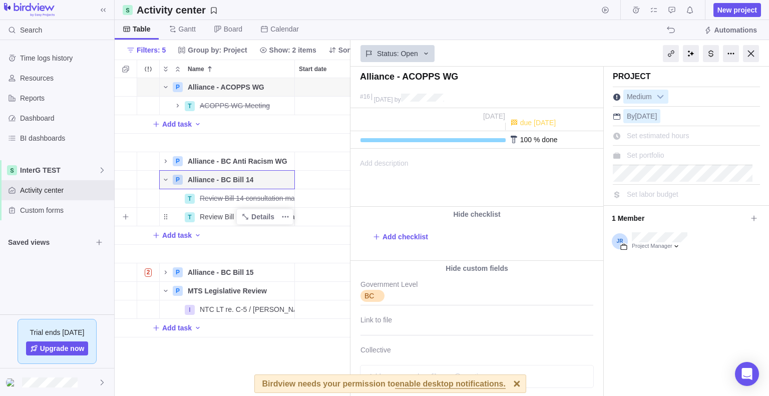
click at [224, 219] on span "Review Bill 14 consultaiton materials and provide feedback" at bounding box center [247, 217] width 95 height 10
click at [136, 215] on div "P Alliance - ACOPPS WG Details 08/28/2025 Open 16 T ACOPPS WG Meeting Details 0…" at bounding box center [233, 237] width 236 height 319
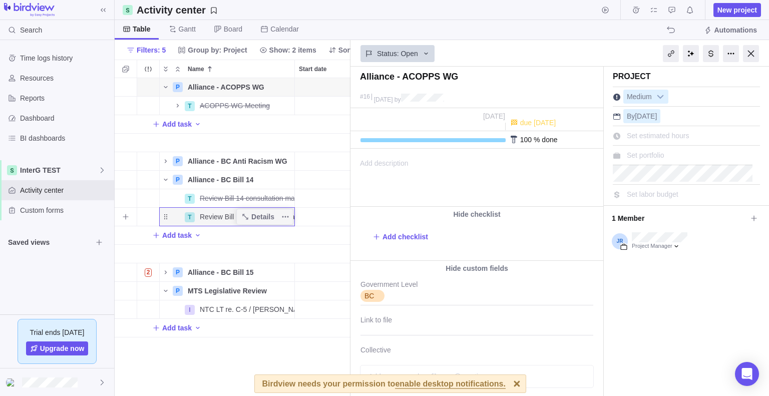
click at [214, 219] on span "Review Bill 14 consultaiton materials and provide feedback" at bounding box center [247, 217] width 95 height 10
click at [169, 222] on div "P Alliance - ACOPPS WG Details 08/28/2025 Open 16 T ACOPPS WG Meeting Details 0…" at bounding box center [233, 237] width 236 height 319
click at [165, 236] on span "Add task" at bounding box center [177, 235] width 30 height 10
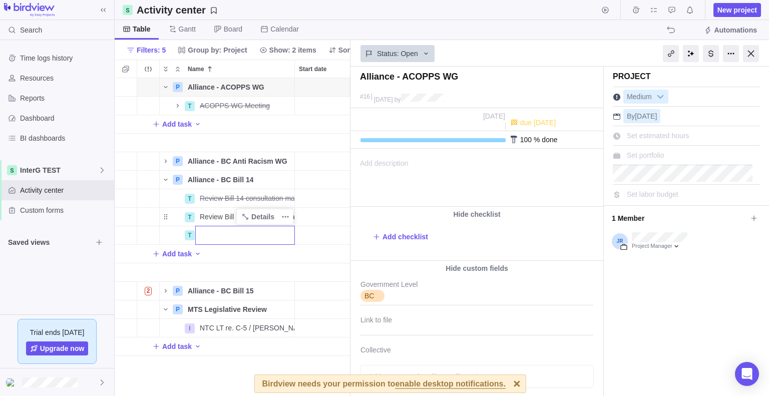
click at [131, 235] on div "P Alliance - ACOPPS WG Details 08/28/2025 Open 16 T ACOPPS WG Meeting Details 0…" at bounding box center [233, 237] width 236 height 319
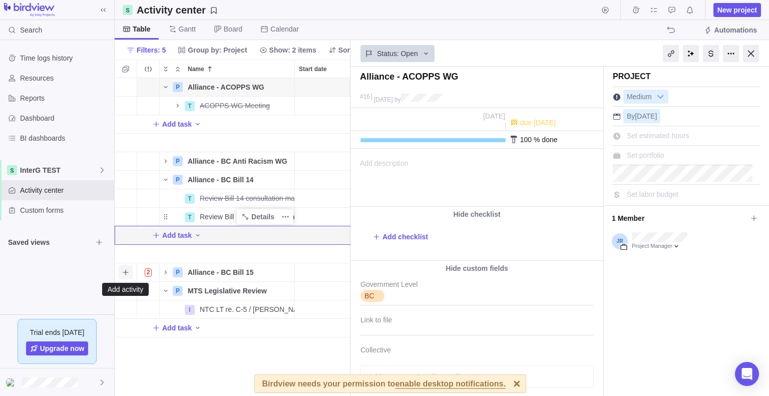
click at [128, 273] on icon "Add activity" at bounding box center [126, 273] width 8 height 8
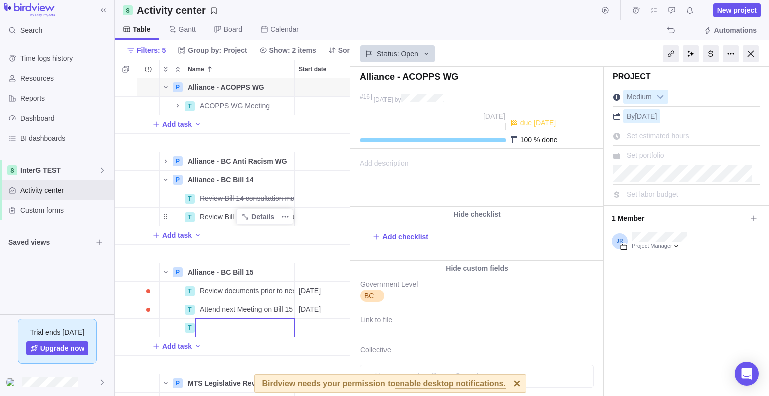
click at [128, 273] on div "P Alliance - ACOPPS WG Details 08/28/2025 Open 16 T ACOPPS WG Meeting Details 0…" at bounding box center [233, 237] width 236 height 319
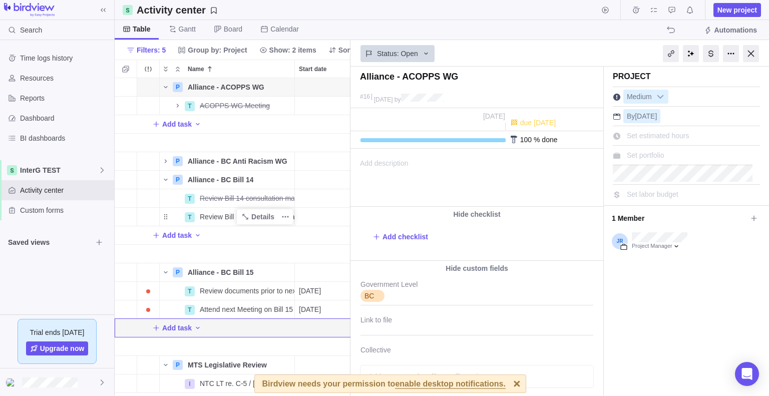
click at [756, 57] on div at bounding box center [751, 53] width 16 height 17
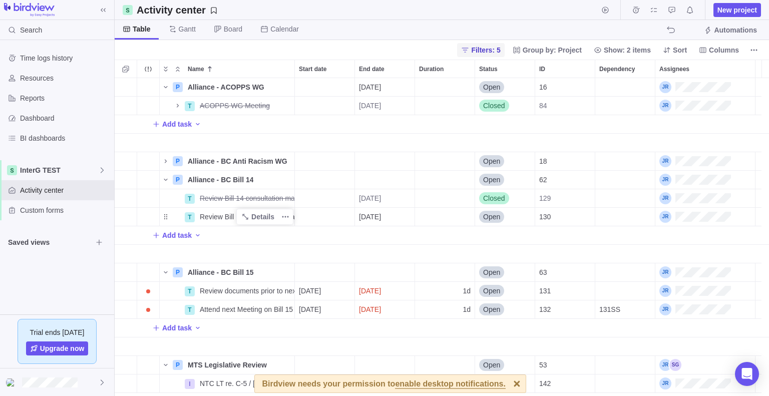
click at [496, 52] on span "Filters: 5" at bounding box center [485, 50] width 29 height 10
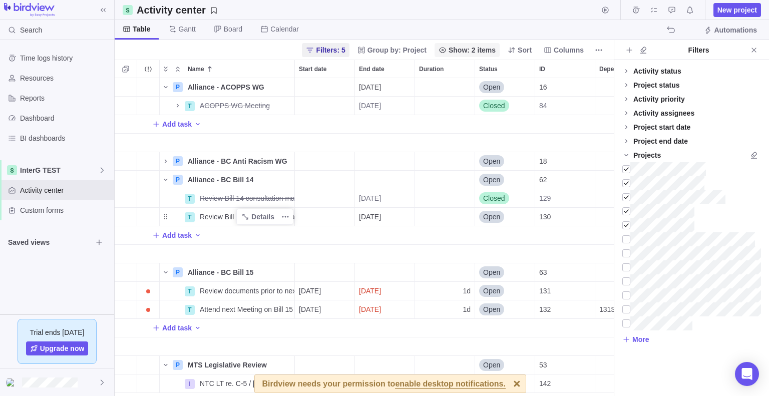
scroll to position [311, 491]
click at [625, 167] on div at bounding box center [627, 169] width 8 height 14
click at [626, 183] on div at bounding box center [627, 183] width 8 height 14
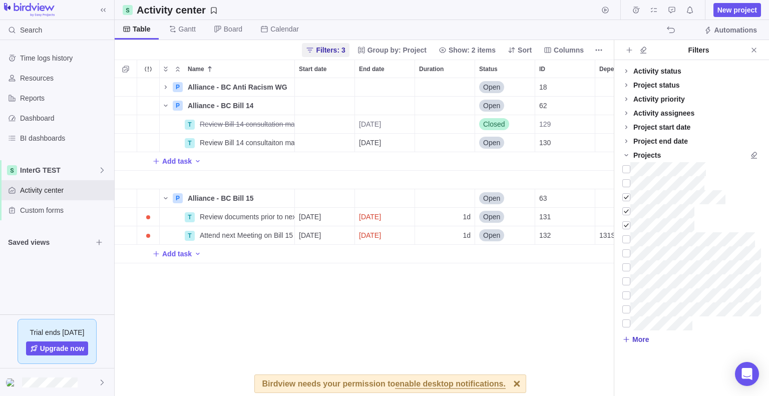
click at [632, 342] on span "More" at bounding box center [636, 340] width 27 height 14
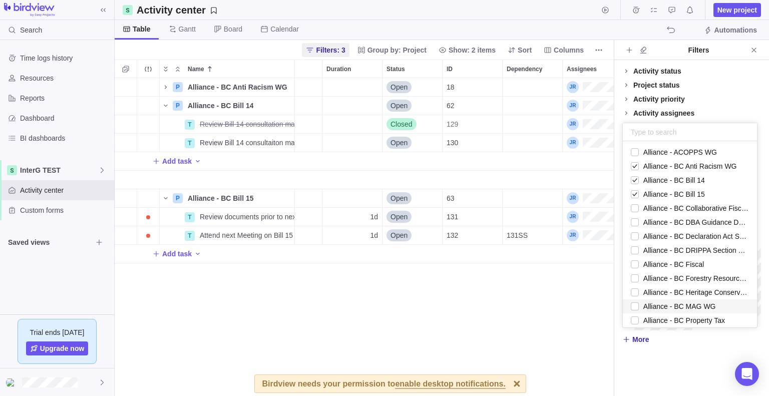
scroll to position [0, 106]
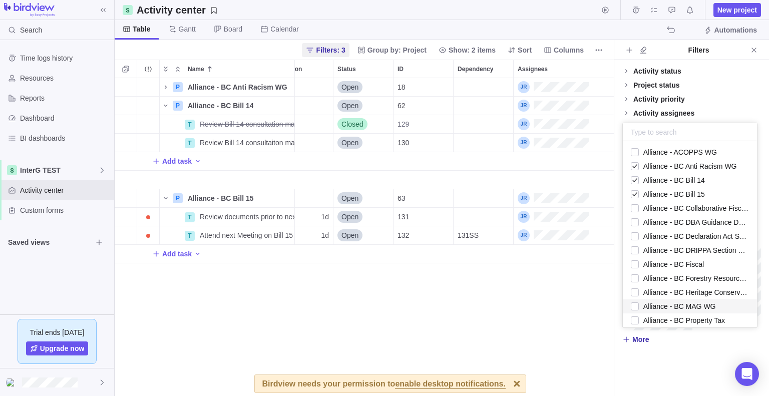
drag, startPoint x: 234, startPoint y: 395, endPoint x: 476, endPoint y: 366, distance: 243.7
click at [476, 366] on body "Search Time logs history Resources Reports Dashboard BI dashboards InterG TEST …" at bounding box center [384, 198] width 769 height 396
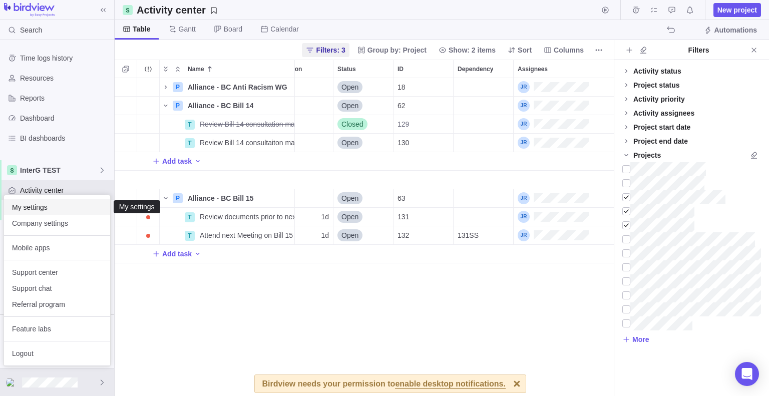
click at [50, 207] on span "My settings" at bounding box center [57, 207] width 90 height 10
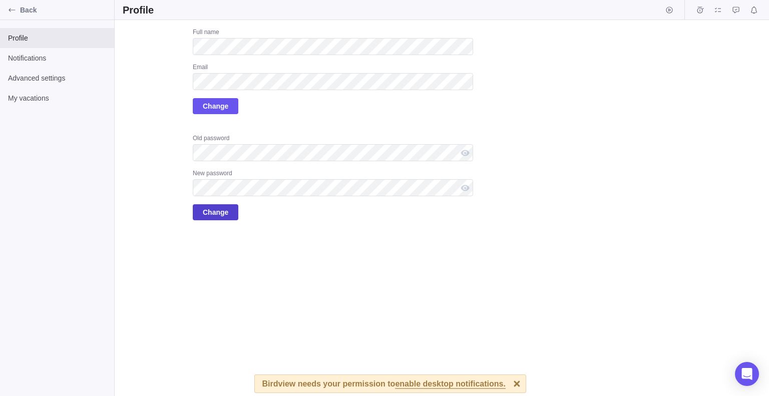
click at [223, 217] on span "Change" at bounding box center [216, 212] width 26 height 12
click at [465, 185] on div at bounding box center [465, 187] width 16 height 17
click at [465, 186] on div at bounding box center [465, 187] width 16 height 17
